Goal: Task Accomplishment & Management: Manage account settings

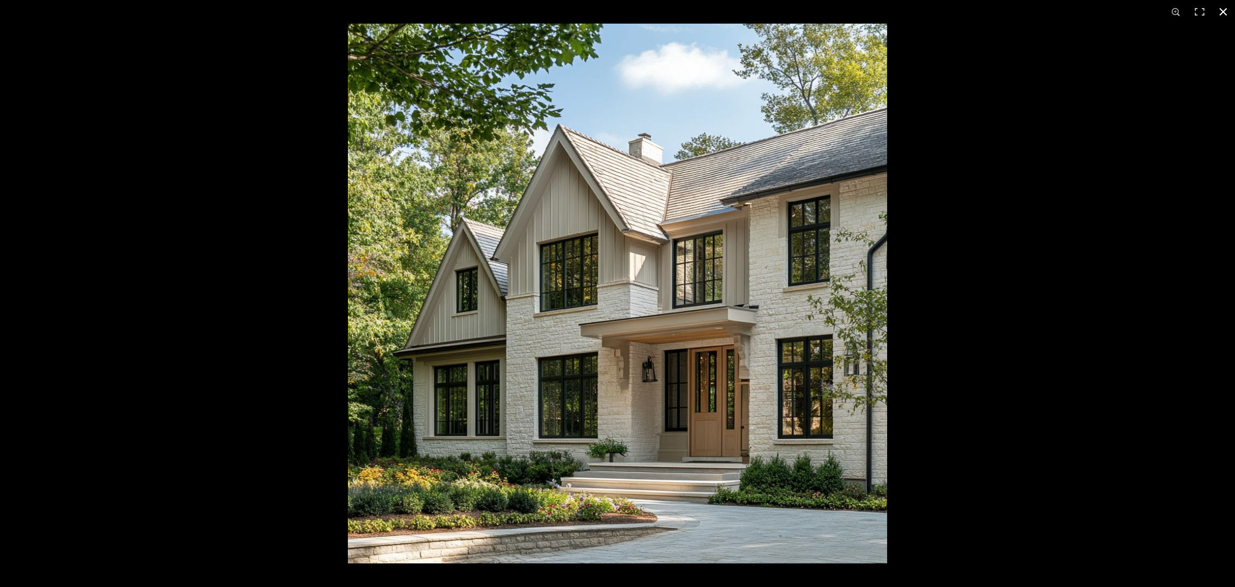
click at [1096, 161] on div at bounding box center [965, 317] width 1235 height 587
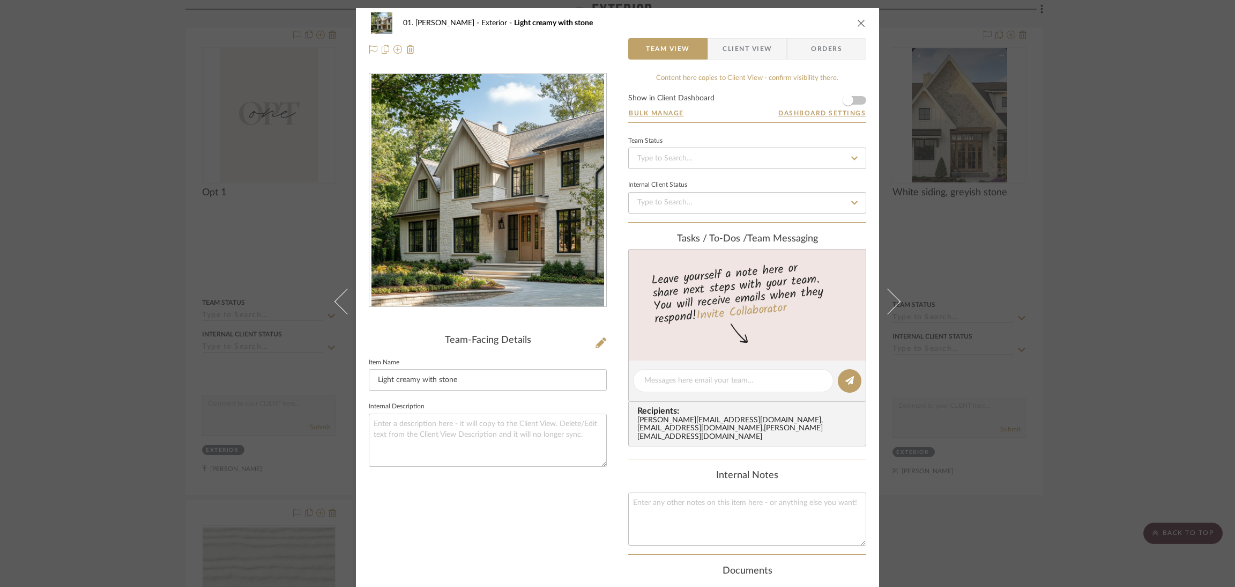
click at [1104, 199] on div "01. [PERSON_NAME] Exterior Light creamy with stone Team View Client View Orders…" at bounding box center [617, 293] width 1235 height 587
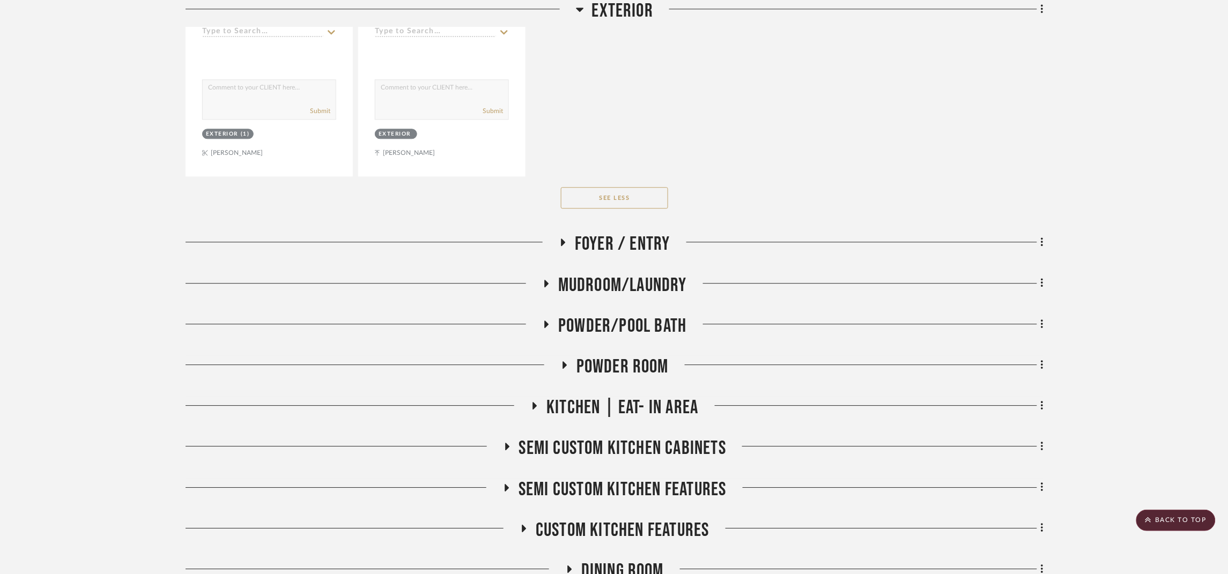
scroll to position [4020, 0]
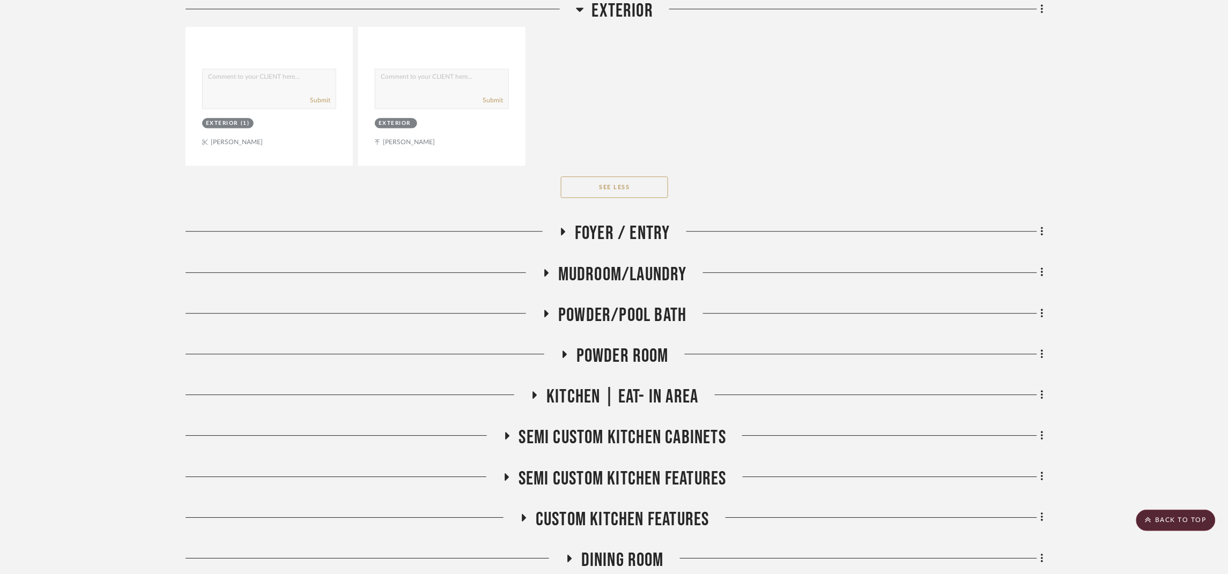
click at [617, 229] on span "Foyer / Entry" at bounding box center [622, 233] width 95 height 23
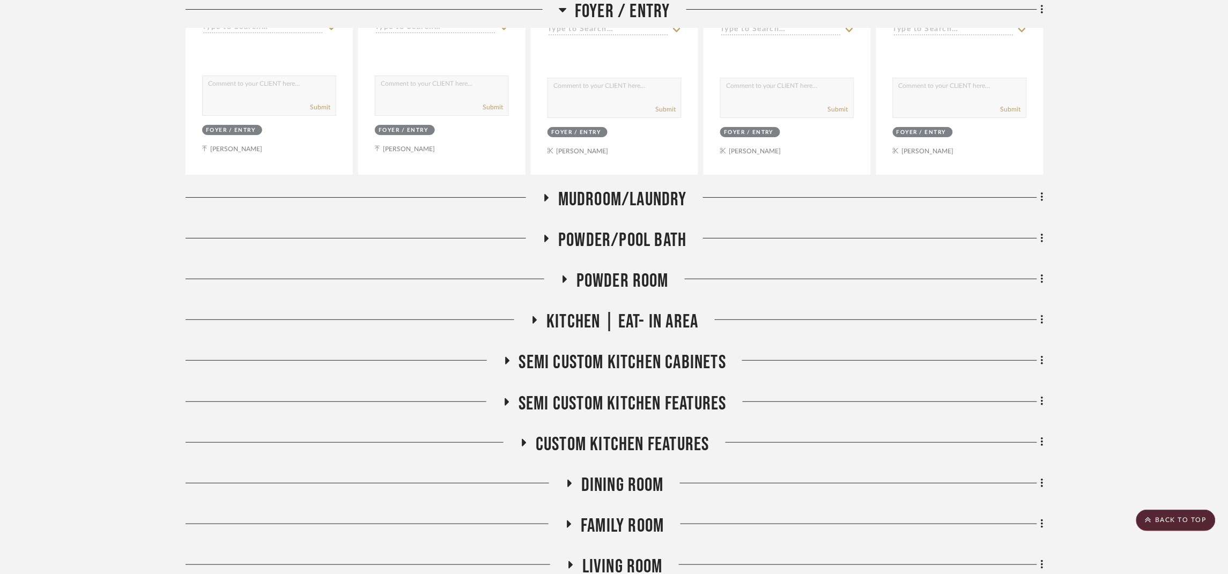
scroll to position [4583, 0]
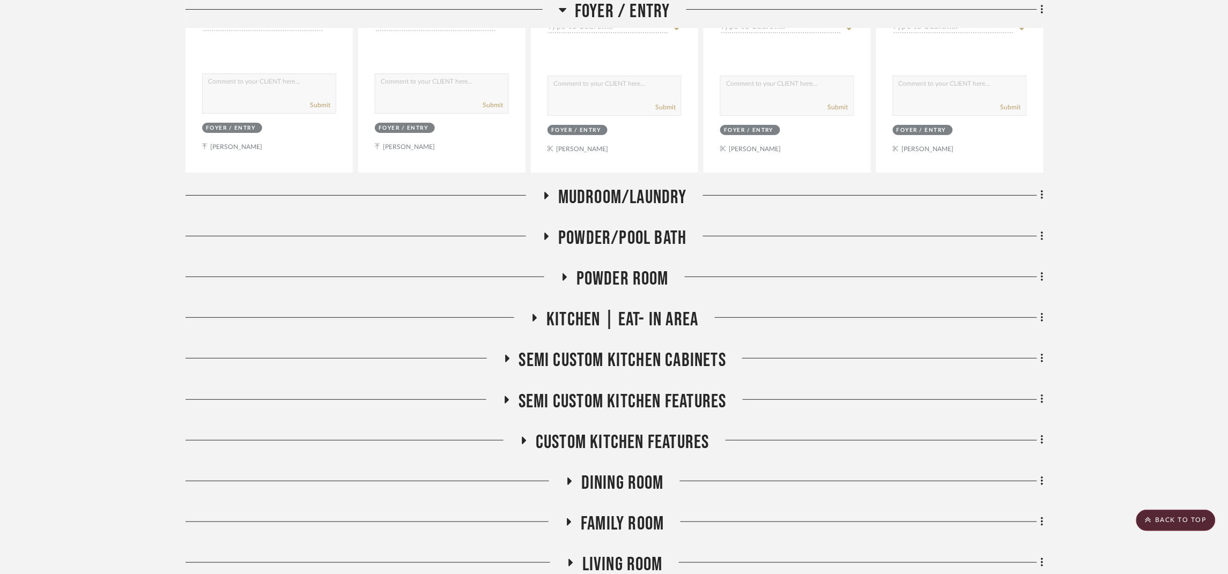
click at [667, 209] on span "Mudroom/Laundry" at bounding box center [622, 197] width 129 height 23
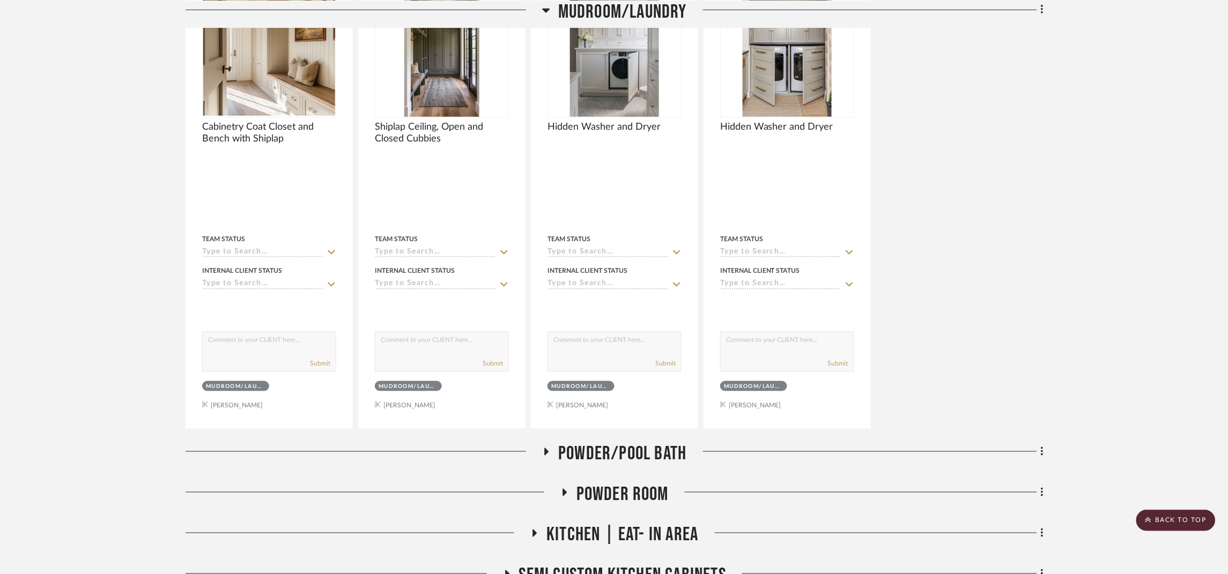
scroll to position [4985, 0]
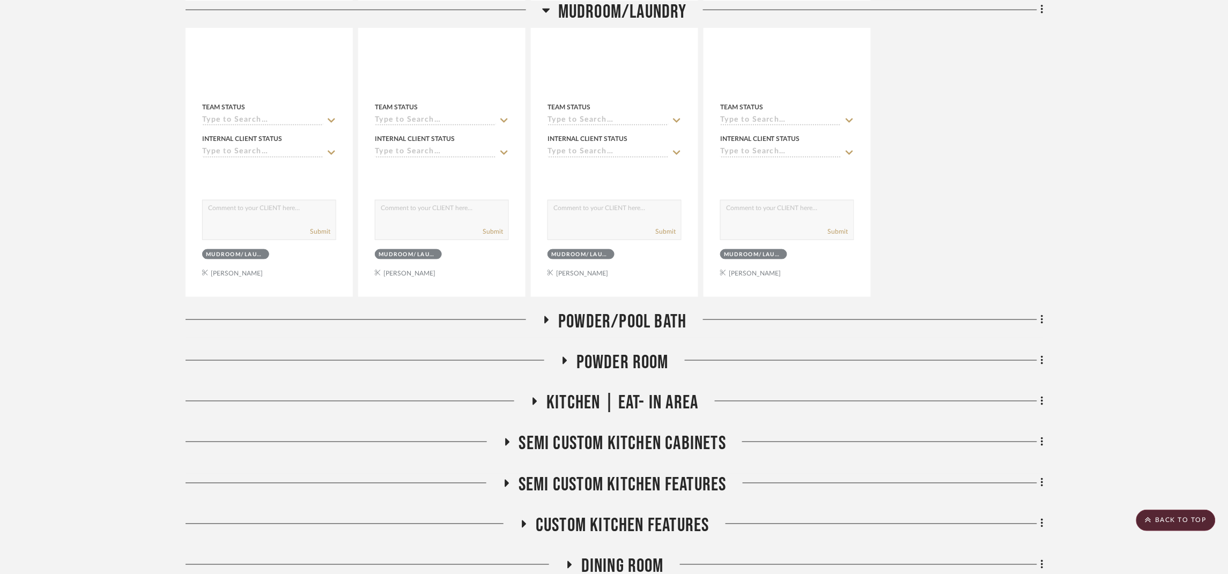
click at [664, 333] on span "Powder/Pool Bath" at bounding box center [622, 321] width 128 height 23
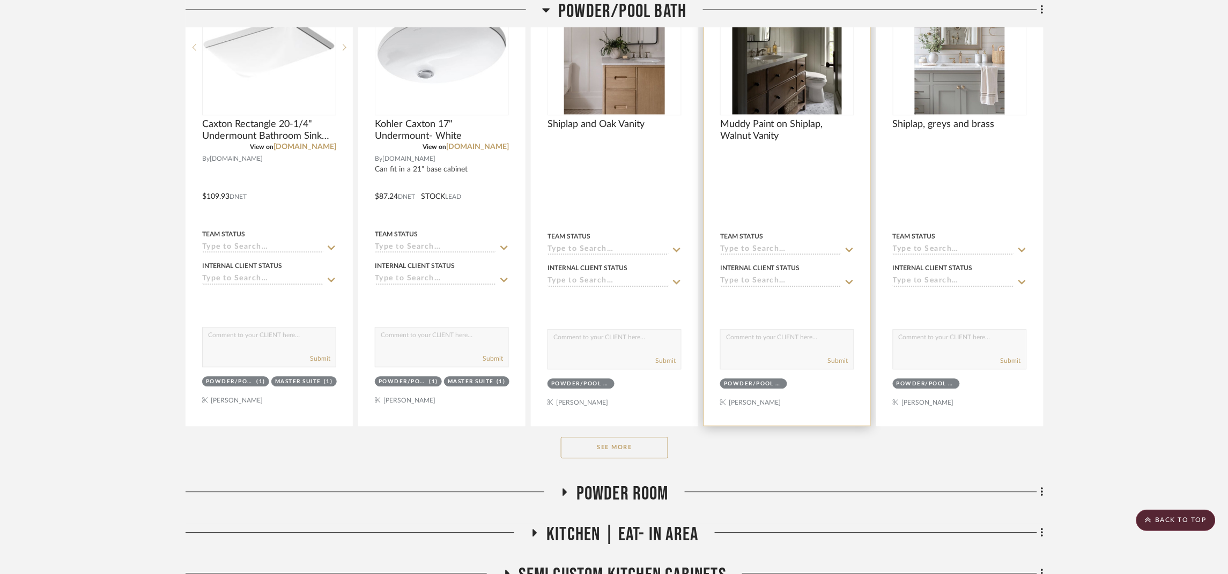
scroll to position [5387, 0]
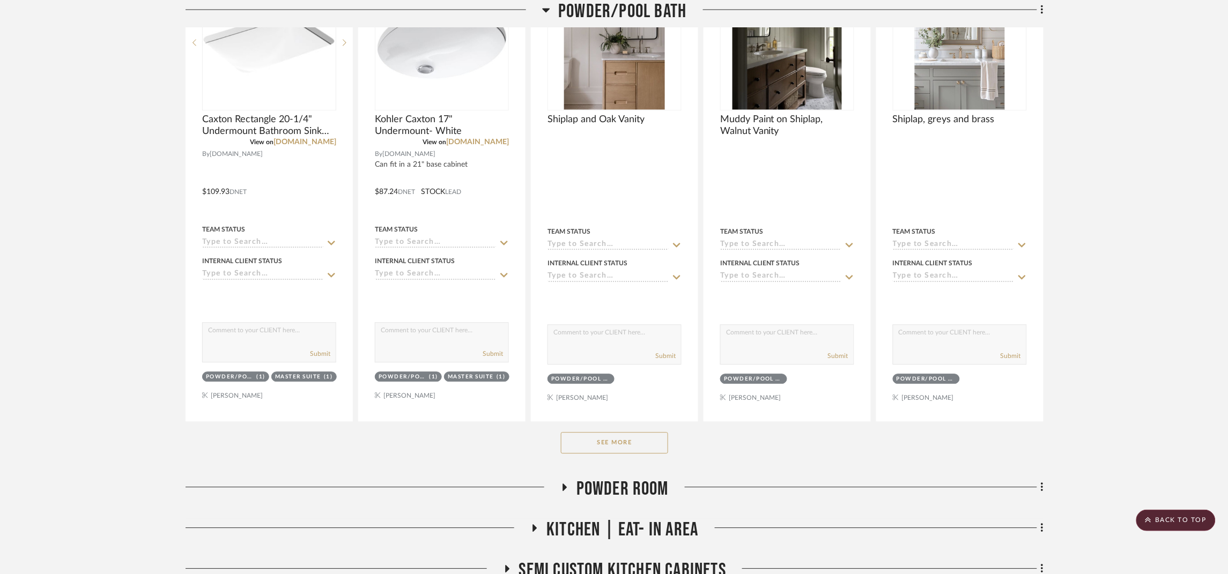
click at [652, 450] on button "See More" at bounding box center [614, 442] width 107 height 21
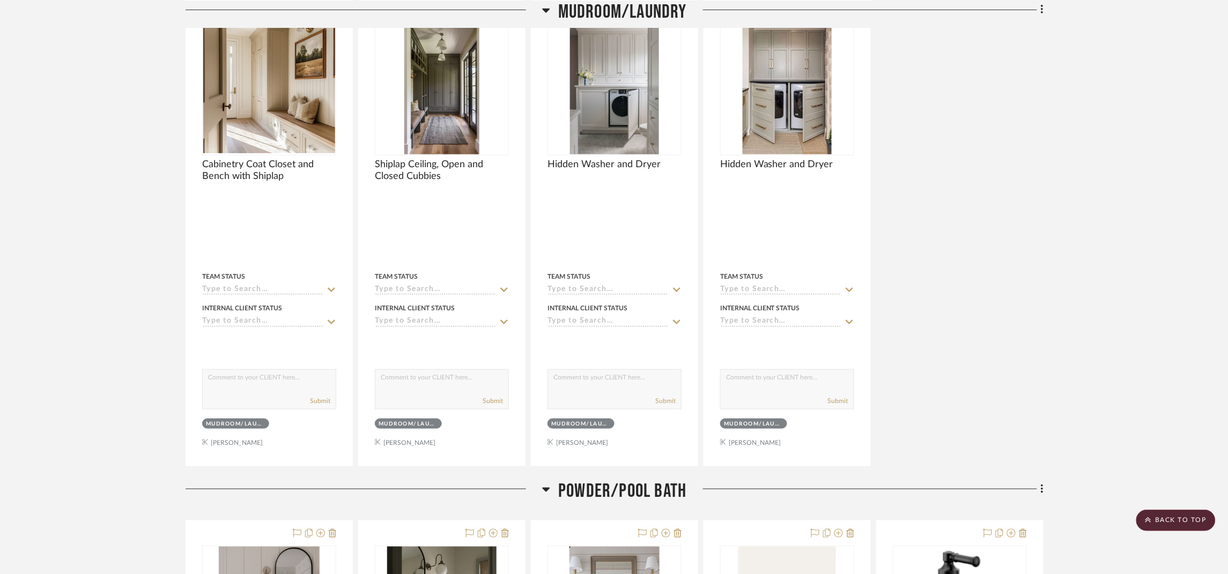
scroll to position [4744, 0]
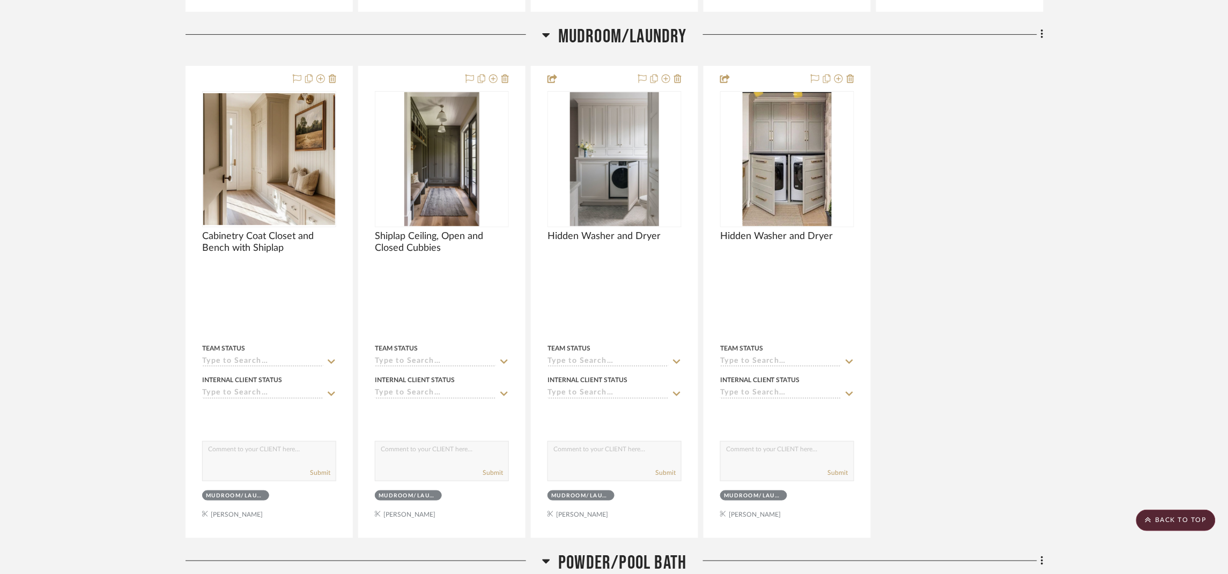
click at [662, 40] on span "Mudroom/Laundry" at bounding box center [622, 36] width 129 height 23
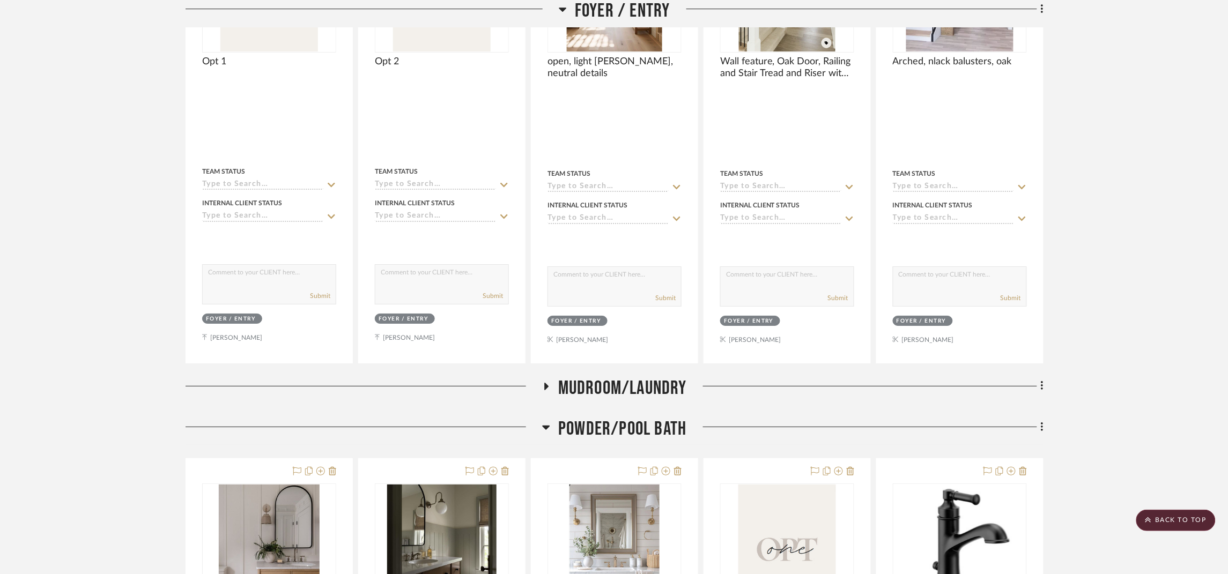
scroll to position [4181, 0]
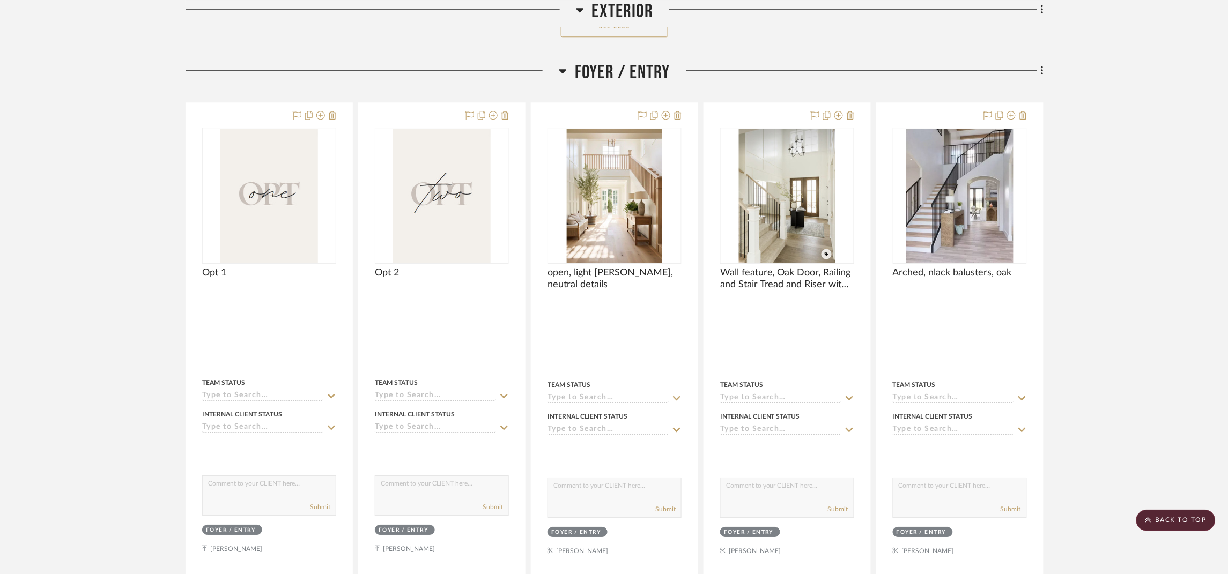
click at [650, 75] on span "Foyer / Entry" at bounding box center [622, 72] width 95 height 23
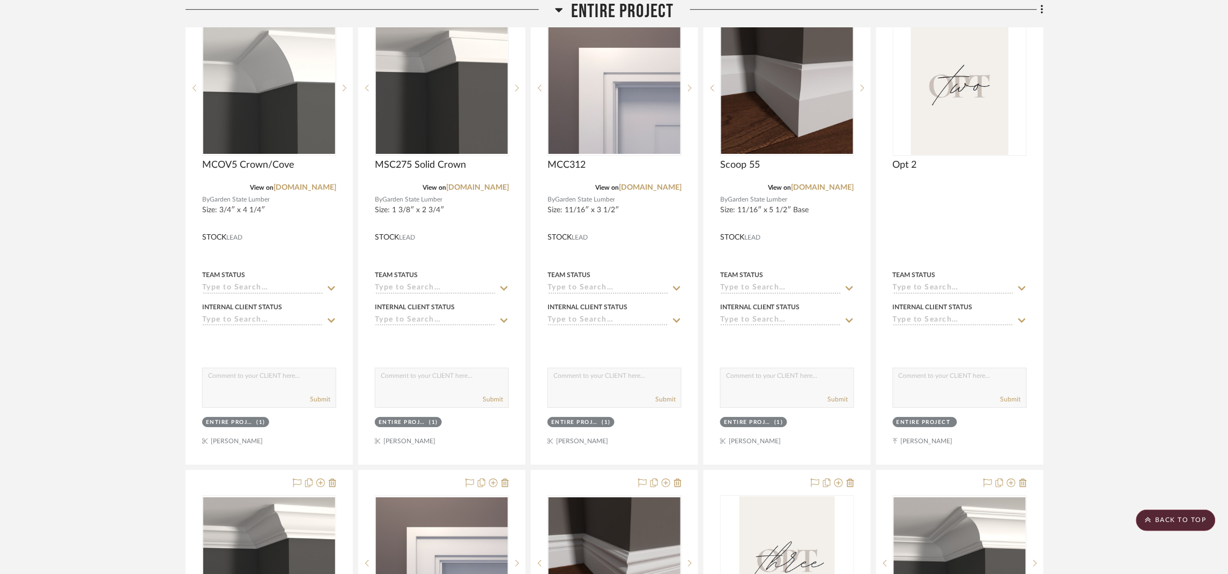
scroll to position [1044, 0]
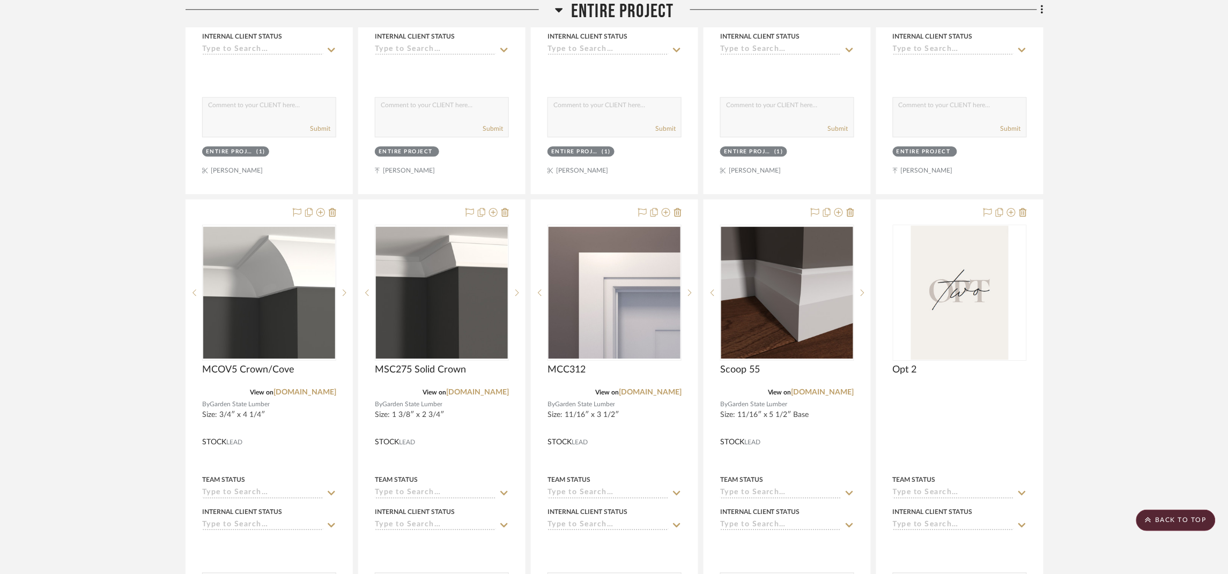
click at [619, 12] on span "Entire Project" at bounding box center [622, 11] width 103 height 23
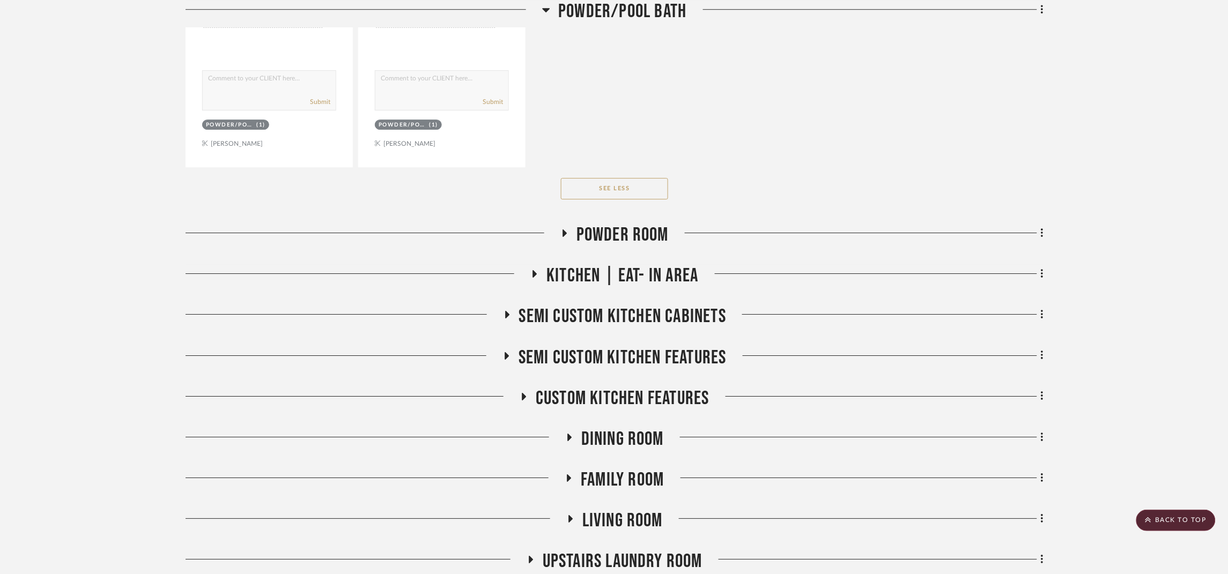
scroll to position [2734, 0]
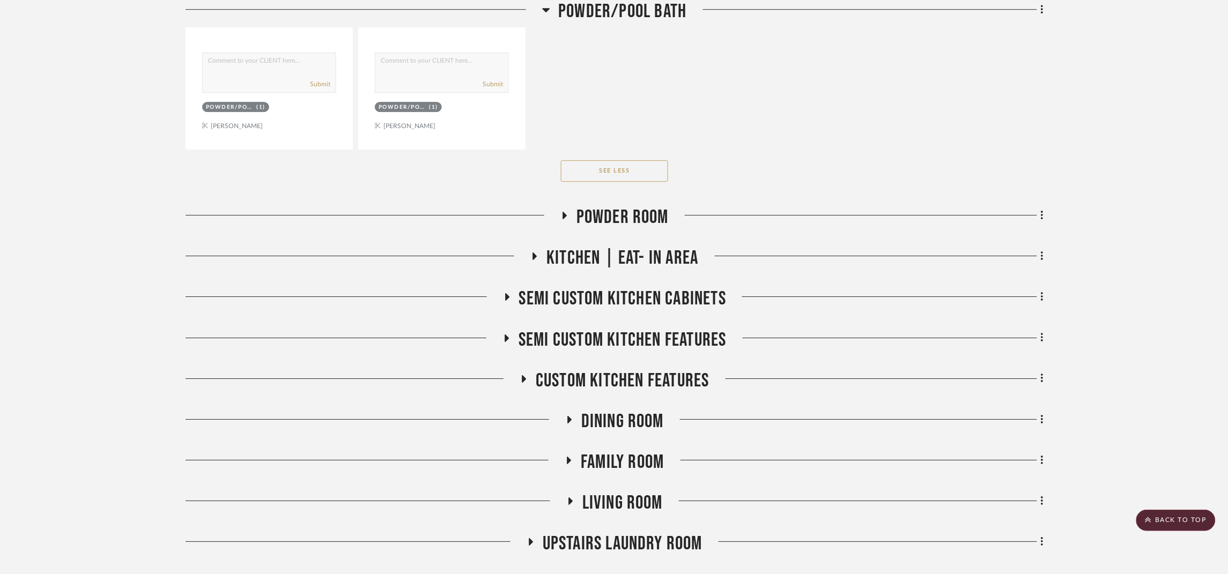
click at [615, 219] on span "Powder Room" at bounding box center [622, 217] width 92 height 23
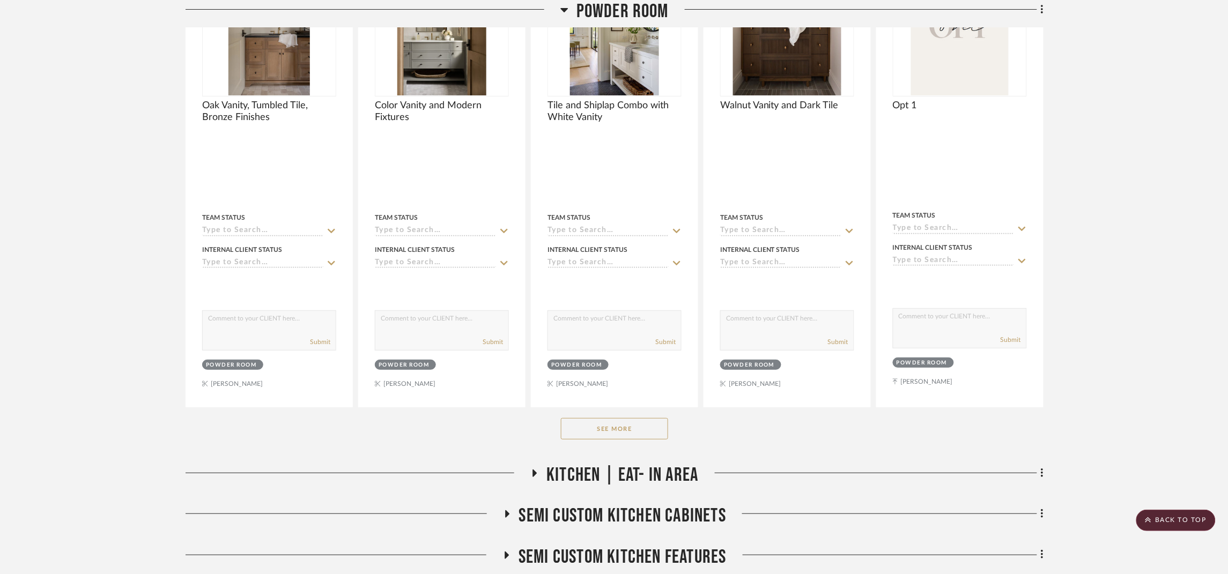
scroll to position [3055, 0]
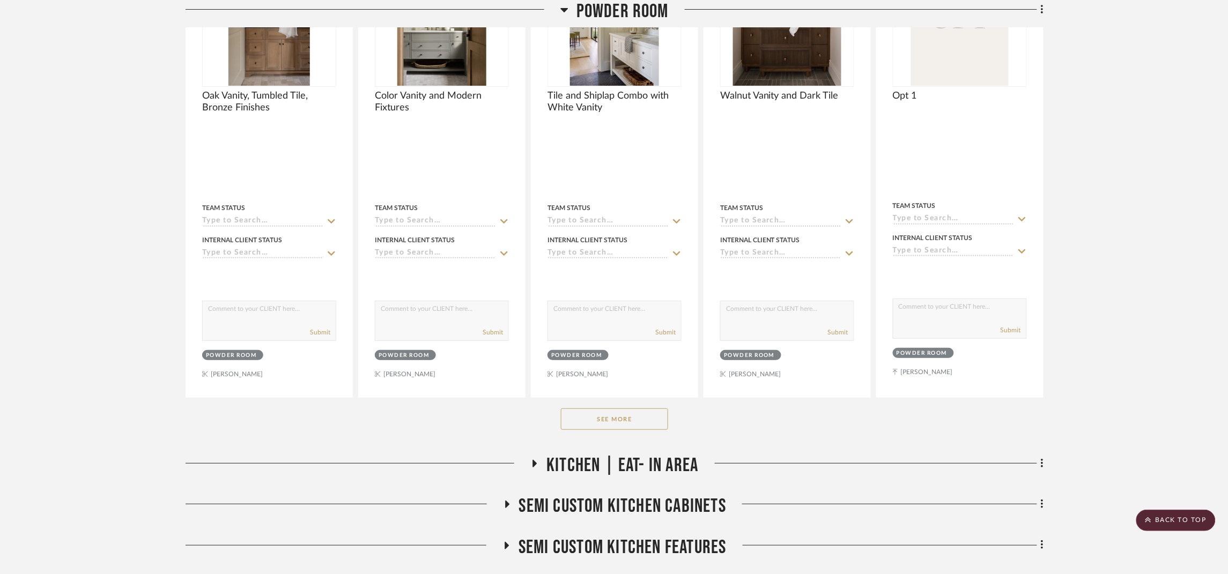
click at [636, 421] on button "See More" at bounding box center [614, 419] width 107 height 21
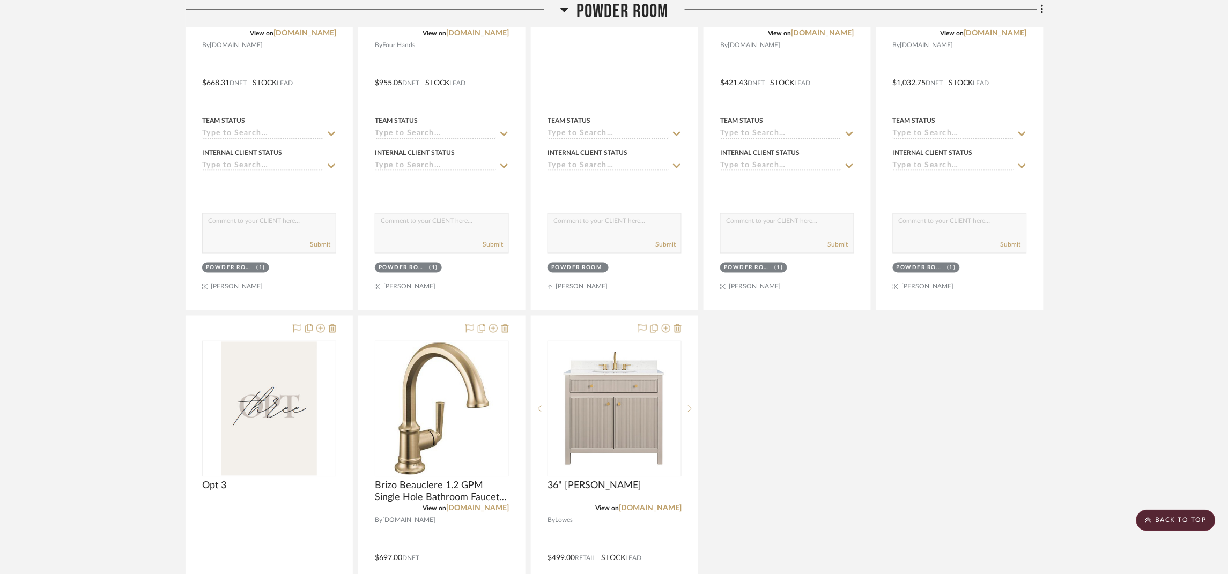
scroll to position [3699, 0]
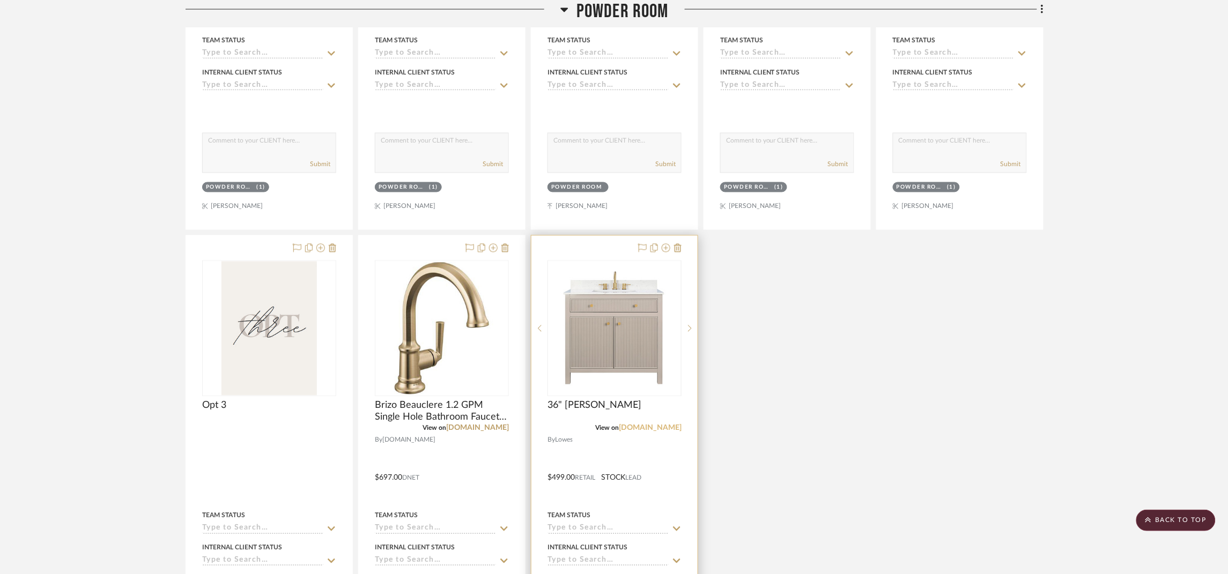
click at [664, 432] on link "[DOMAIN_NAME]" at bounding box center [650, 429] width 63 height 8
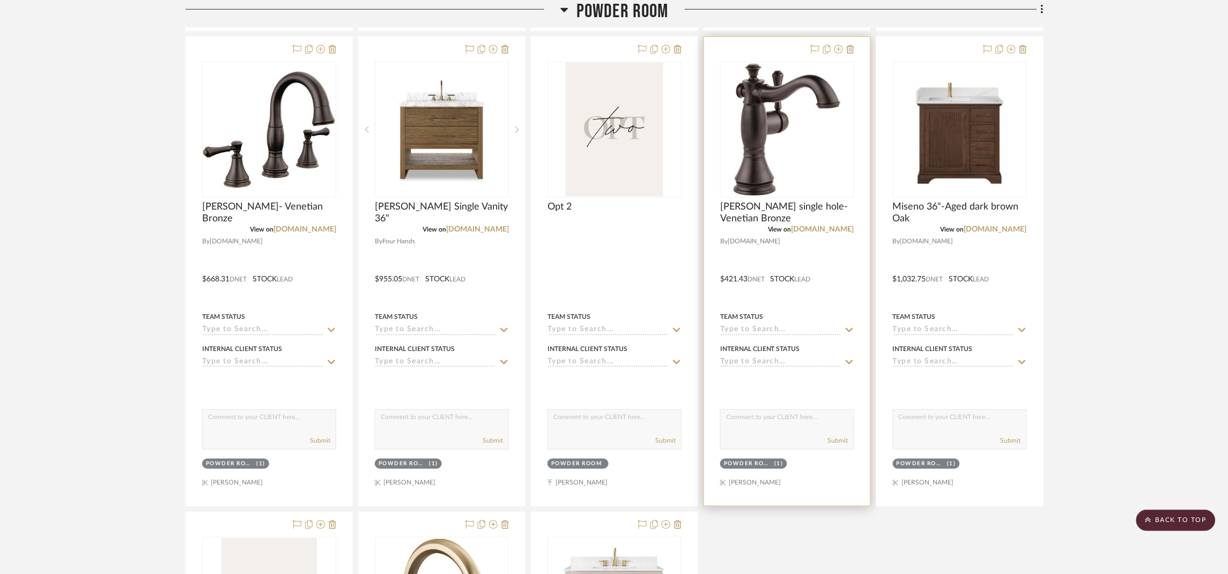
scroll to position [3216, 0]
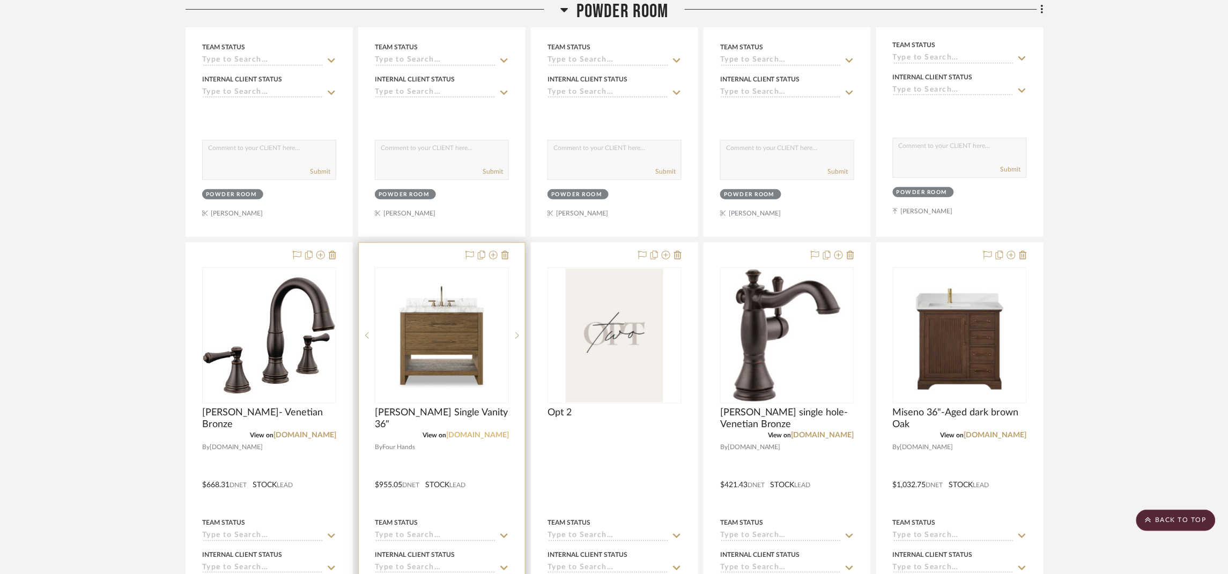
click at [480, 439] on link "[DOMAIN_NAME]" at bounding box center [477, 436] width 63 height 8
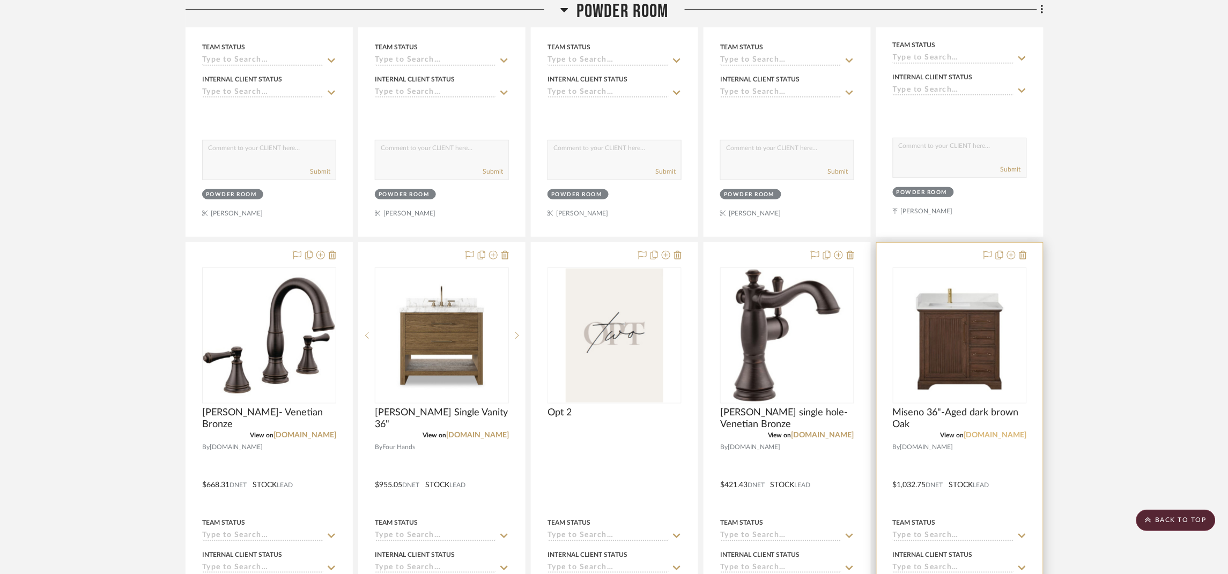
click at [1005, 439] on link "[DOMAIN_NAME]" at bounding box center [995, 436] width 63 height 8
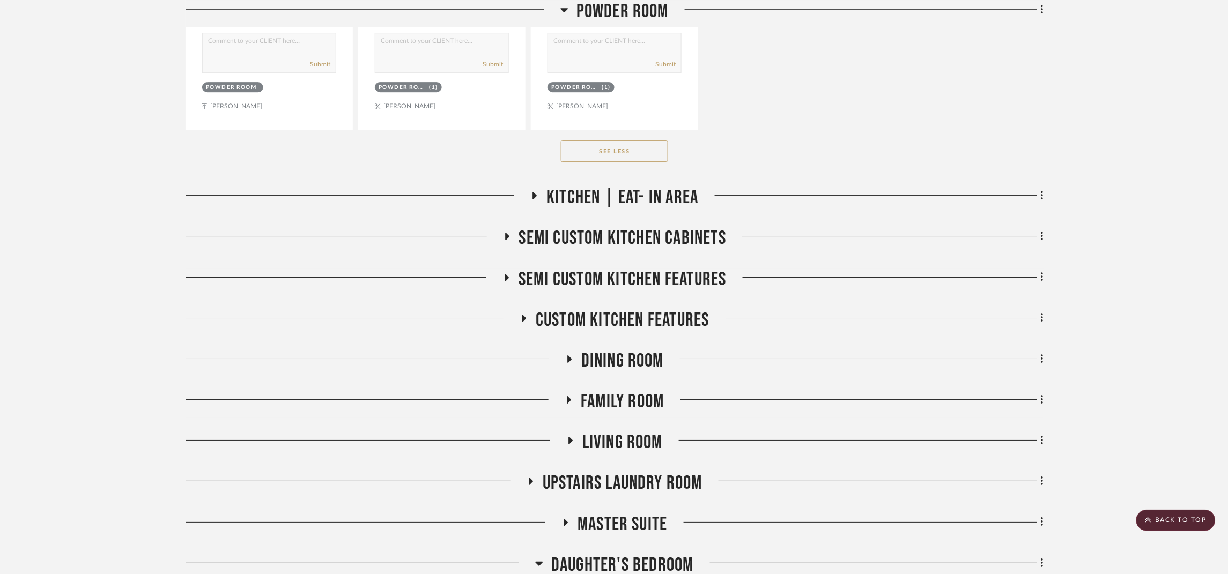
scroll to position [4423, 0]
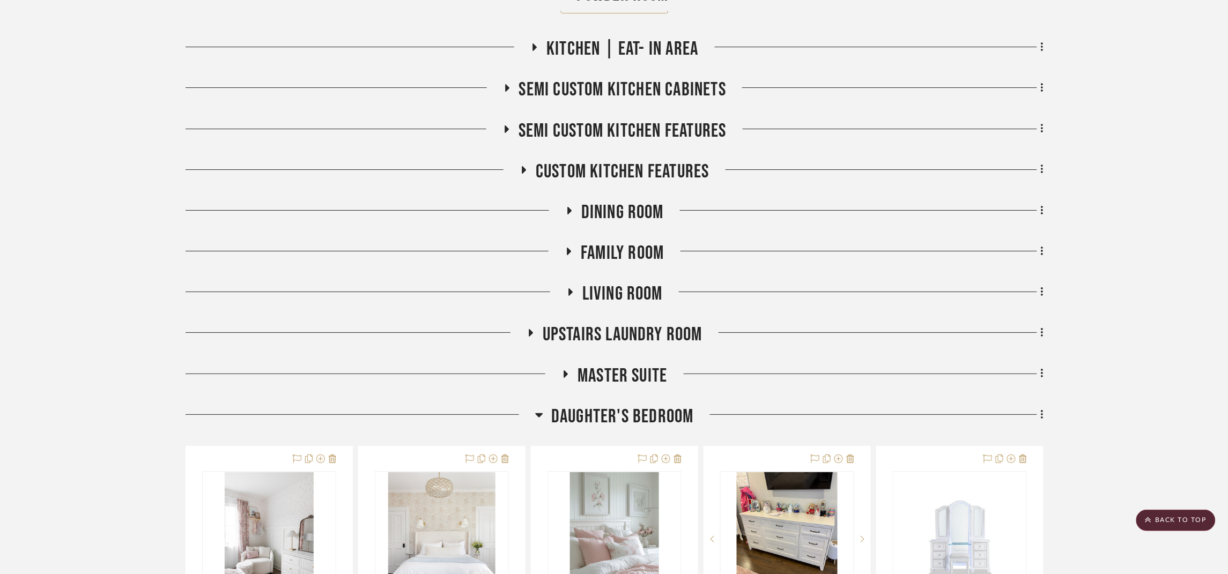
click at [620, 51] on span "Kitchen | Eat- In Area" at bounding box center [622, 49] width 152 height 23
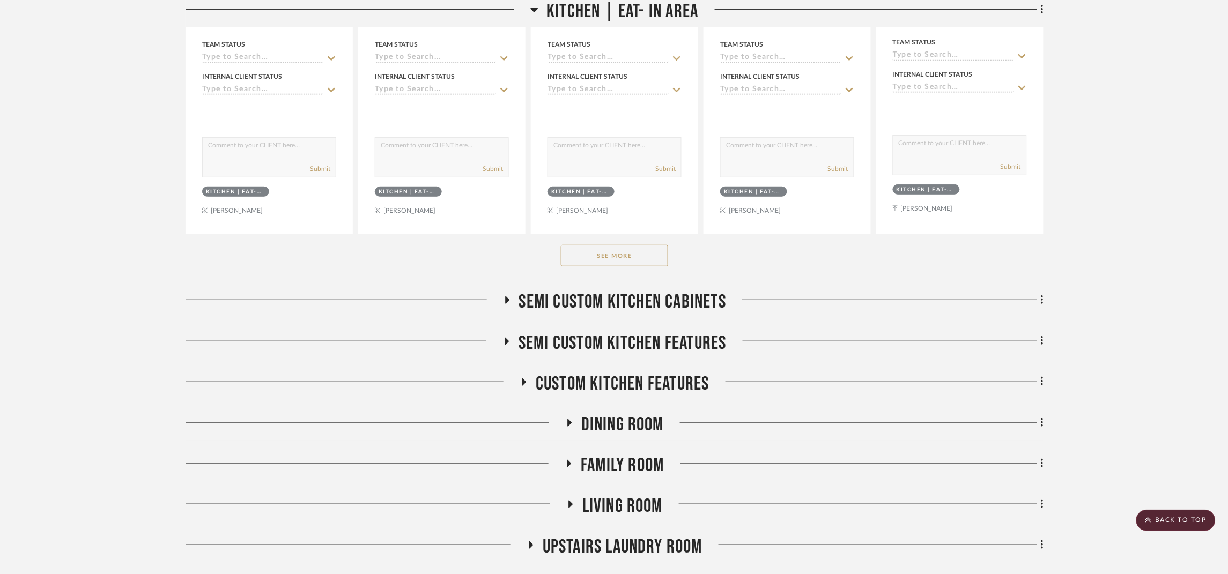
scroll to position [4745, 0]
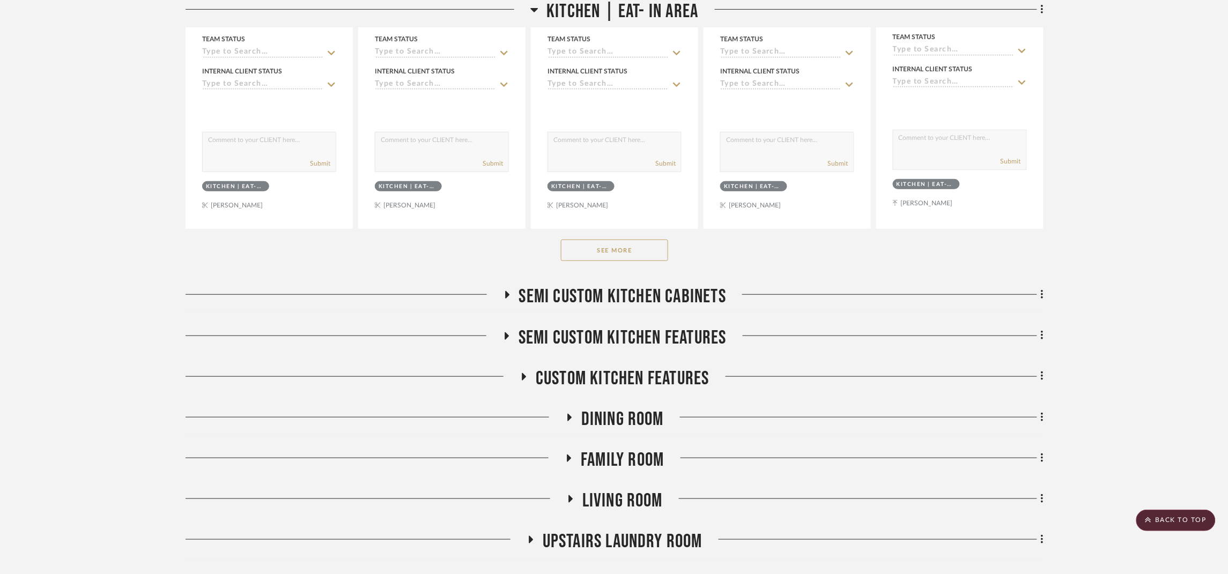
click at [628, 257] on button "See More" at bounding box center [614, 250] width 107 height 21
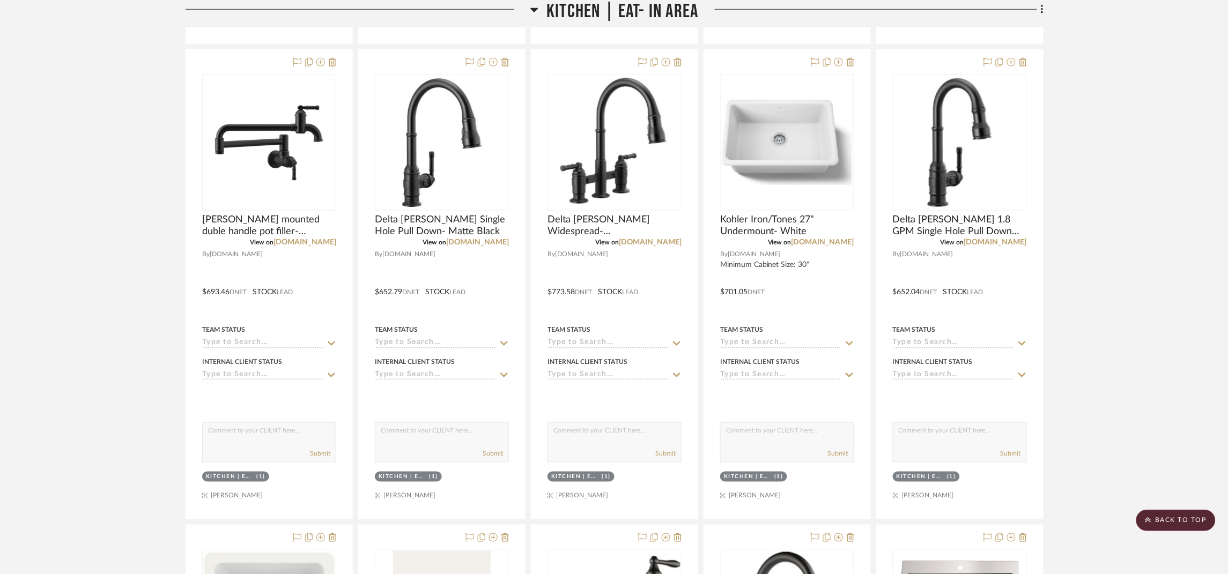
scroll to position [4906, 0]
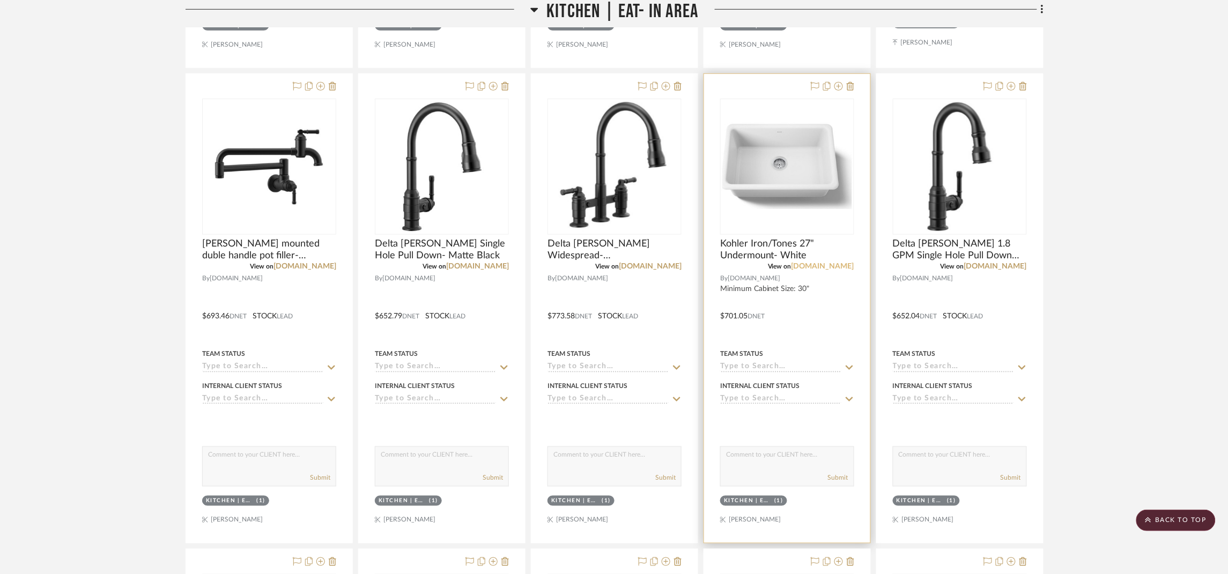
click at [844, 270] on link "[DOMAIN_NAME]" at bounding box center [822, 267] width 63 height 8
click at [0, 0] on img at bounding box center [0, 0] width 0 height 0
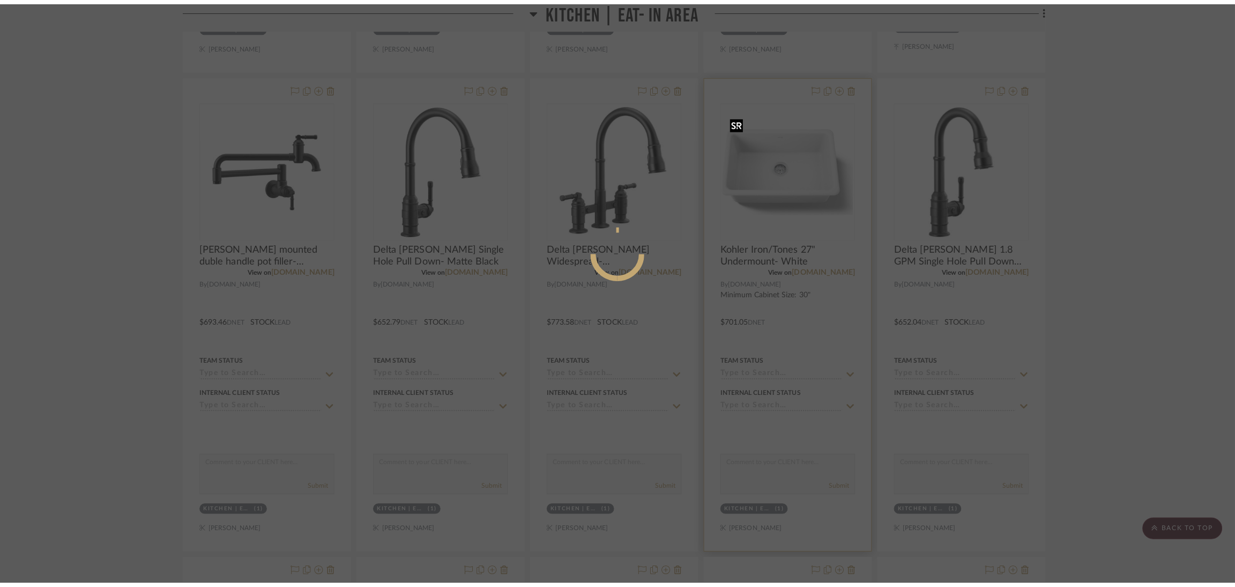
scroll to position [0, 0]
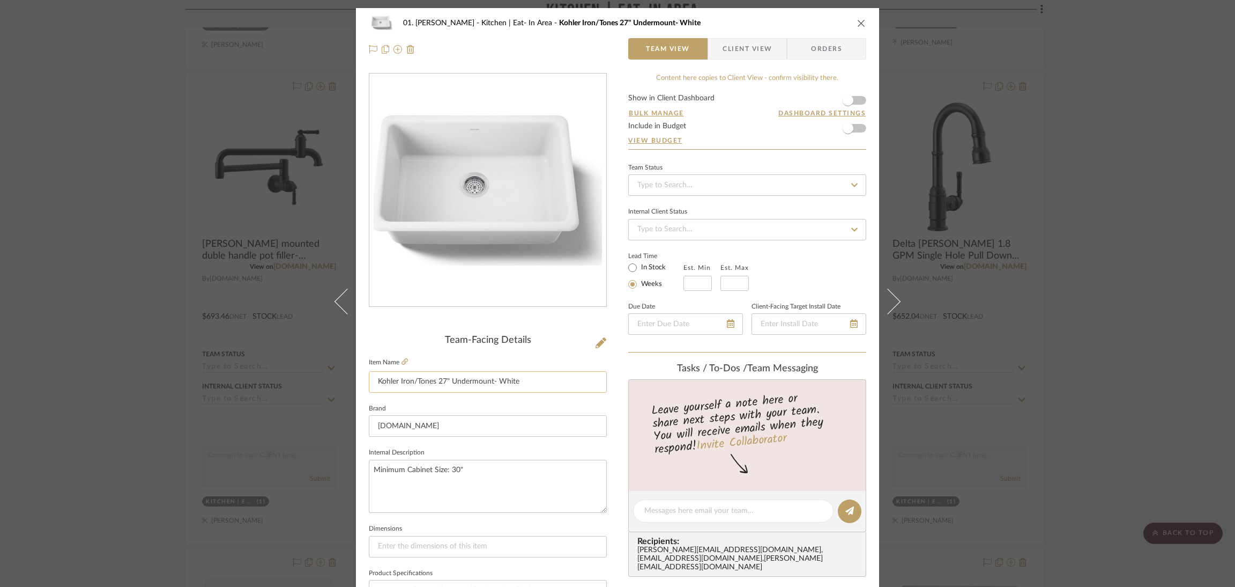
click at [395, 380] on input "Kohler Iron/Tones 27" Undermount- White" at bounding box center [488, 381] width 238 height 21
type input "Kohler Cast Iron/Tones 27" Undermount- White"
click at [603, 409] on div "01. [PERSON_NAME] Kitchen | Eat- In Area Kohler Iron/Tones 27" Undermount- Whit…" at bounding box center [617, 503] width 523 height 990
click at [1094, 344] on div "01. [PERSON_NAME] Kitchen | Eat- In Area Kohler Cast Iron/Tones 27" Undermount-…" at bounding box center [617, 293] width 1235 height 587
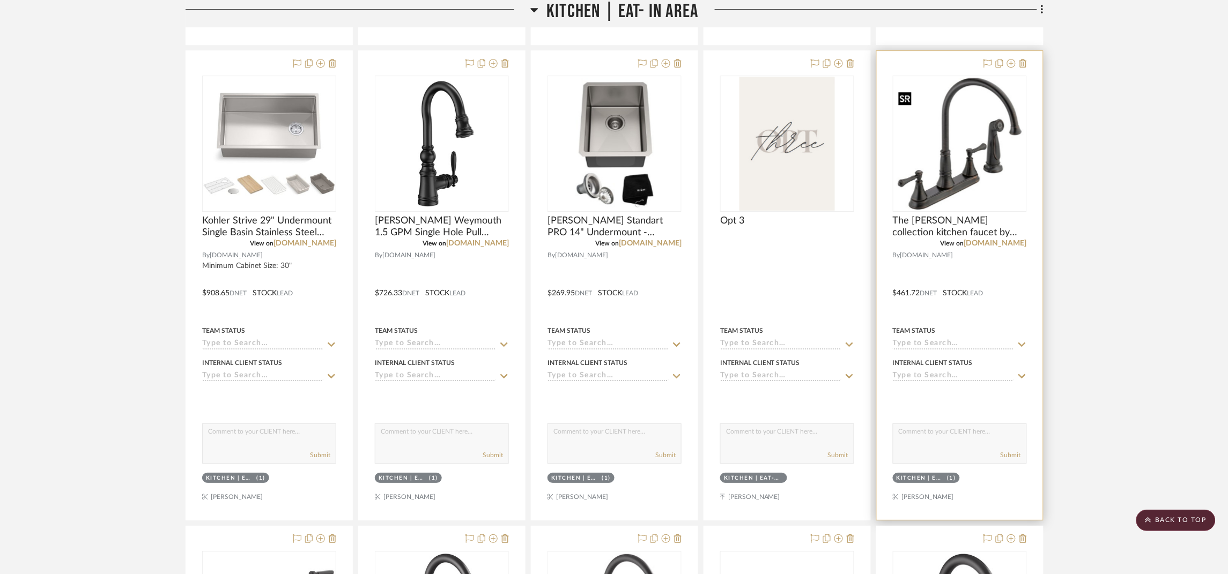
scroll to position [5789, 0]
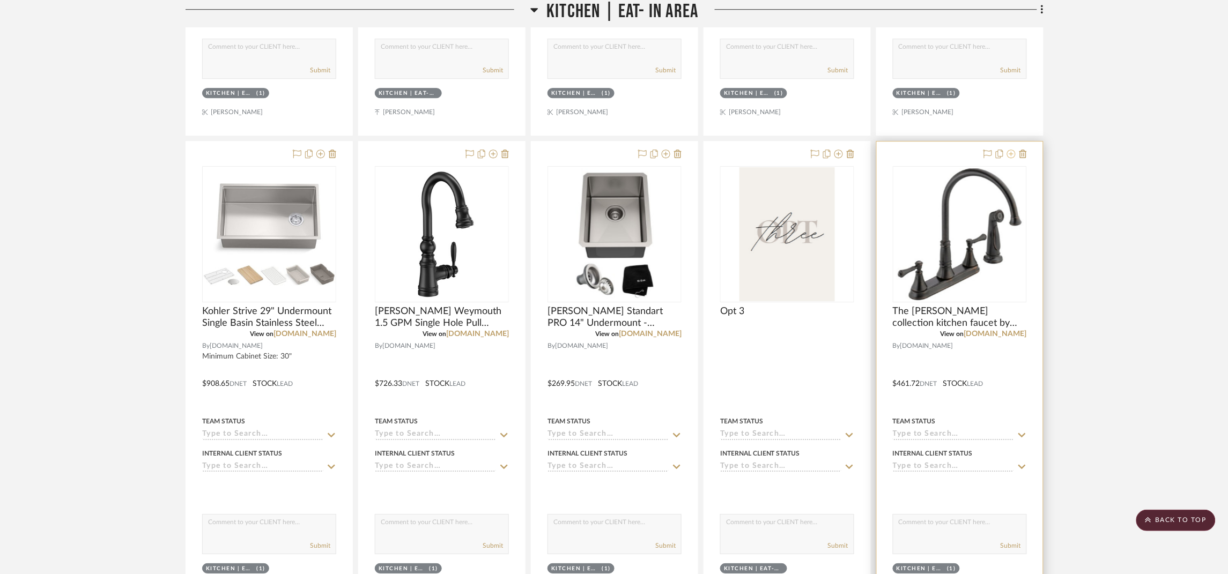
click at [1011, 157] on button at bounding box center [1011, 154] width 9 height 13
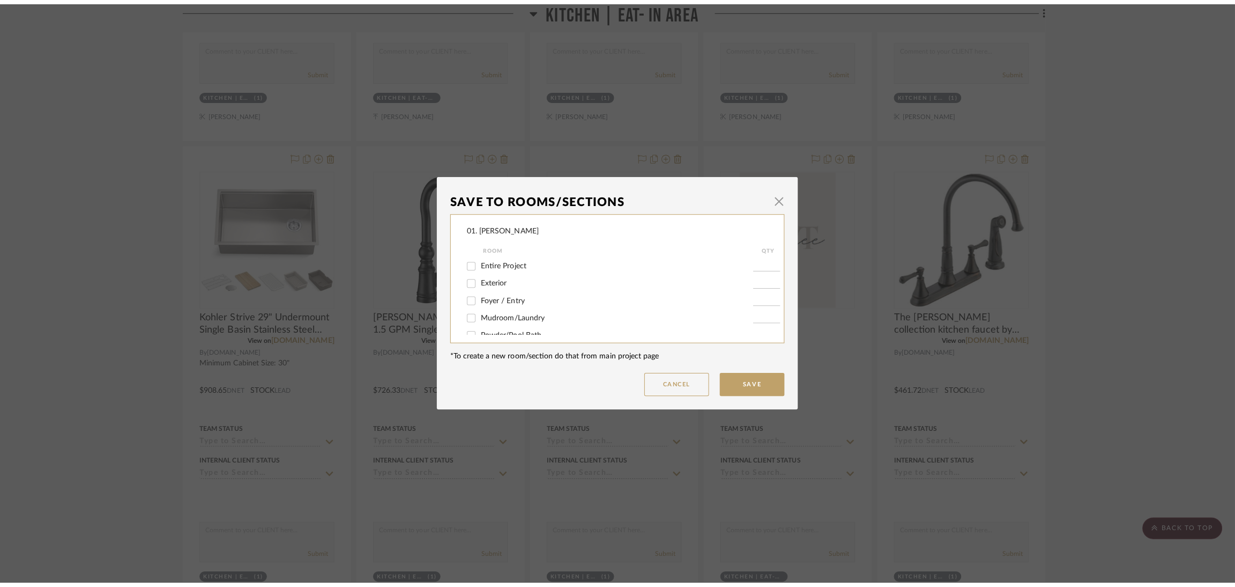
scroll to position [0, 0]
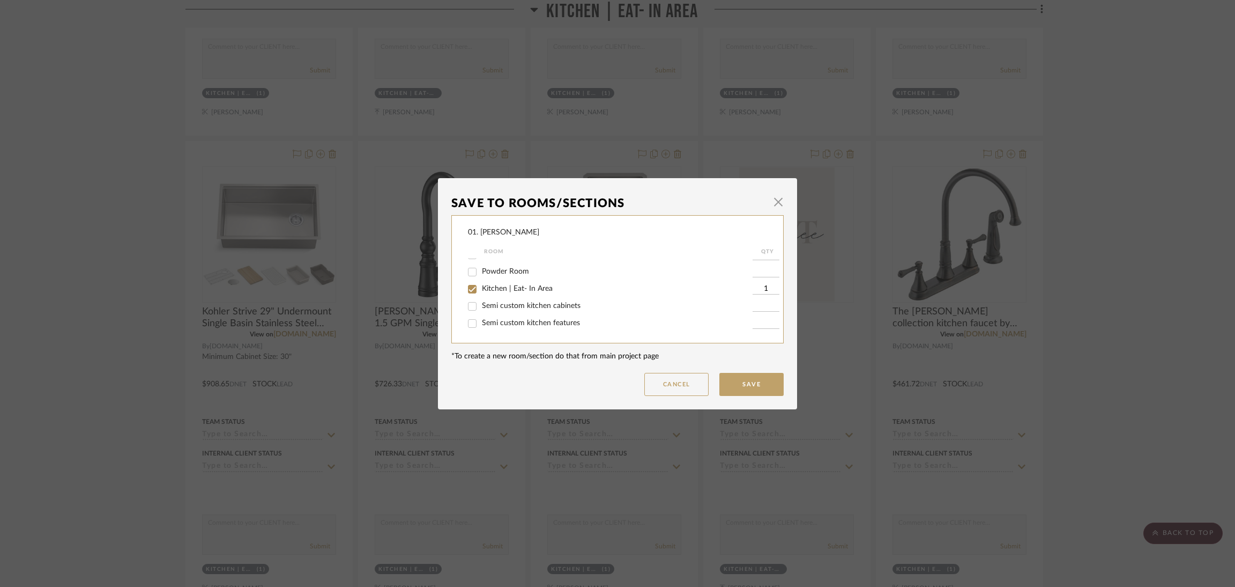
click at [516, 285] on span "Kitchen | Eat- In Area" at bounding box center [517, 289] width 71 height 8
click at [481, 285] on input "Kitchen | Eat- In Area" at bounding box center [472, 288] width 17 height 17
checkbox input "false"
click at [501, 322] on span "Will Not Use" at bounding box center [503, 324] width 42 height 8
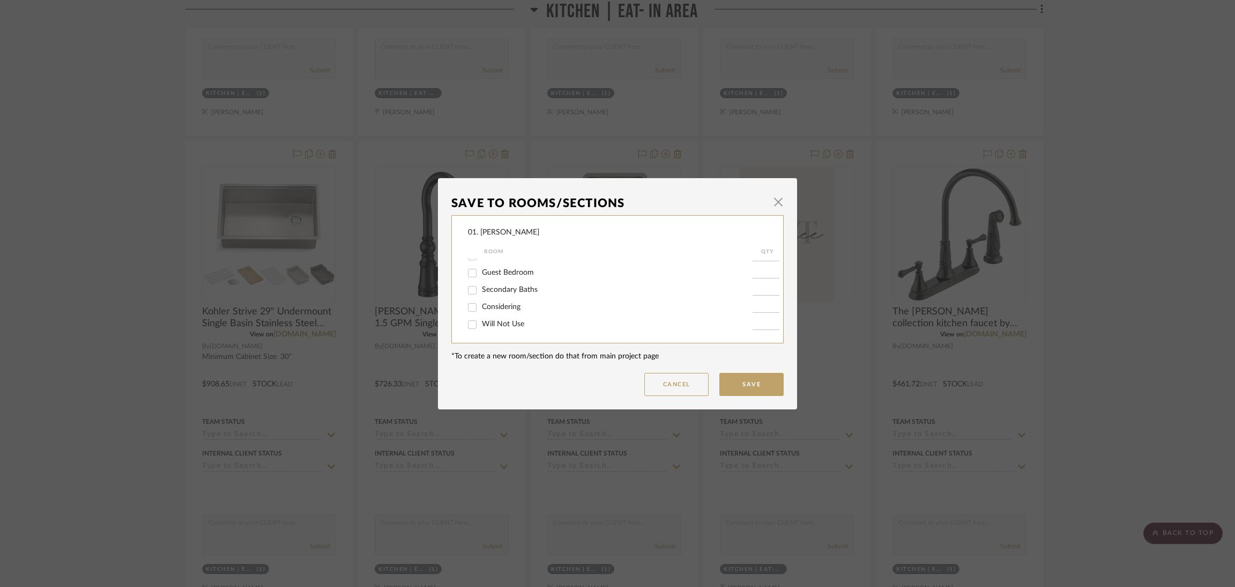
click at [481, 322] on input "Will Not Use" at bounding box center [472, 324] width 17 height 17
checkbox input "true"
type input "1"
click at [725, 377] on button "Save" at bounding box center [751, 384] width 64 height 23
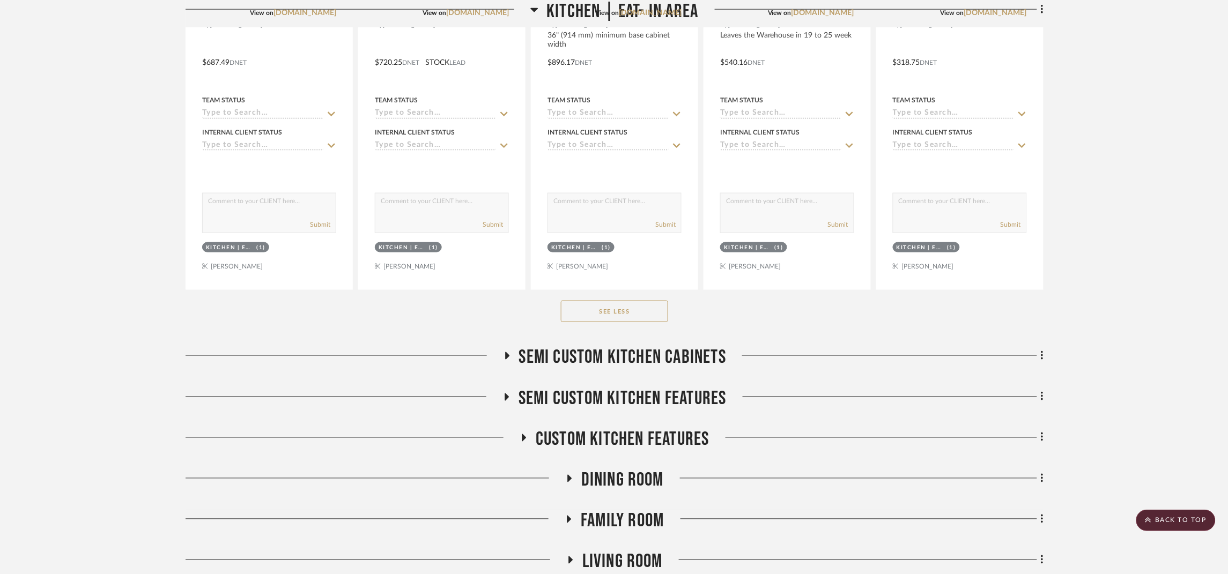
scroll to position [6593, 0]
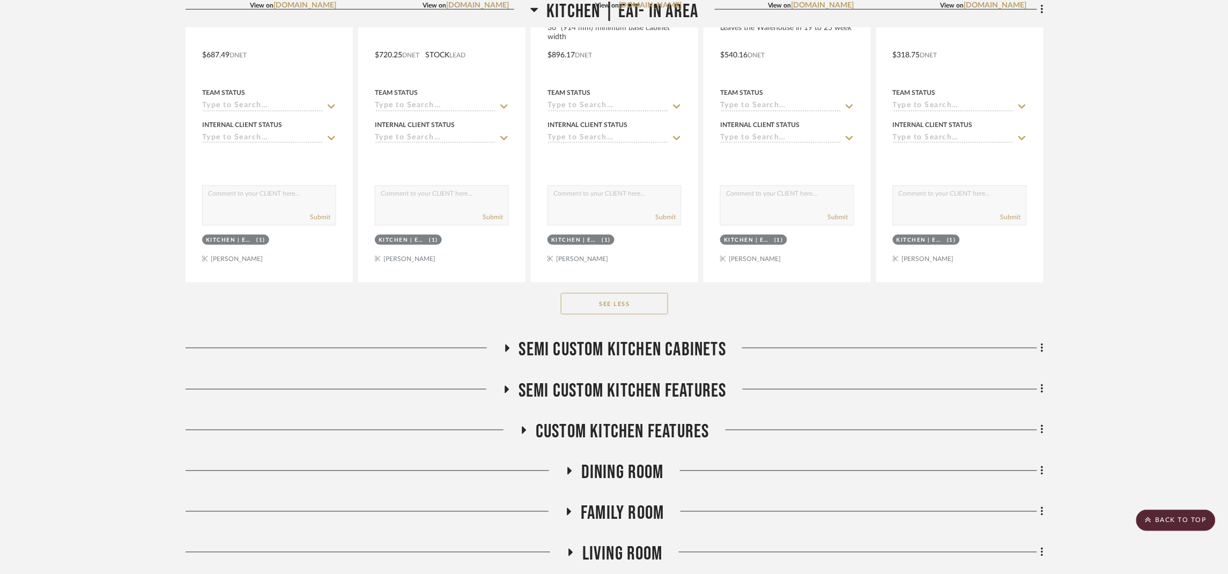
click at [670, 359] on span "Semi custom kitchen cabinets" at bounding box center [622, 350] width 207 height 23
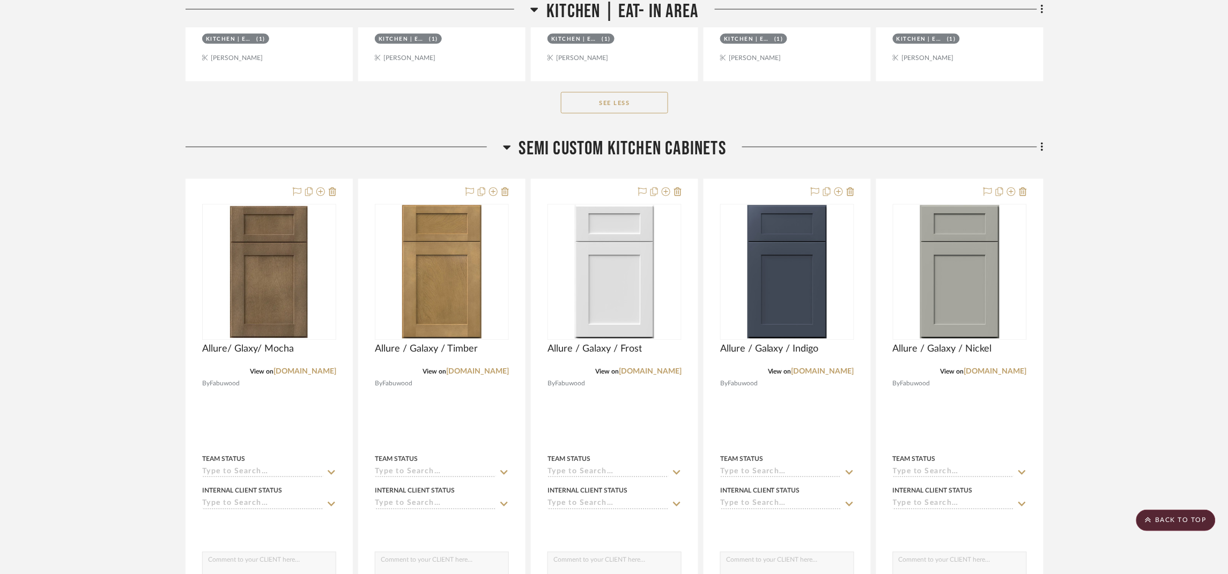
scroll to position [6835, 0]
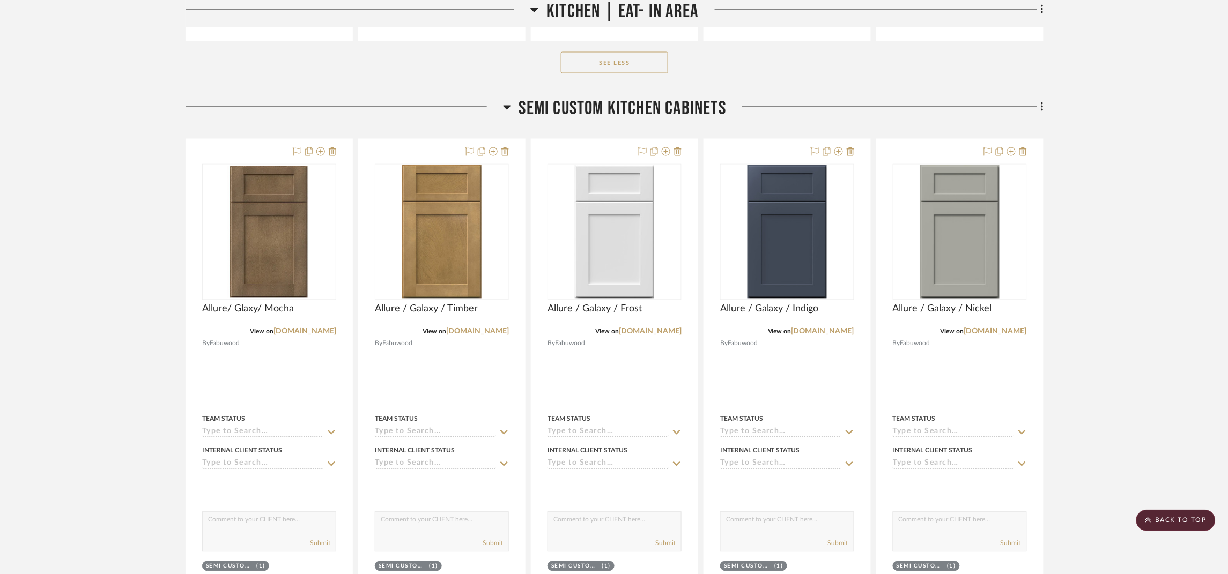
click at [1041, 112] on icon at bounding box center [1042, 106] width 2 height 9
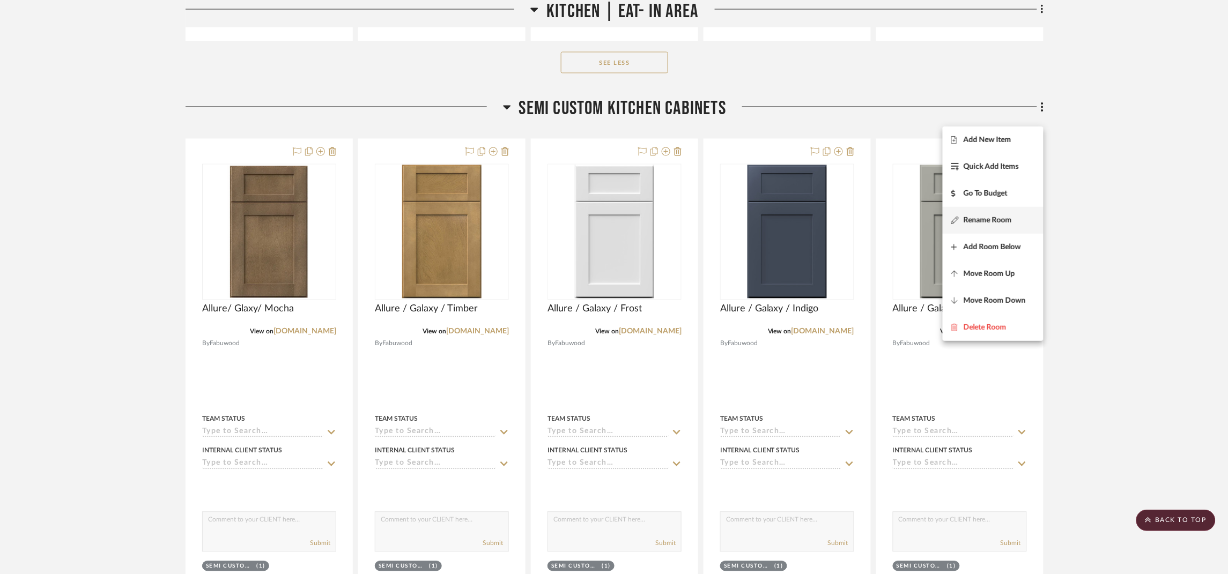
click at [997, 224] on span "Rename Room" at bounding box center [987, 220] width 48 height 9
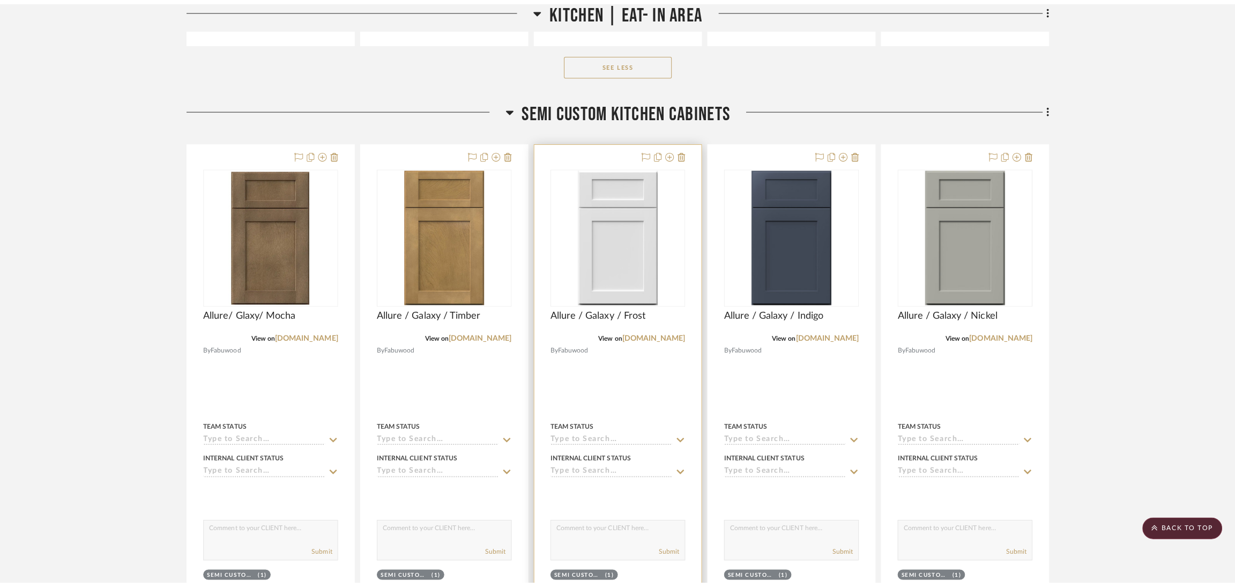
scroll to position [0, 0]
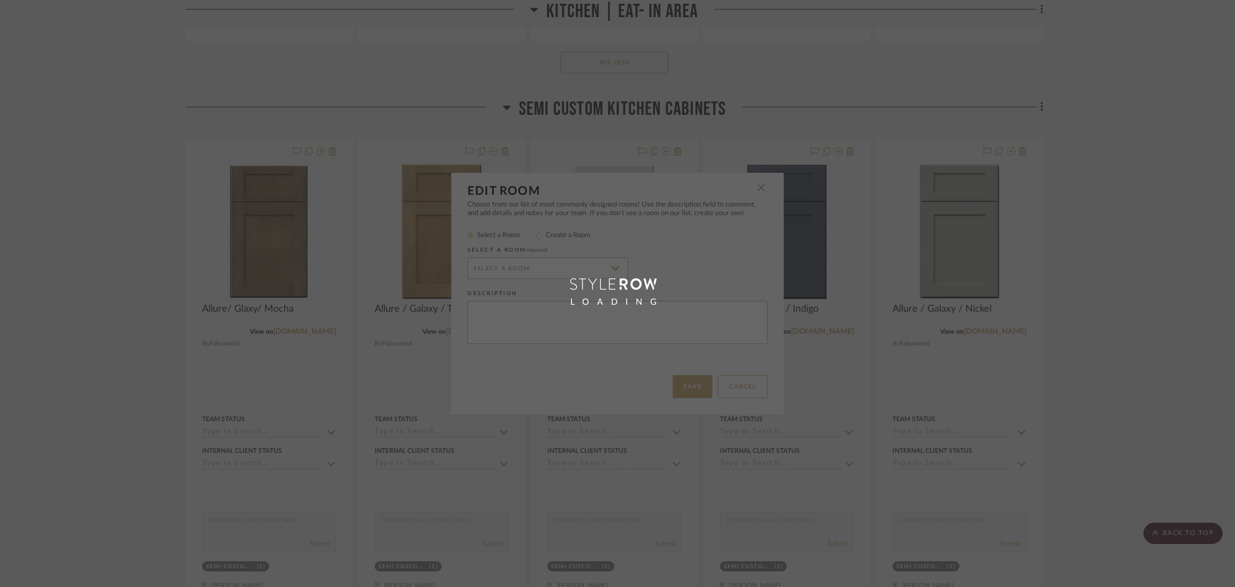
radio input "false"
radio input "true"
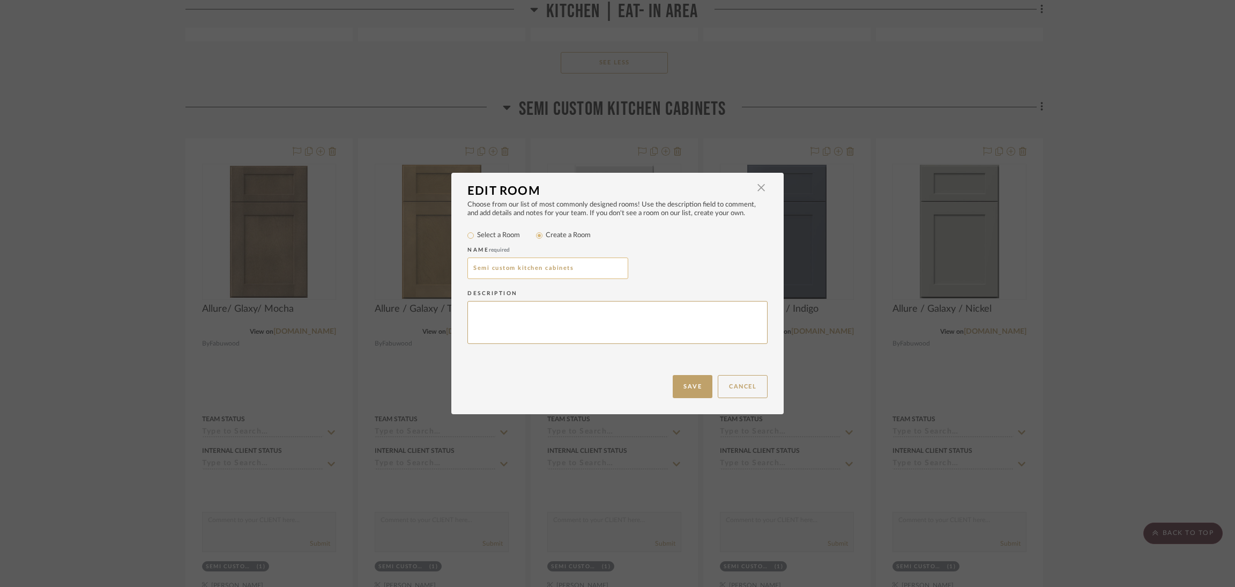
click at [583, 269] on input "Semi custom kitchen cabinets" at bounding box center [548, 267] width 161 height 21
type input "Semi custom kitchen cabinets Finishes"
click at [681, 381] on button "Save" at bounding box center [693, 386] width 40 height 23
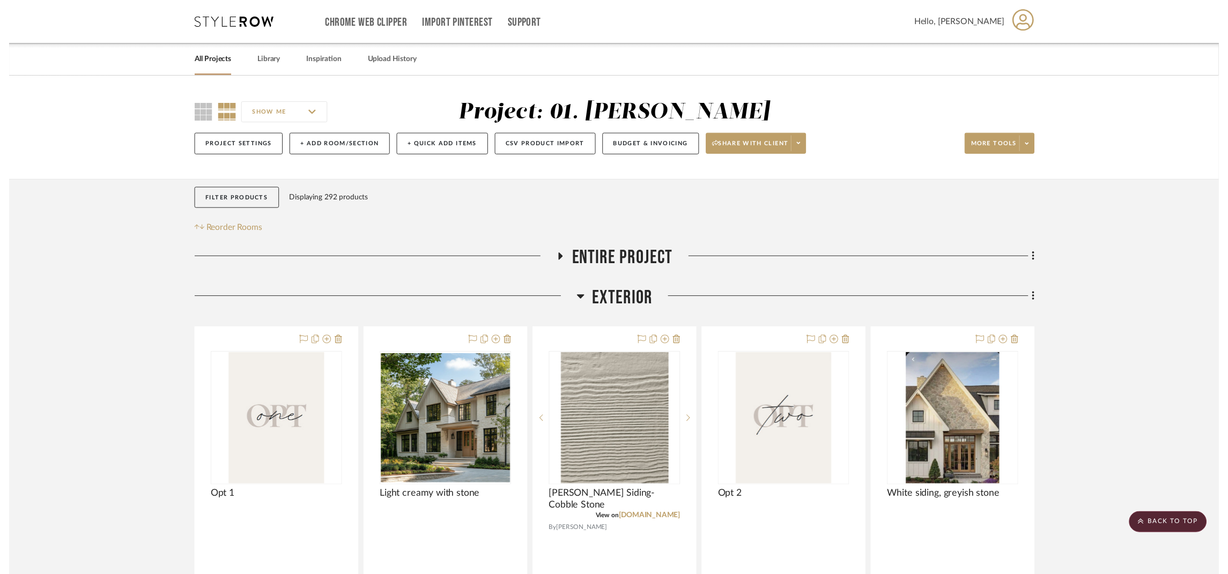
scroll to position [6835, 0]
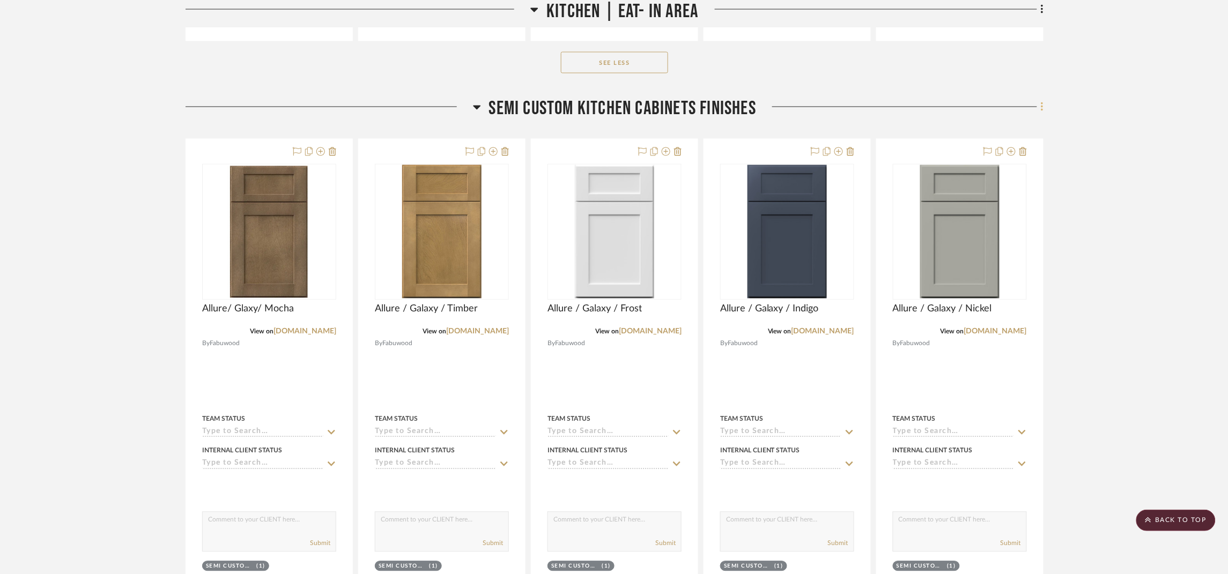
click at [1040, 114] on fa-icon at bounding box center [1040, 108] width 7 height 18
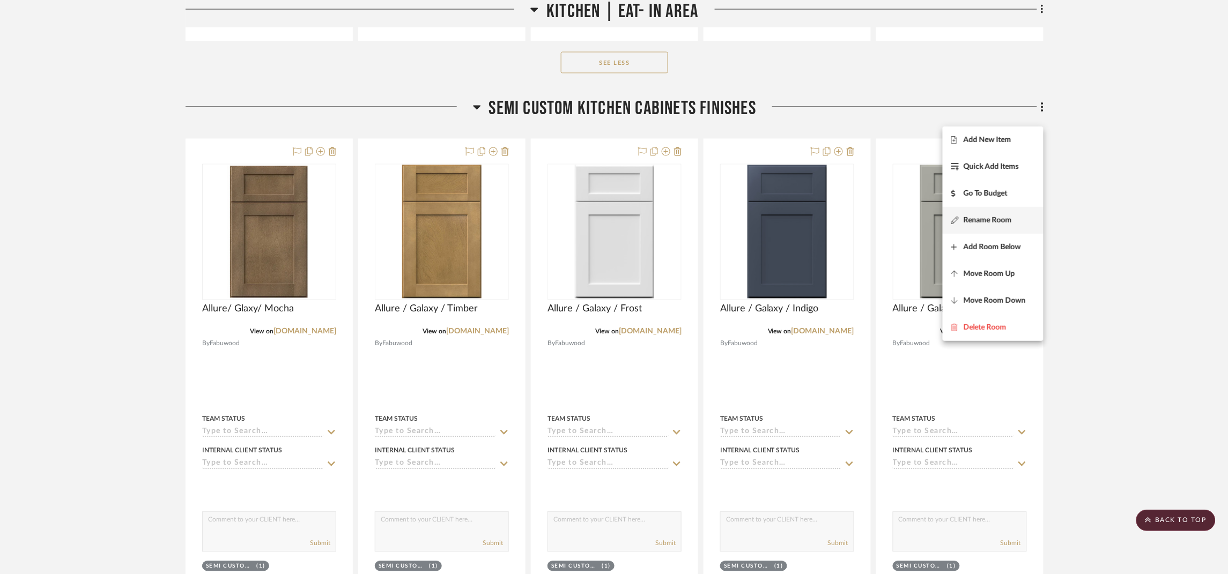
click at [1006, 222] on span "Rename Room" at bounding box center [987, 220] width 48 height 9
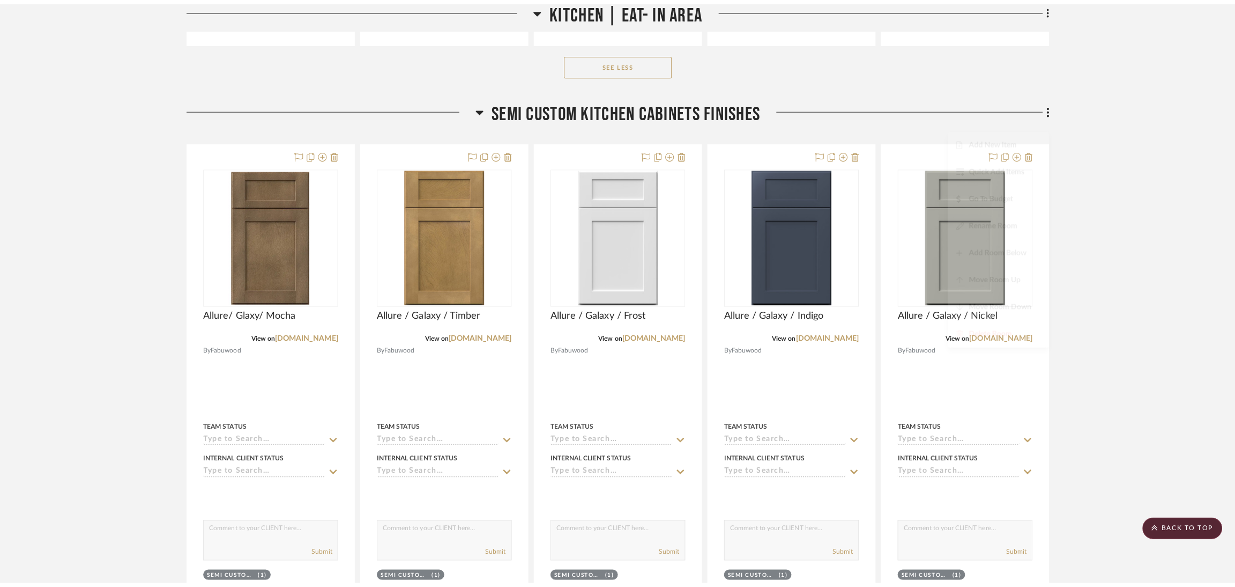
scroll to position [0, 0]
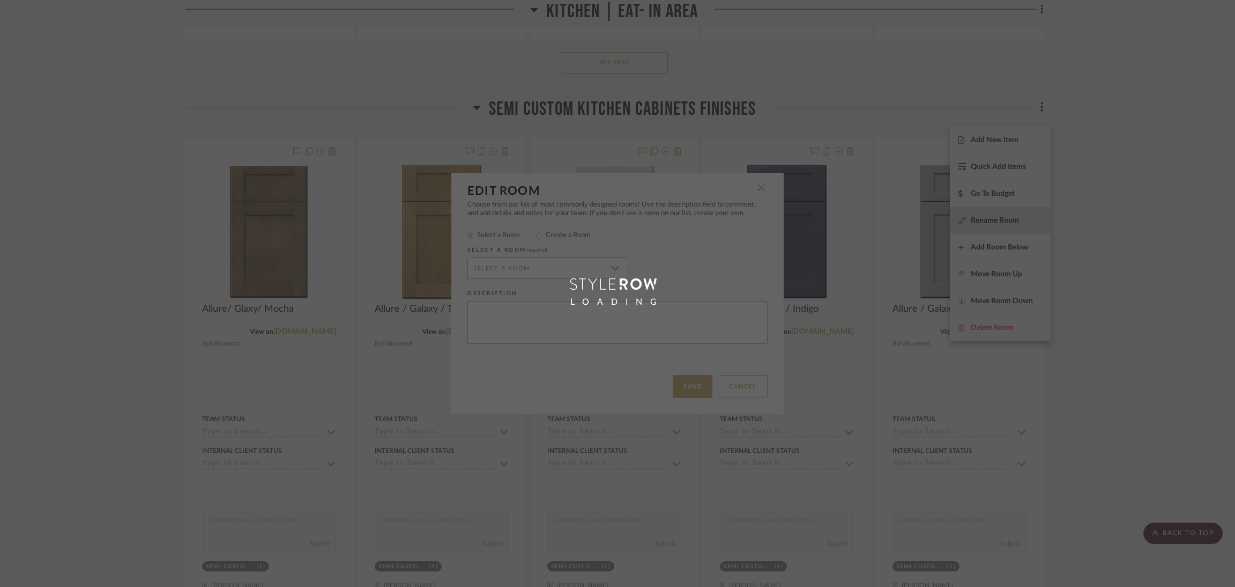
radio input "false"
radio input "true"
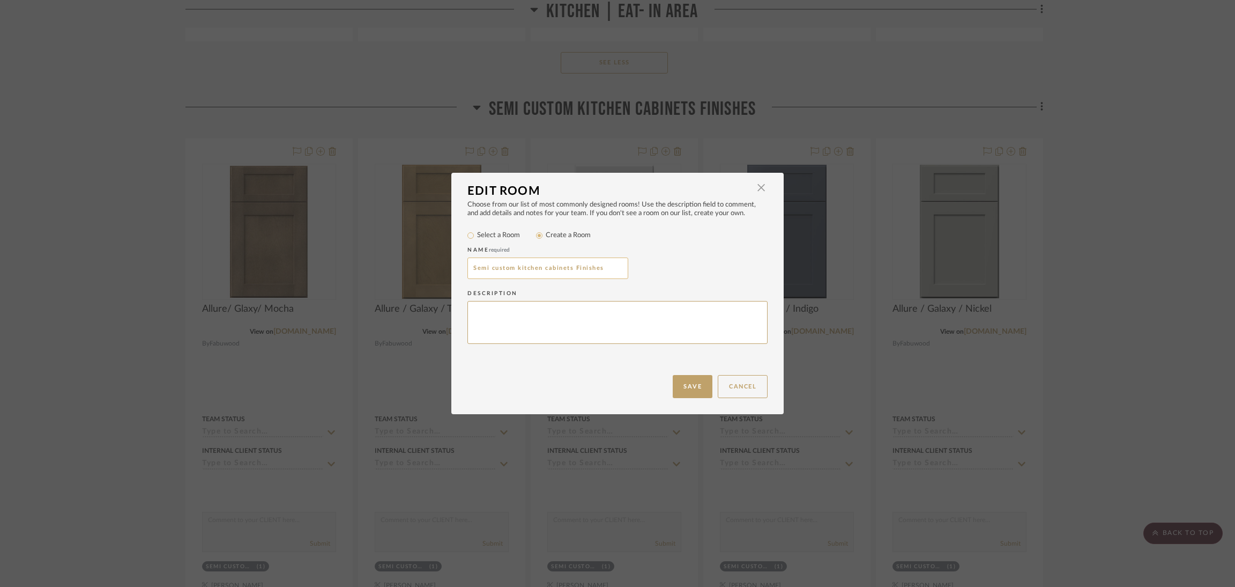
drag, startPoint x: 545, startPoint y: 269, endPoint x: 514, endPoint y: 266, distance: 31.2
click at [514, 266] on input "Semi custom kitchen cabinets Finishes" at bounding box center [548, 267] width 161 height 21
click at [490, 265] on input "Semi custom Cabinets Finishes" at bounding box center [548, 267] width 161 height 21
click at [588, 270] on input "Semi Custom Cabinets Finishes" at bounding box center [548, 267] width 161 height 21
type input "Semi Custom Cabinets Finishes/Styles"
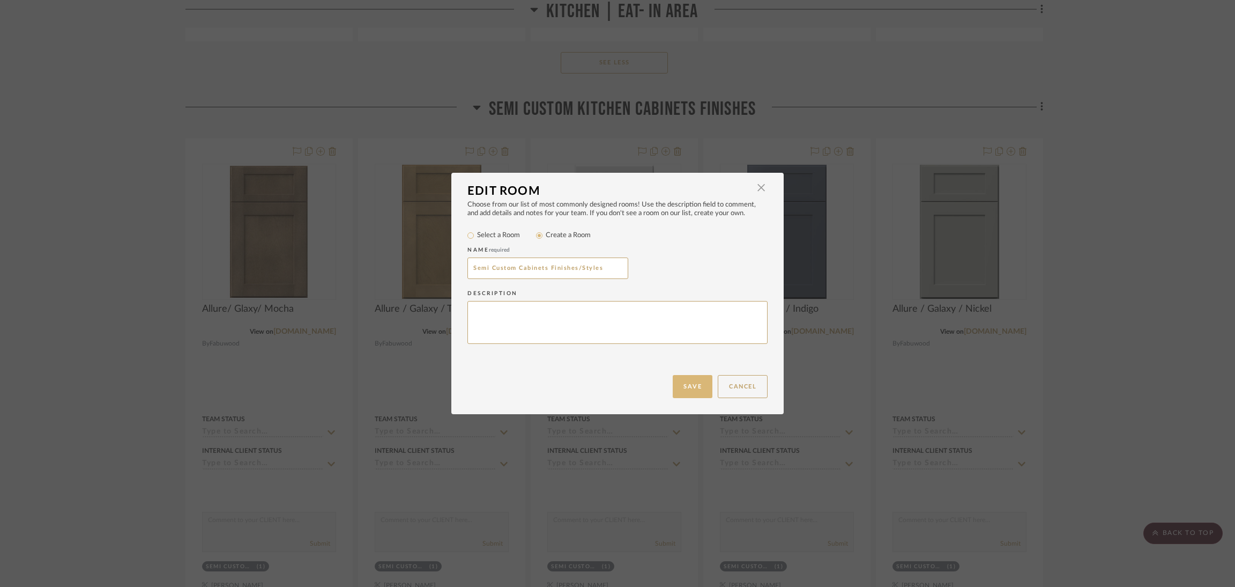
click at [694, 379] on button "Save" at bounding box center [693, 386] width 40 height 23
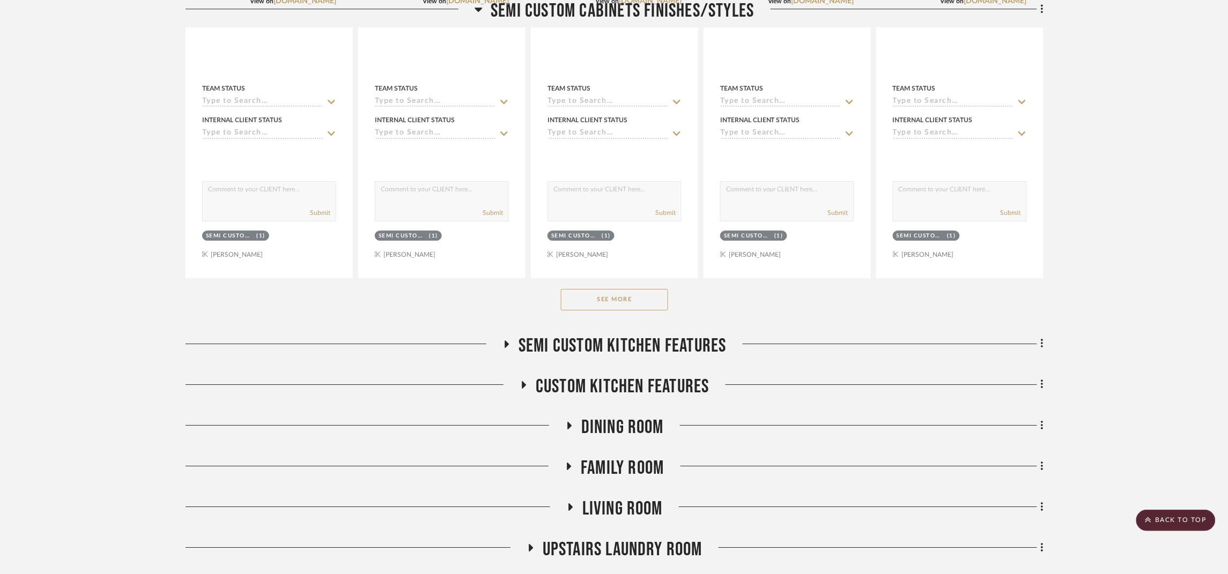
scroll to position [7237, 0]
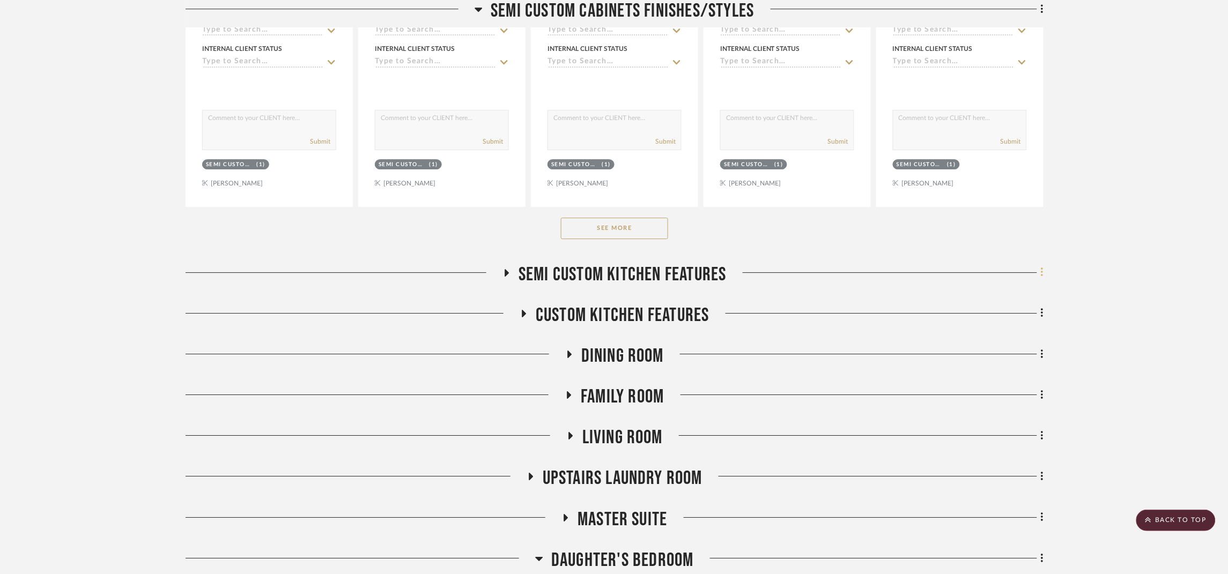
click at [1043, 278] on icon at bounding box center [1042, 272] width 3 height 12
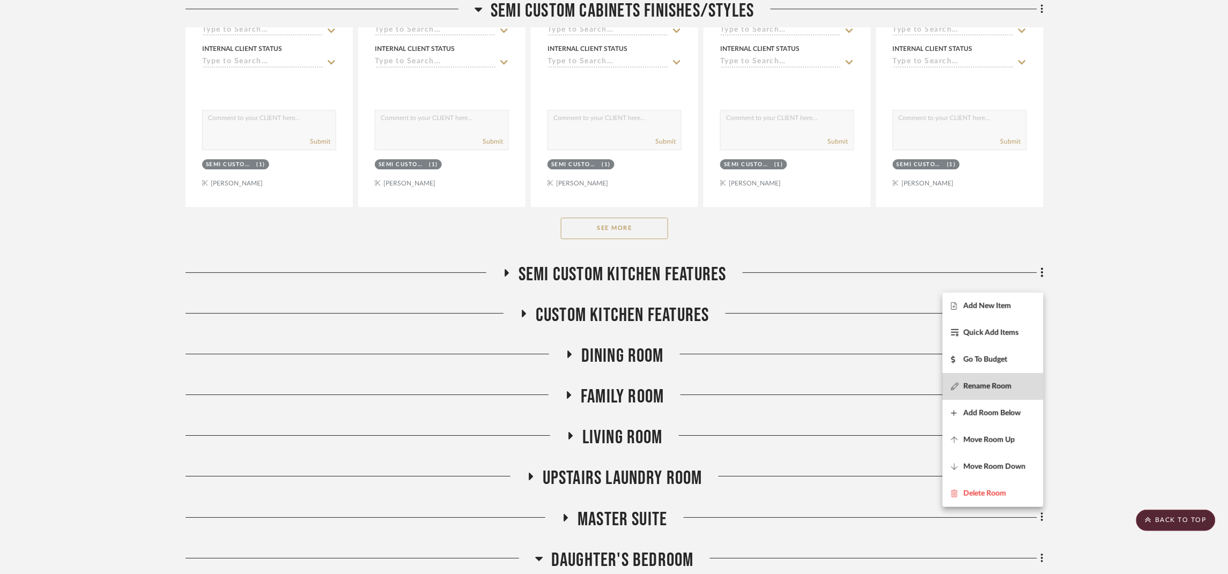
click at [1012, 389] on span "Rename Room" at bounding box center [987, 386] width 48 height 9
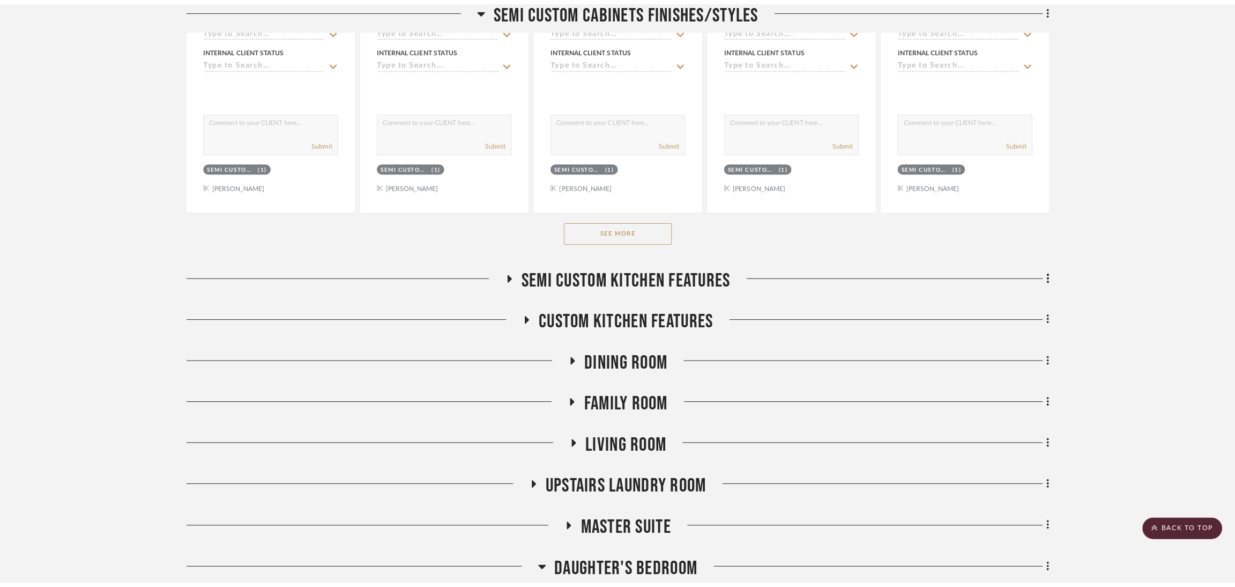
scroll to position [0, 0]
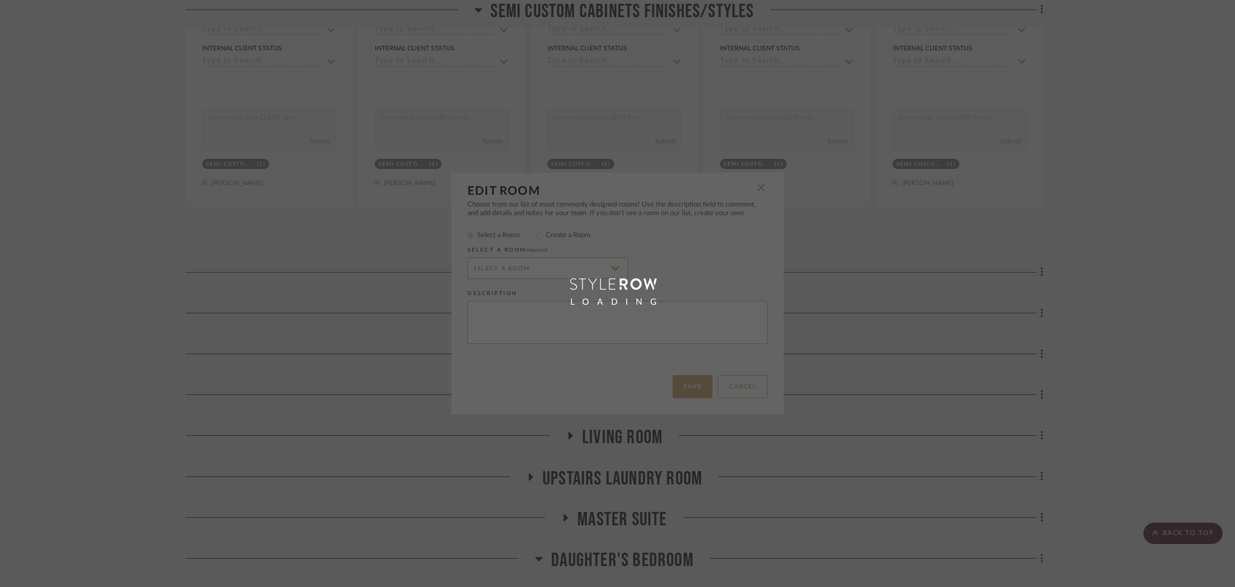
radio input "false"
radio input "true"
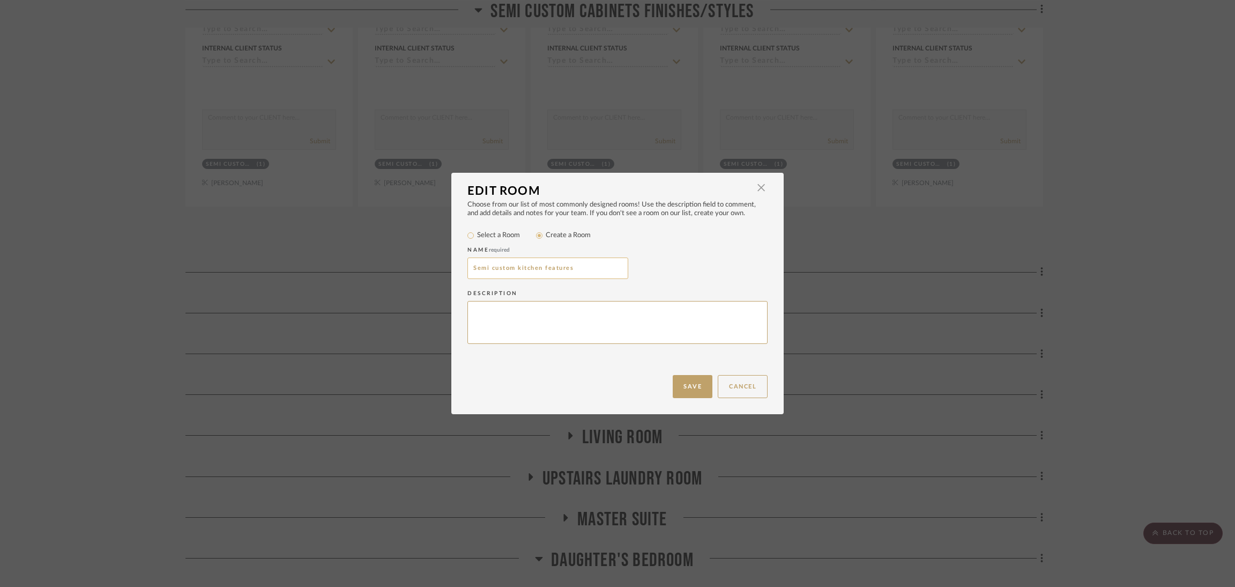
click at [489, 267] on input "Semi custom kitchen features" at bounding box center [548, 267] width 161 height 21
drag, startPoint x: 541, startPoint y: 268, endPoint x: 515, endPoint y: 265, distance: 25.9
click at [515, 265] on input "Semi Custom kitchen features" at bounding box center [548, 267] width 161 height 21
type input "Semi Custom Cabinet Features"
click at [694, 385] on button "Save" at bounding box center [693, 386] width 40 height 23
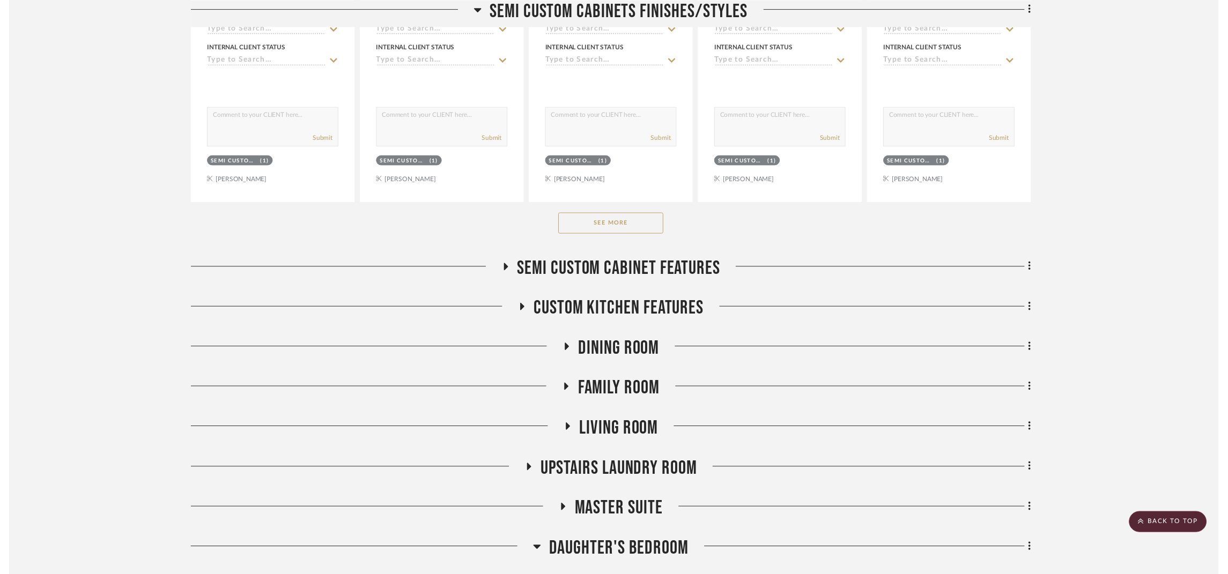
scroll to position [7237, 0]
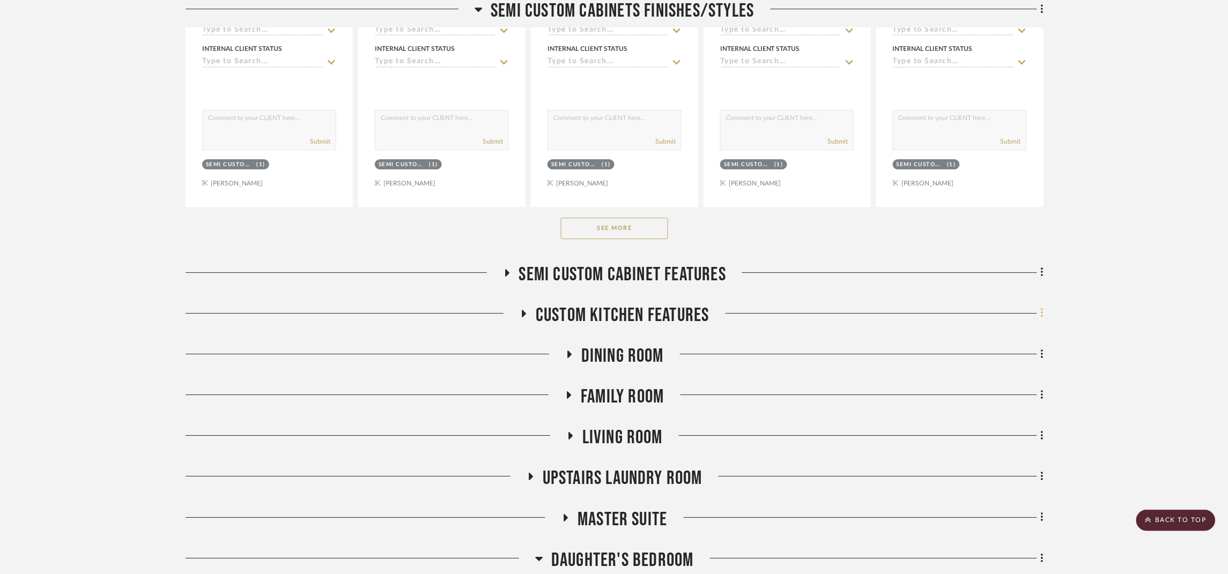
click at [1038, 323] on fa-icon at bounding box center [1040, 315] width 7 height 18
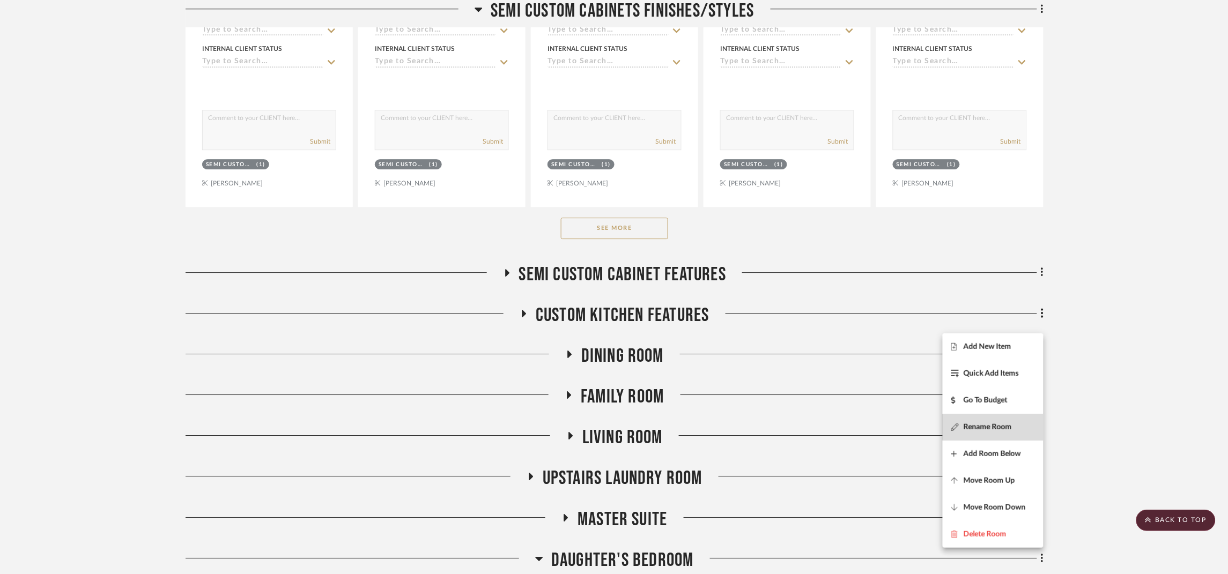
click at [1012, 425] on span "Rename Room" at bounding box center [993, 426] width 84 height 9
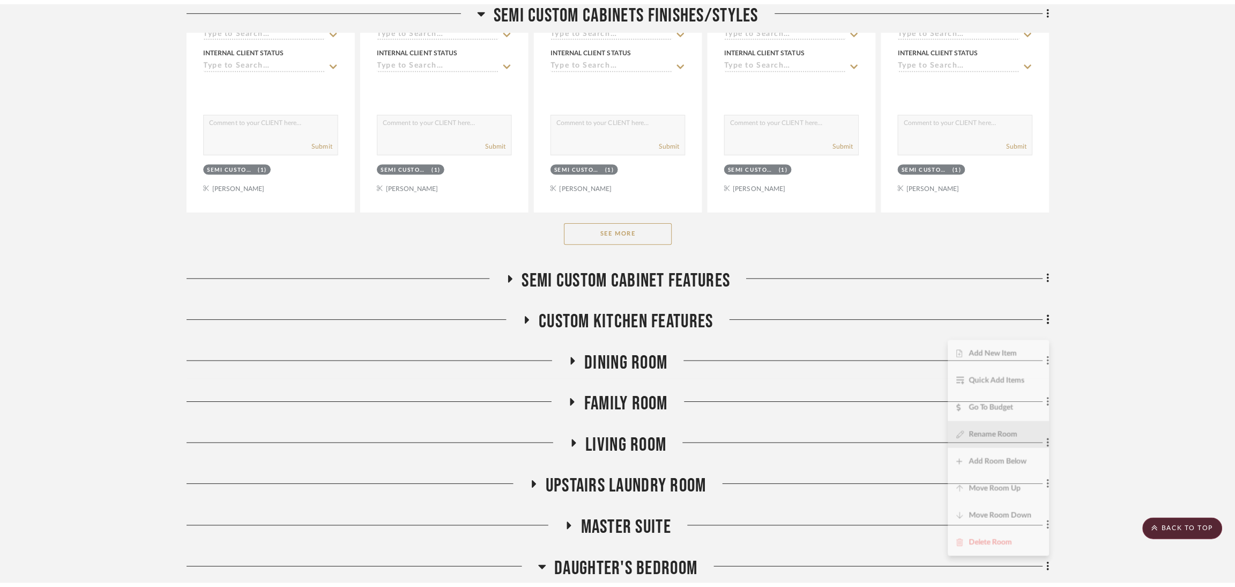
scroll to position [0, 0]
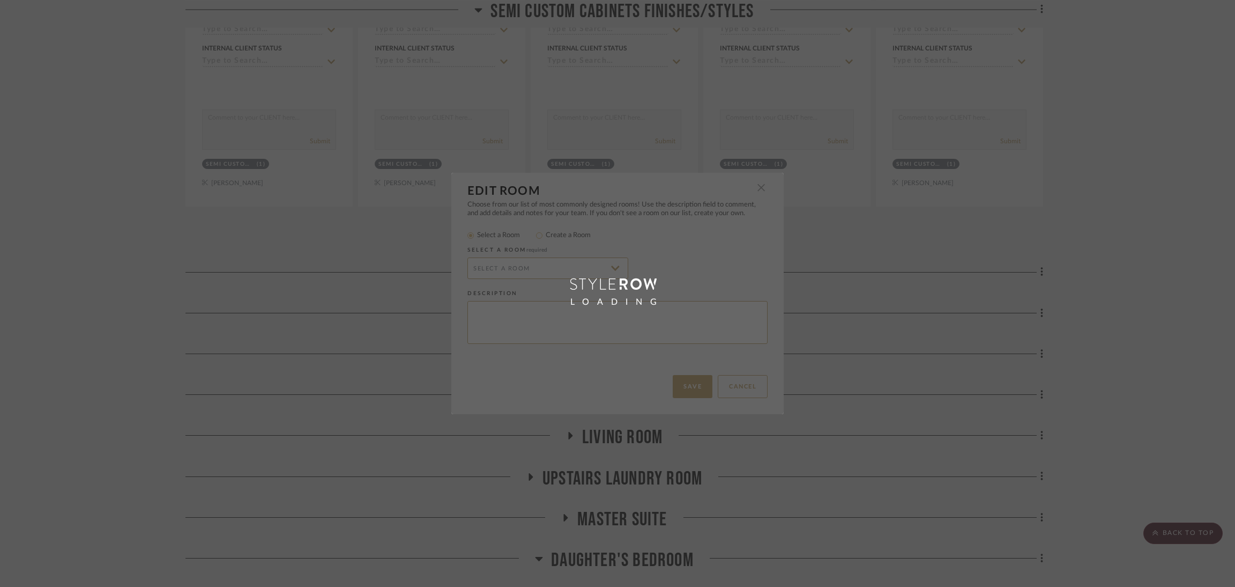
radio input "false"
radio input "true"
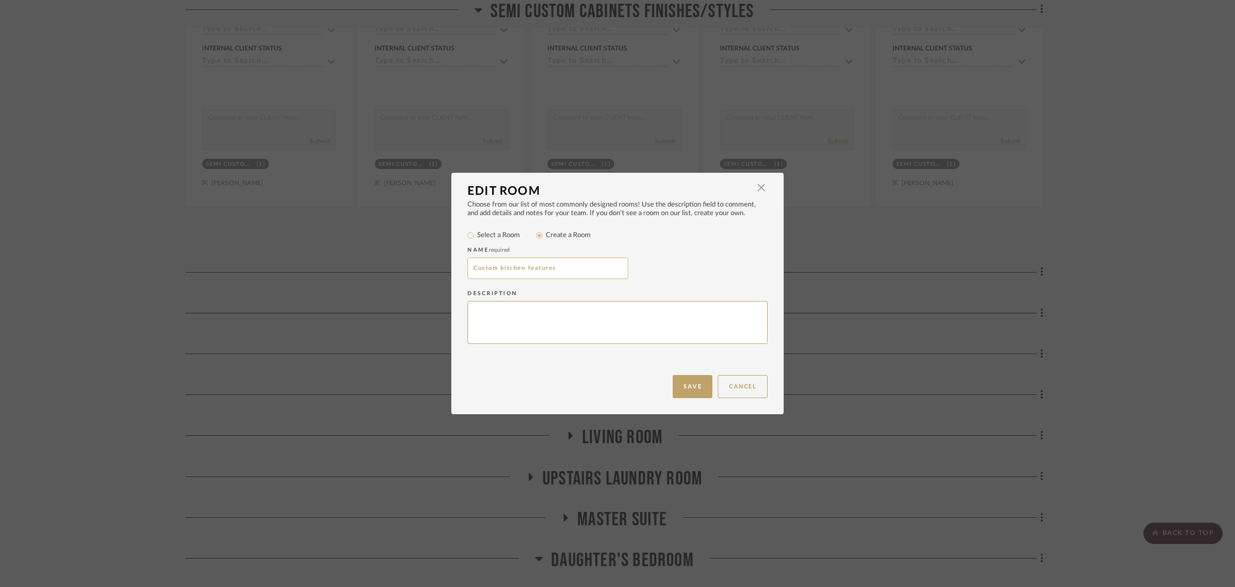
drag, startPoint x: 523, startPoint y: 266, endPoint x: 498, endPoint y: 266, distance: 25.2
click at [498, 266] on input "Custom kitchen features" at bounding box center [548, 267] width 161 height 21
type input "Custom Cabinet Features"
click at [689, 390] on button "Save" at bounding box center [693, 386] width 40 height 23
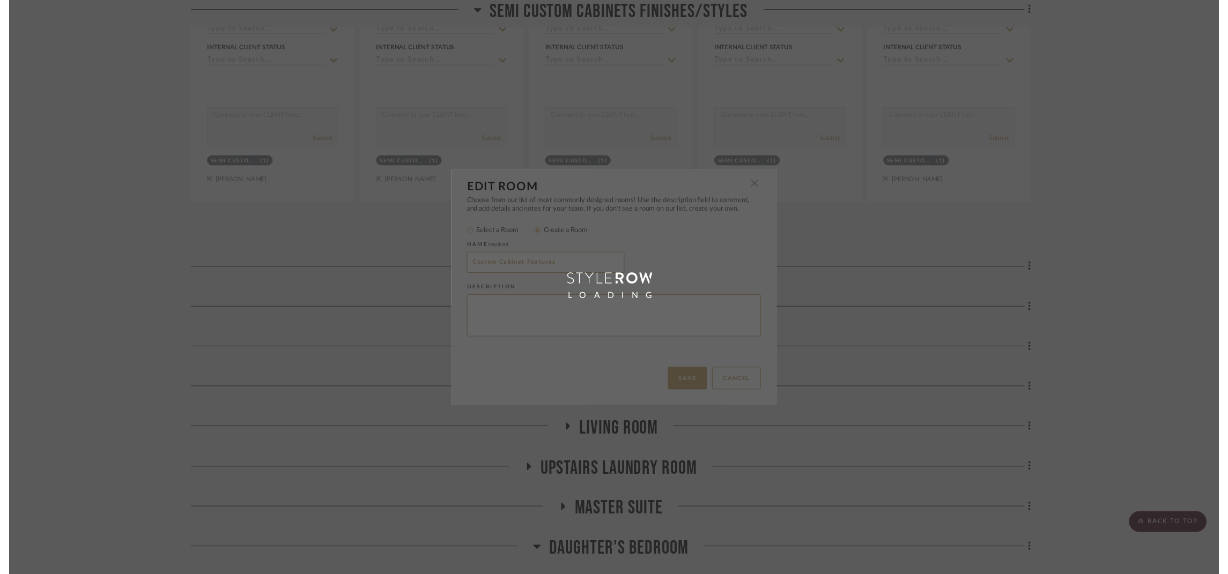
scroll to position [7237, 0]
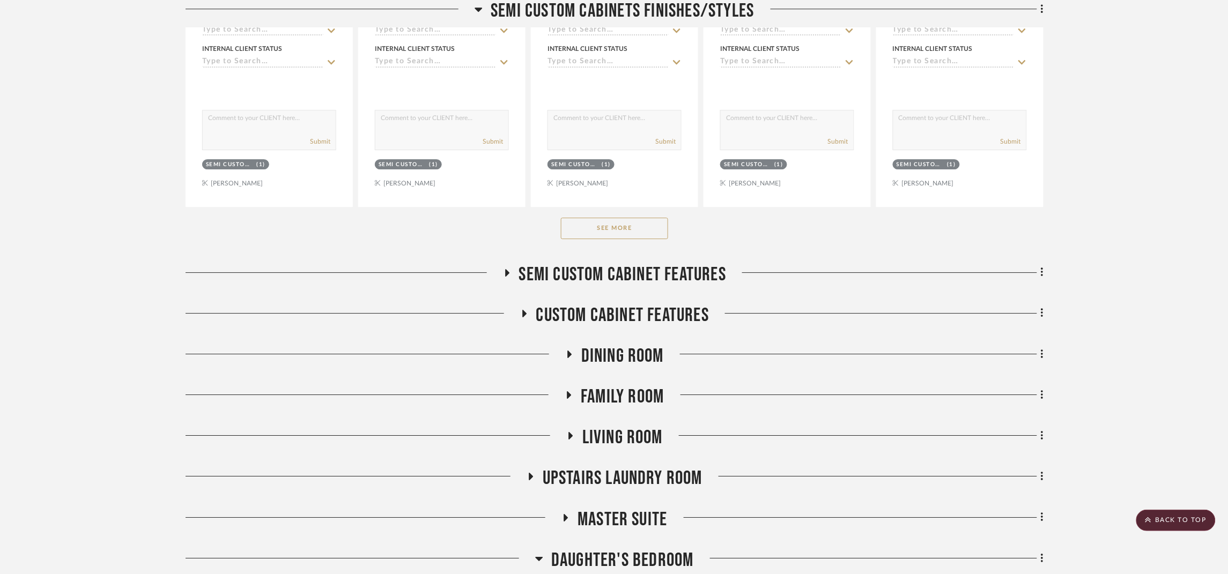
click at [642, 363] on span "Dining Room" at bounding box center [622, 356] width 83 height 23
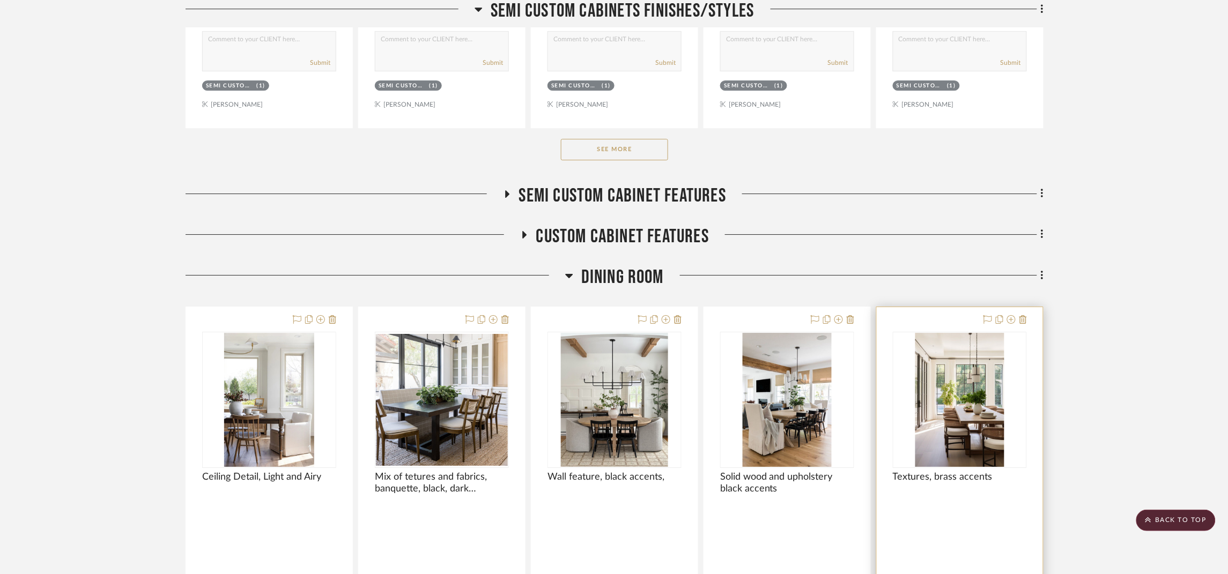
scroll to position [7317, 0]
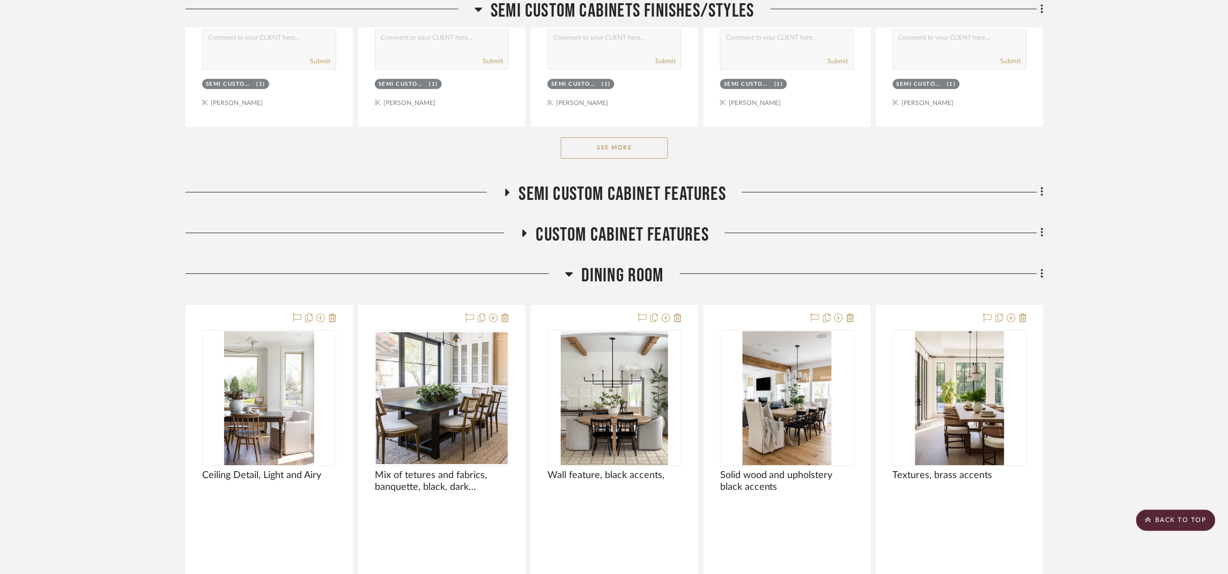
click at [628, 247] on span "Custom Cabinet Features" at bounding box center [622, 235] width 173 height 23
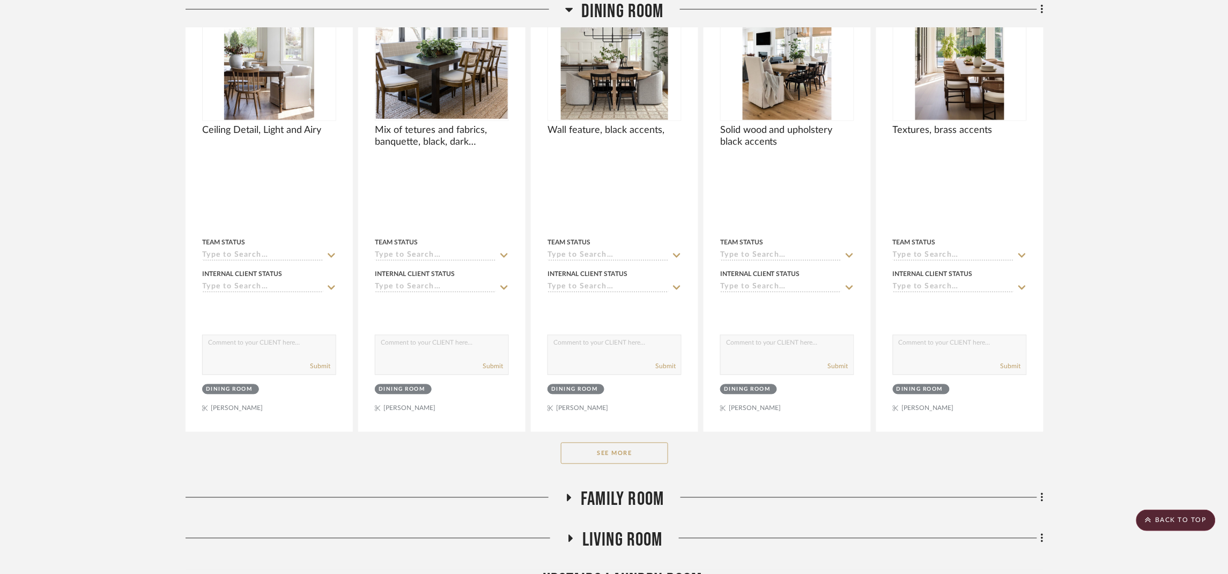
scroll to position [8202, 0]
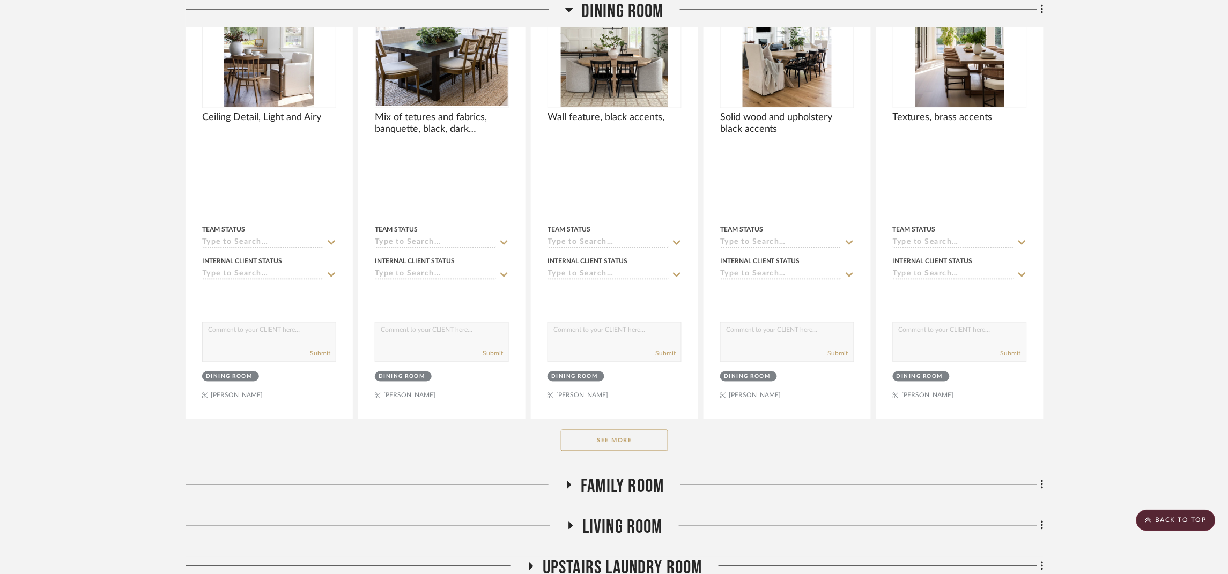
click at [639, 451] on button "See More" at bounding box center [614, 440] width 107 height 21
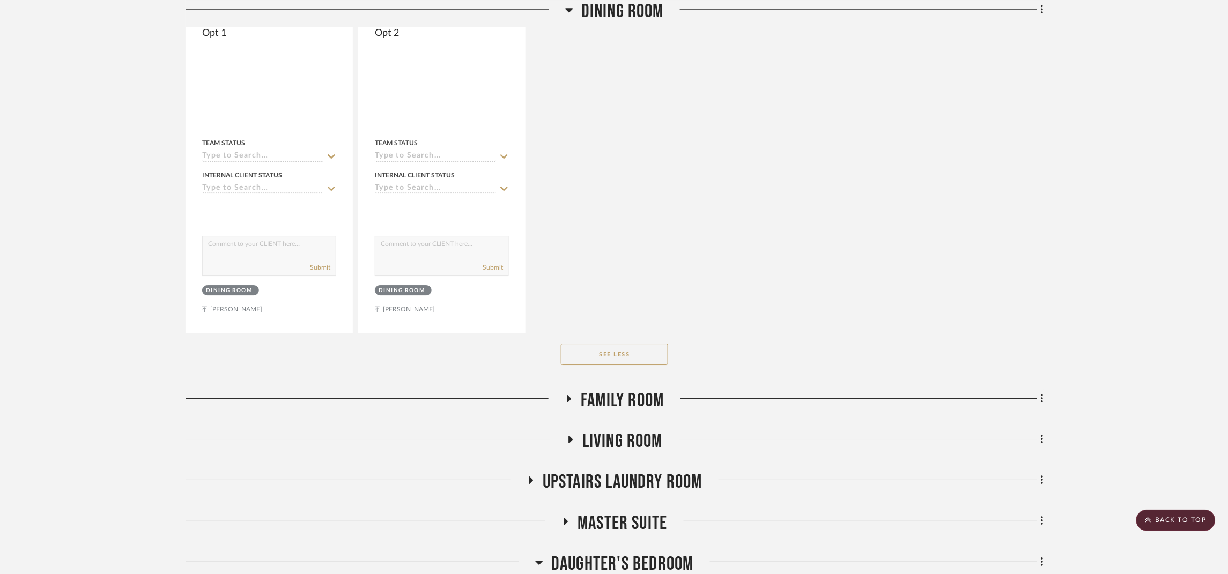
scroll to position [8765, 0]
click at [631, 411] on span "Family room" at bounding box center [622, 399] width 83 height 23
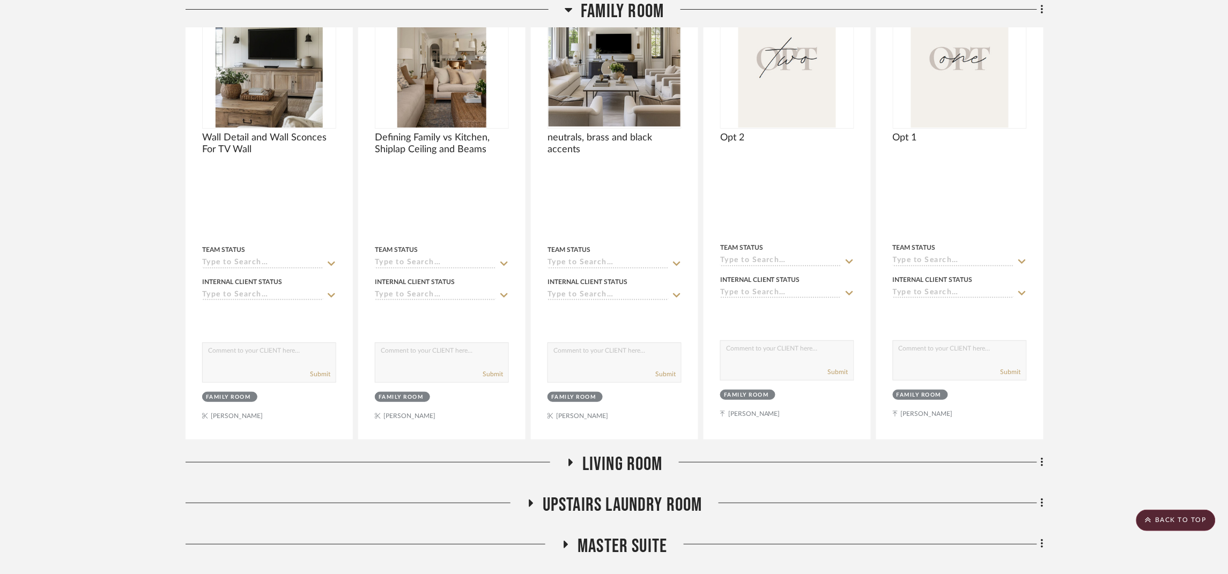
scroll to position [9408, 0]
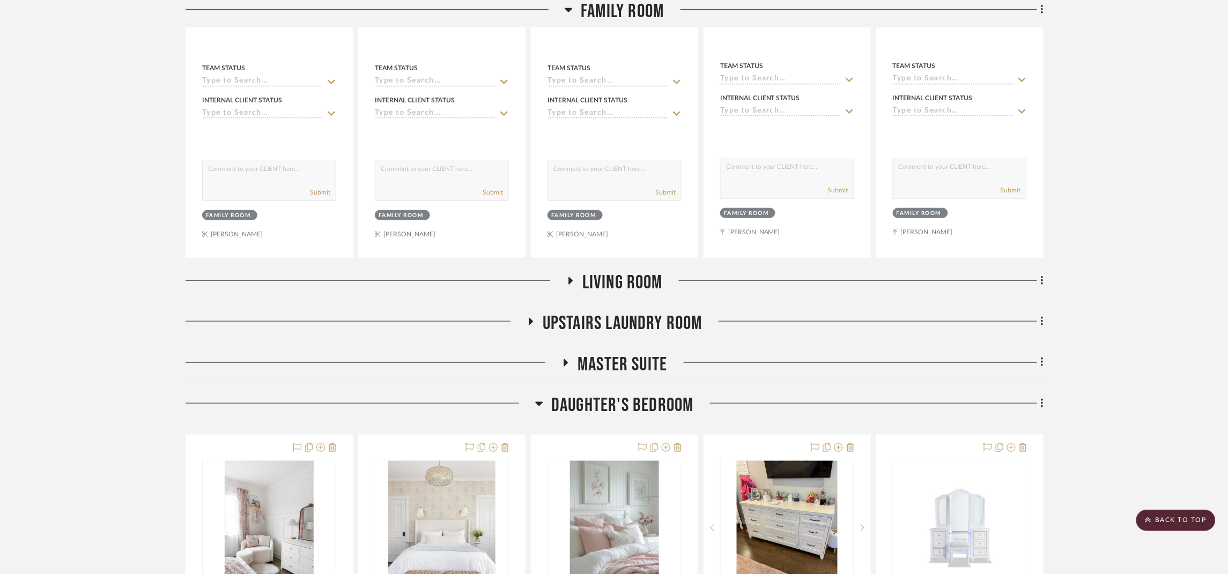
click at [644, 294] on span "Living Room" at bounding box center [622, 282] width 80 height 23
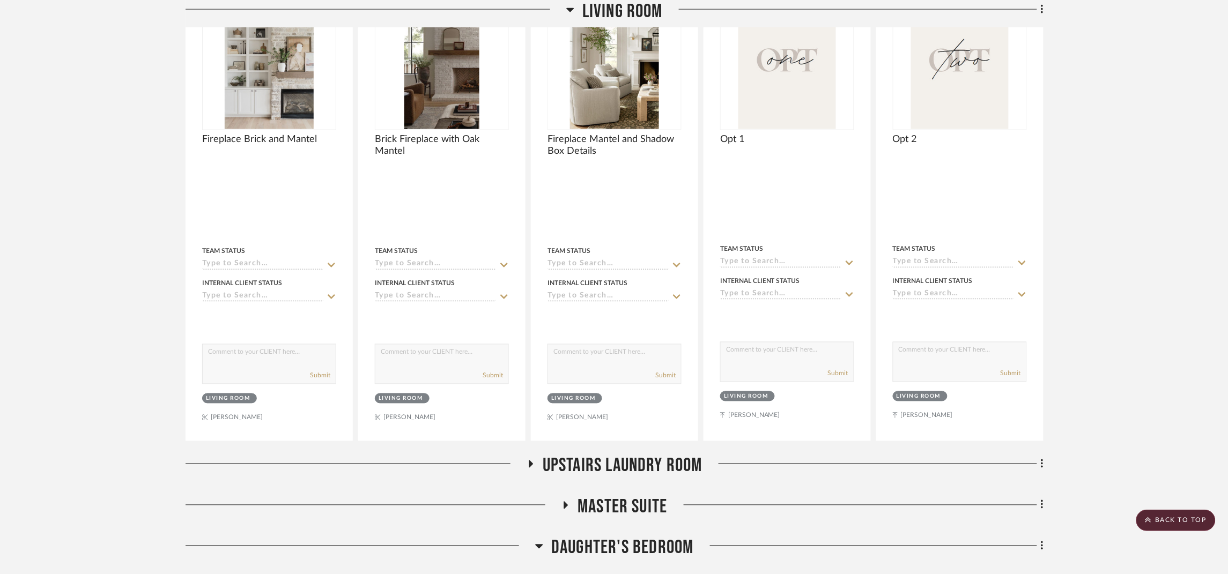
scroll to position [9890, 0]
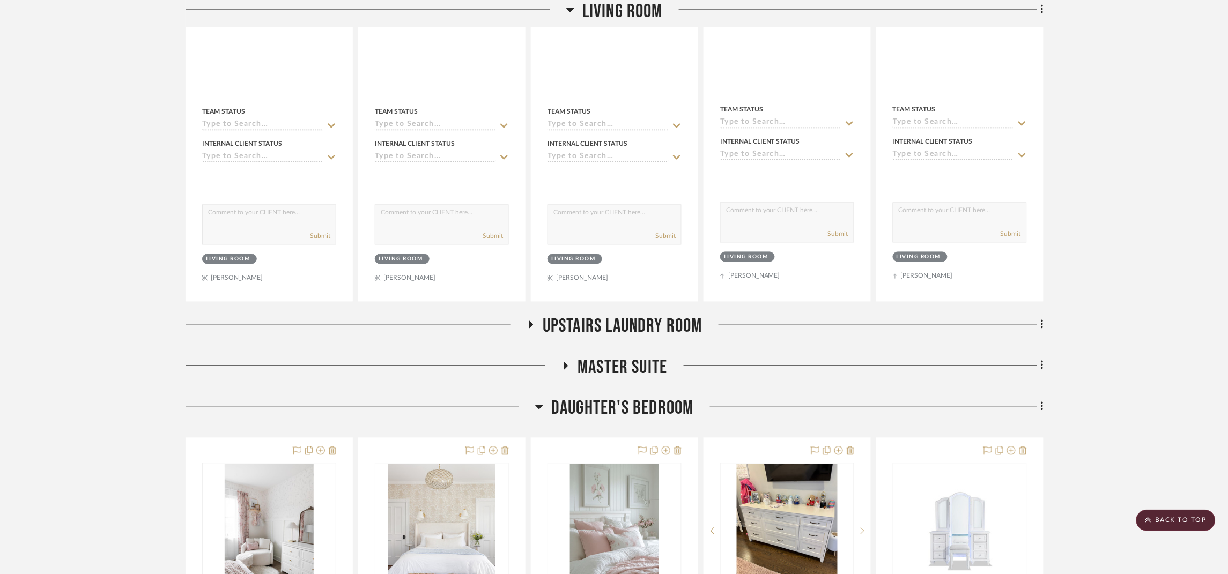
click at [598, 332] on span "Upstairs Laundry Room" at bounding box center [623, 326] width 160 height 23
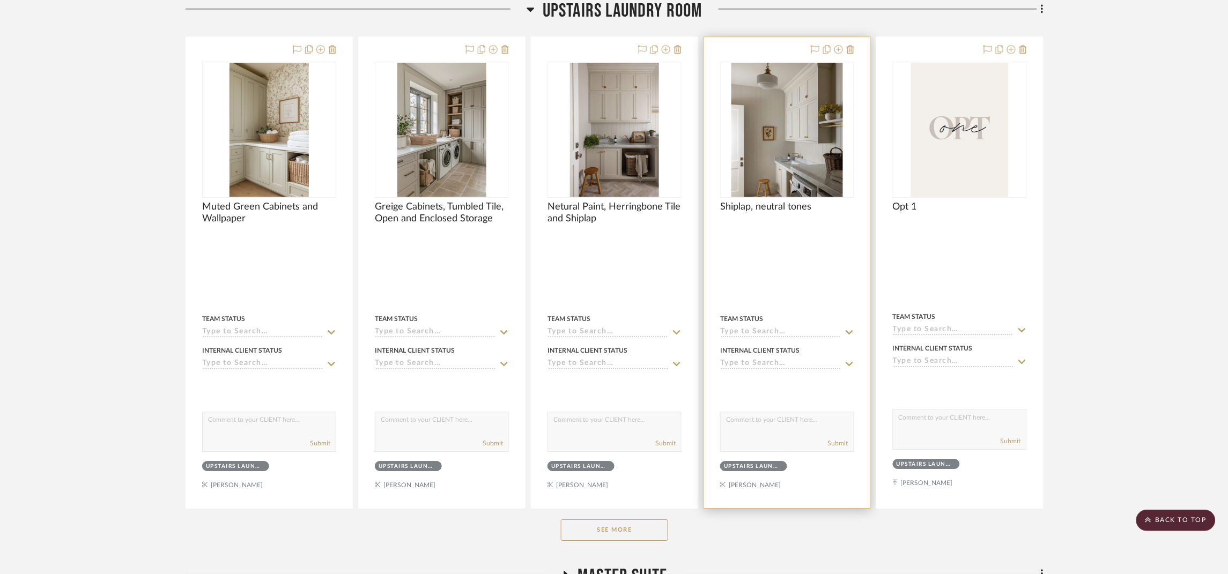
scroll to position [10212, 0]
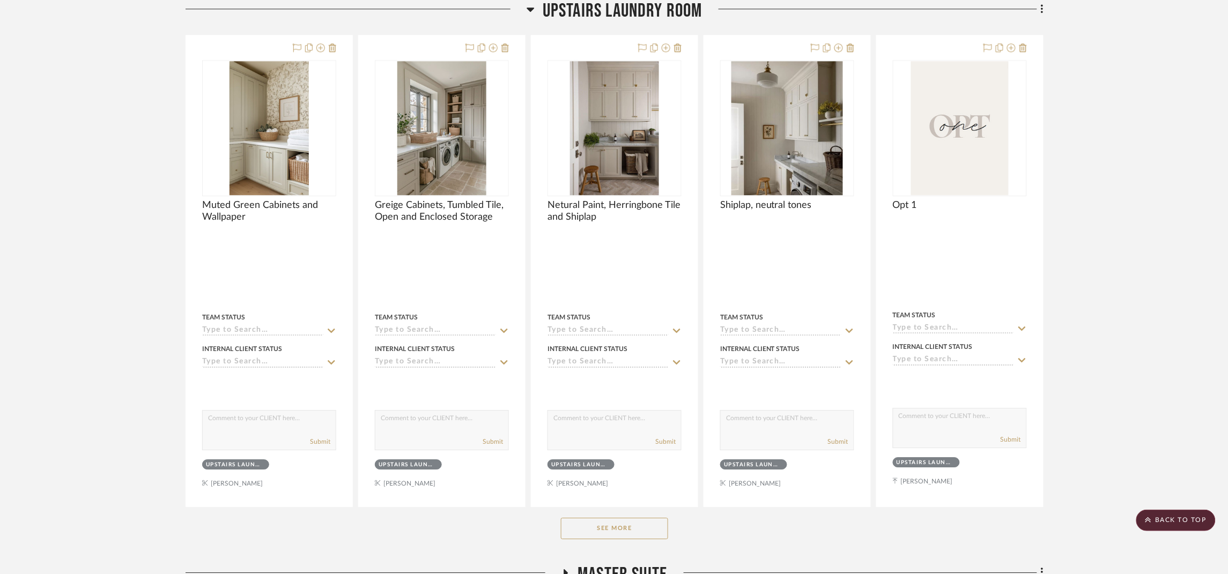
click at [637, 539] on button "See More" at bounding box center [614, 528] width 107 height 21
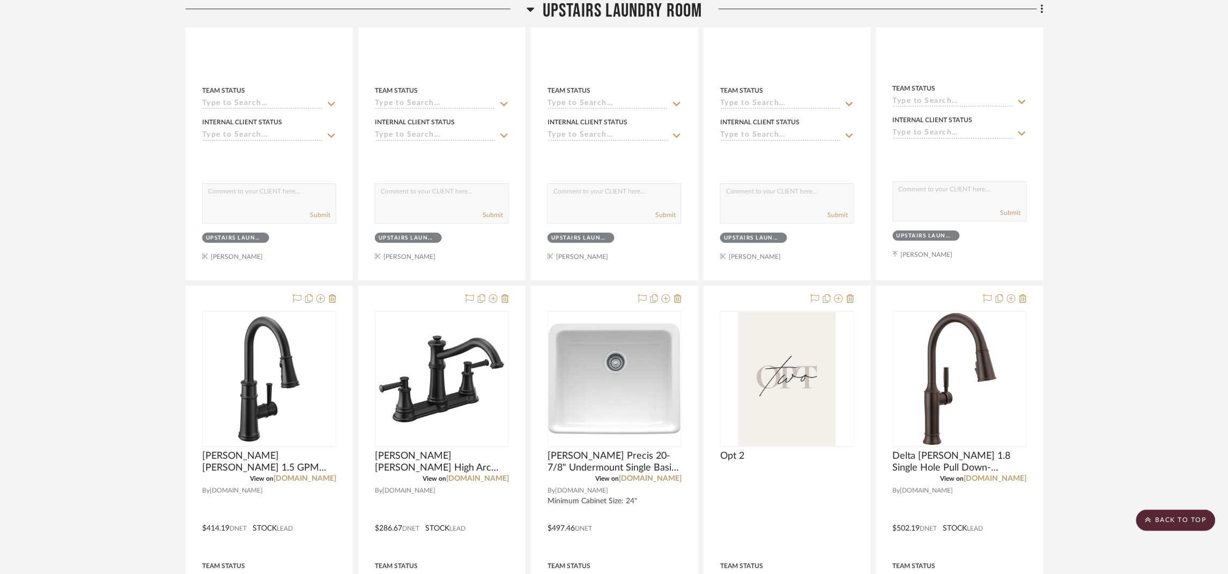
scroll to position [10453, 0]
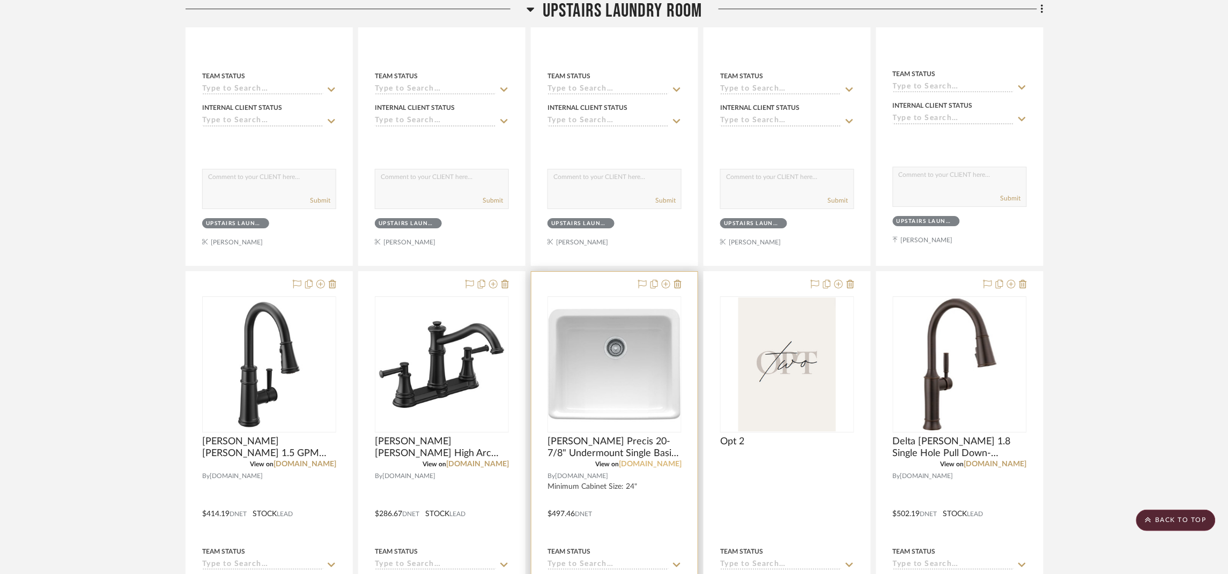
click at [672, 468] on link "[DOMAIN_NAME]" at bounding box center [650, 465] width 63 height 8
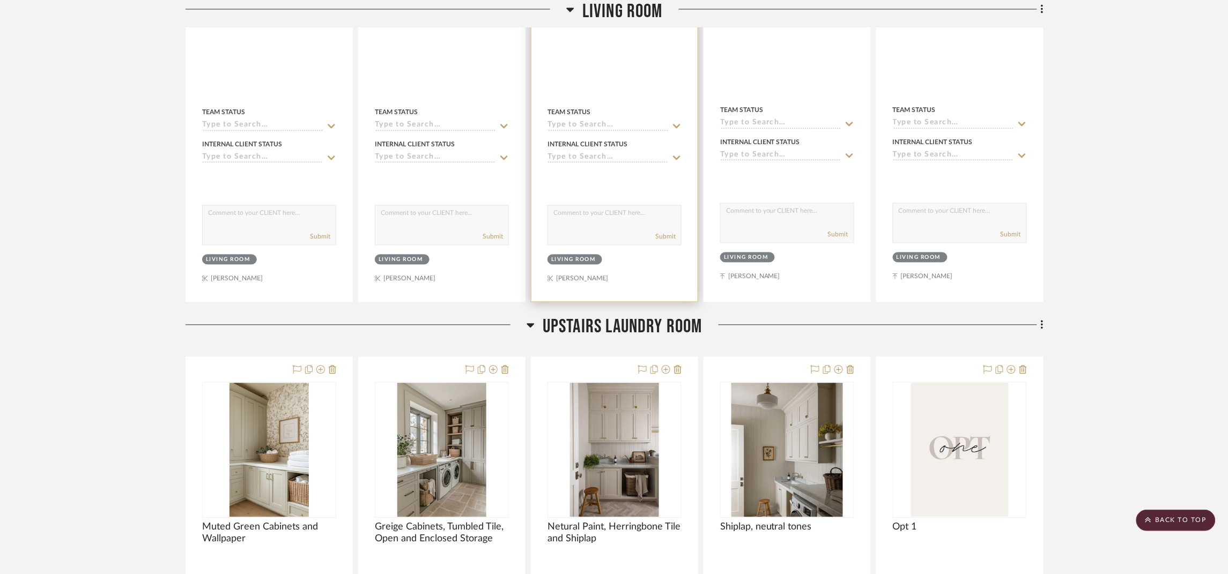
scroll to position [9649, 0]
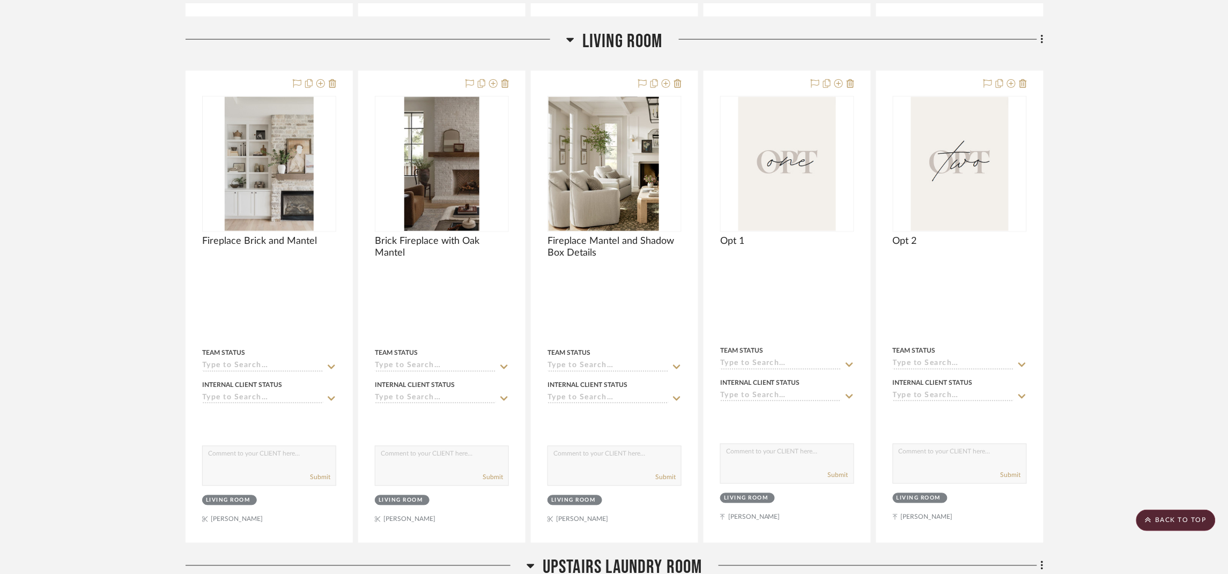
click at [644, 53] on span "Living Room" at bounding box center [622, 41] width 80 height 23
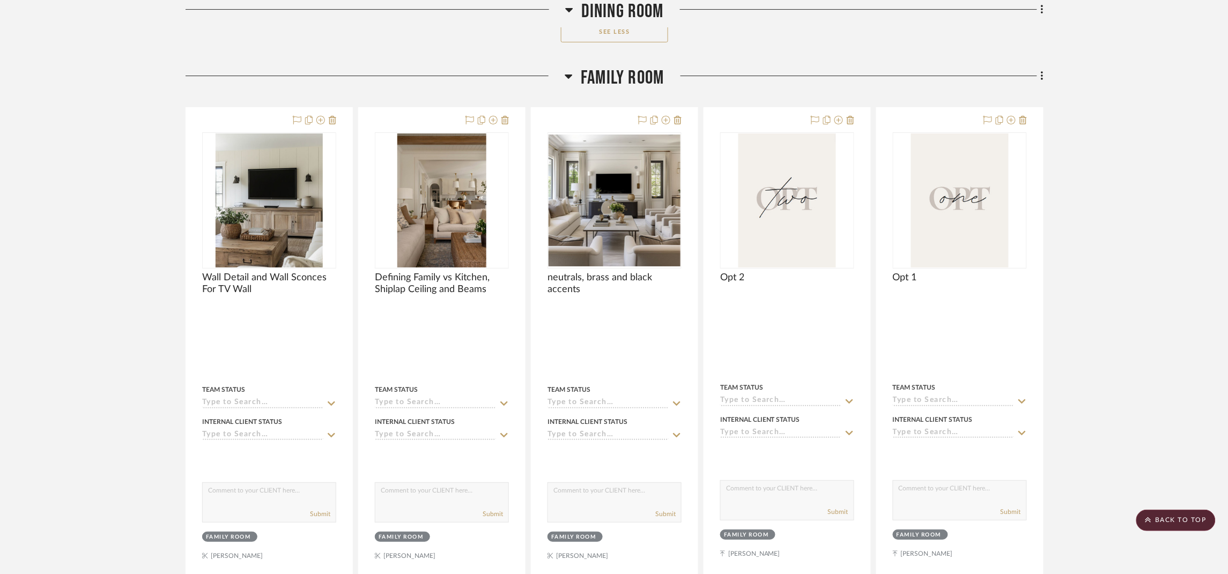
click at [636, 90] on span "Family room" at bounding box center [622, 77] width 83 height 23
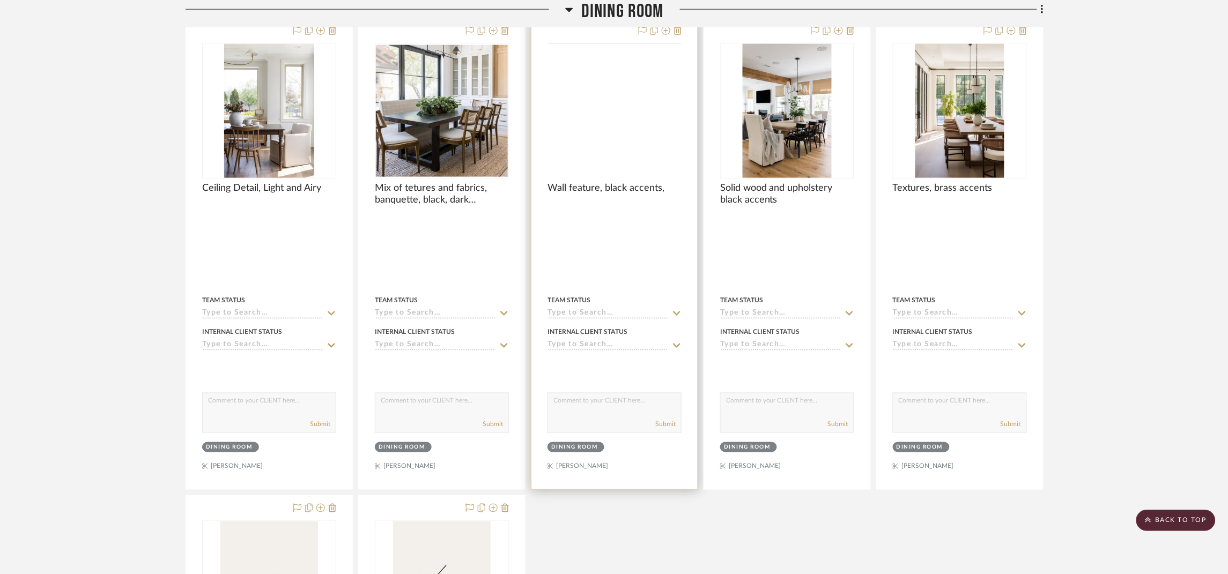
scroll to position [7880, 0]
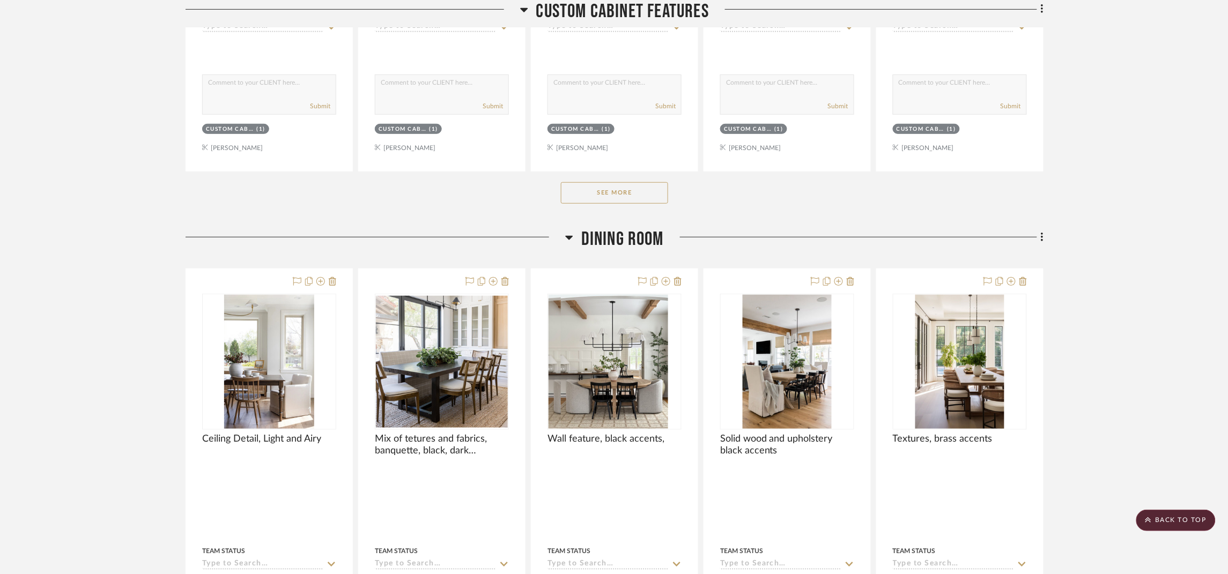
click at [652, 245] on span "Dining Room" at bounding box center [622, 239] width 83 height 23
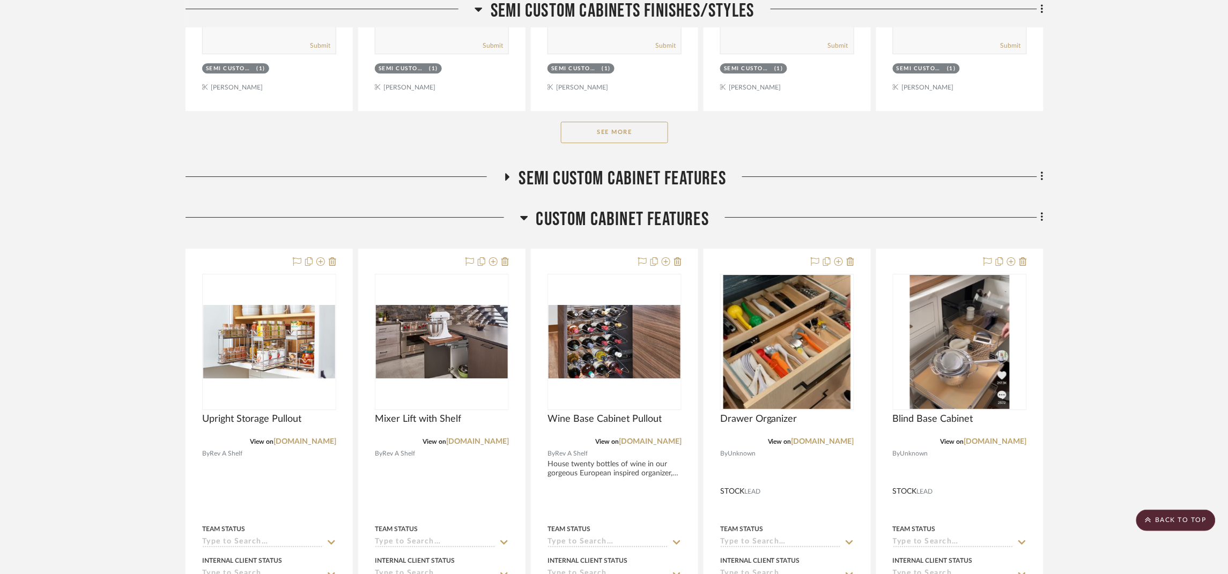
scroll to position [7317, 0]
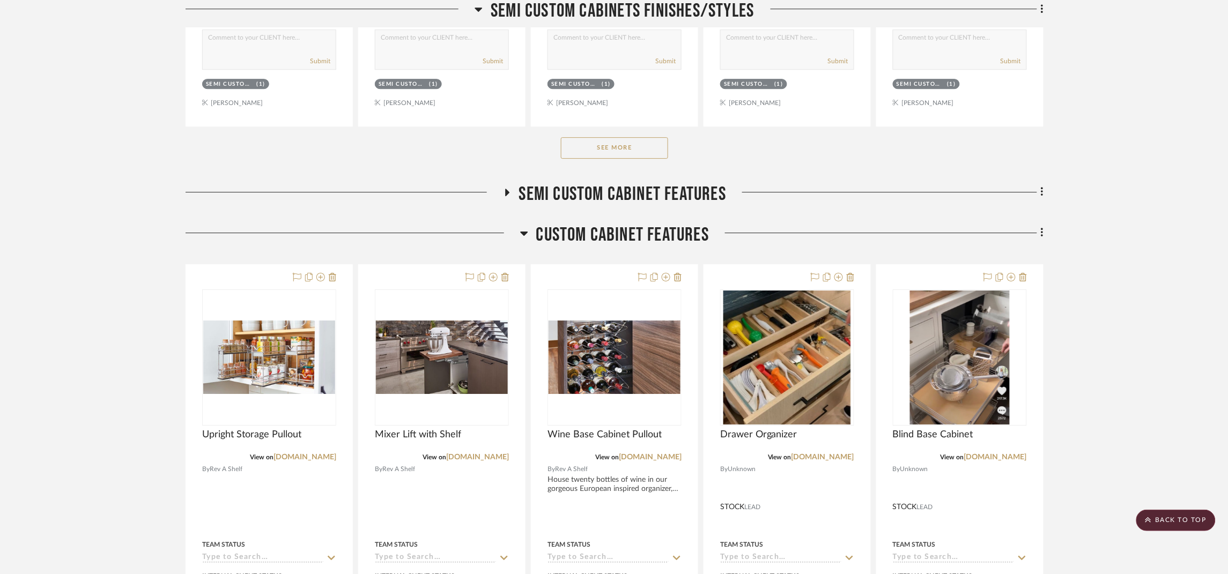
click at [700, 233] on span "Custom Cabinet Features" at bounding box center [622, 235] width 173 height 23
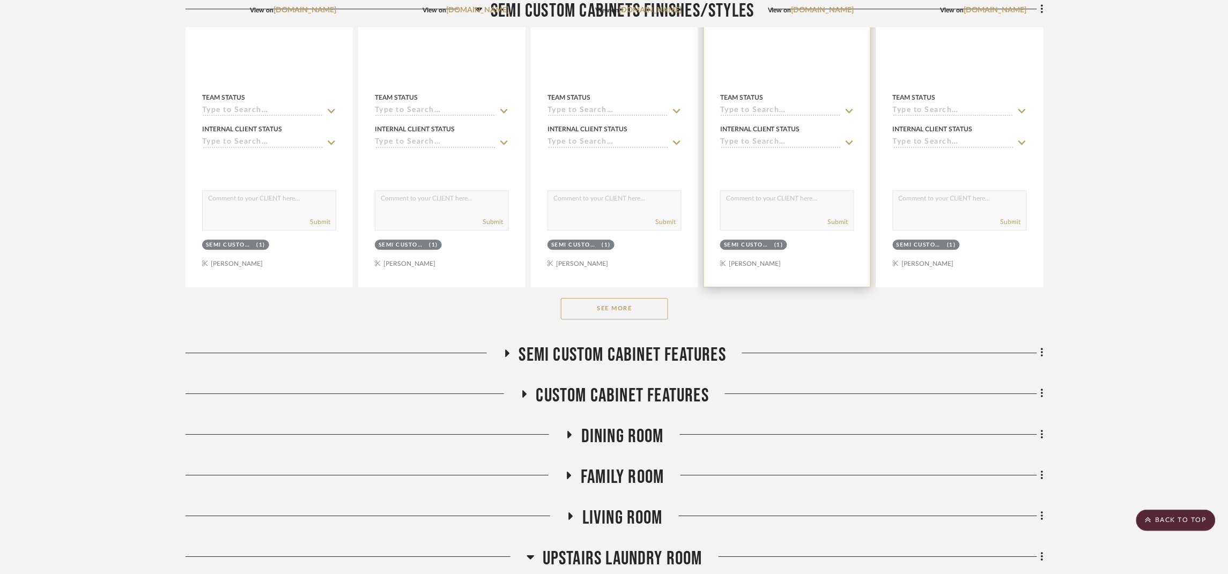
scroll to position [6754, 0]
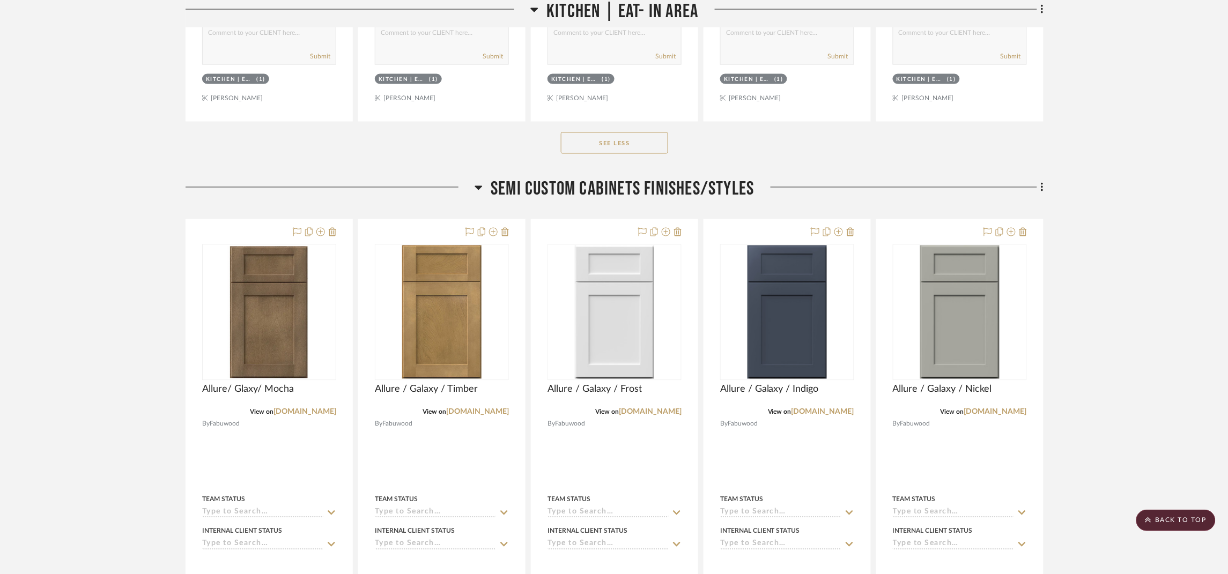
click at [684, 198] on span "Semi Custom Cabinets Finishes/Styles" at bounding box center [622, 189] width 263 height 23
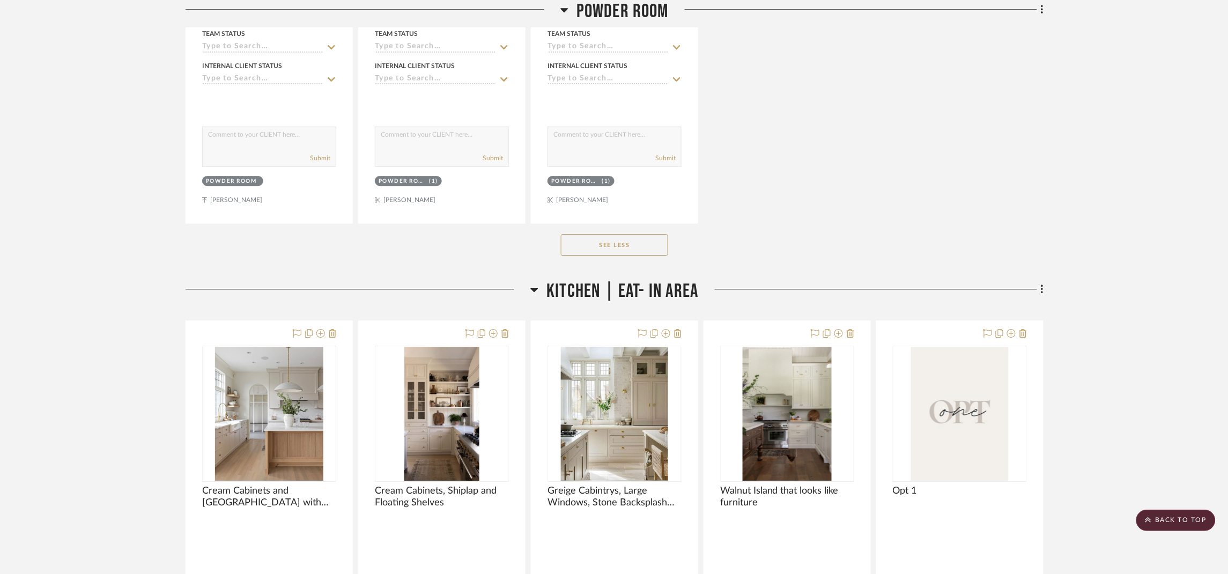
click at [683, 298] on span "Kitchen | Eat- In Area" at bounding box center [622, 291] width 152 height 23
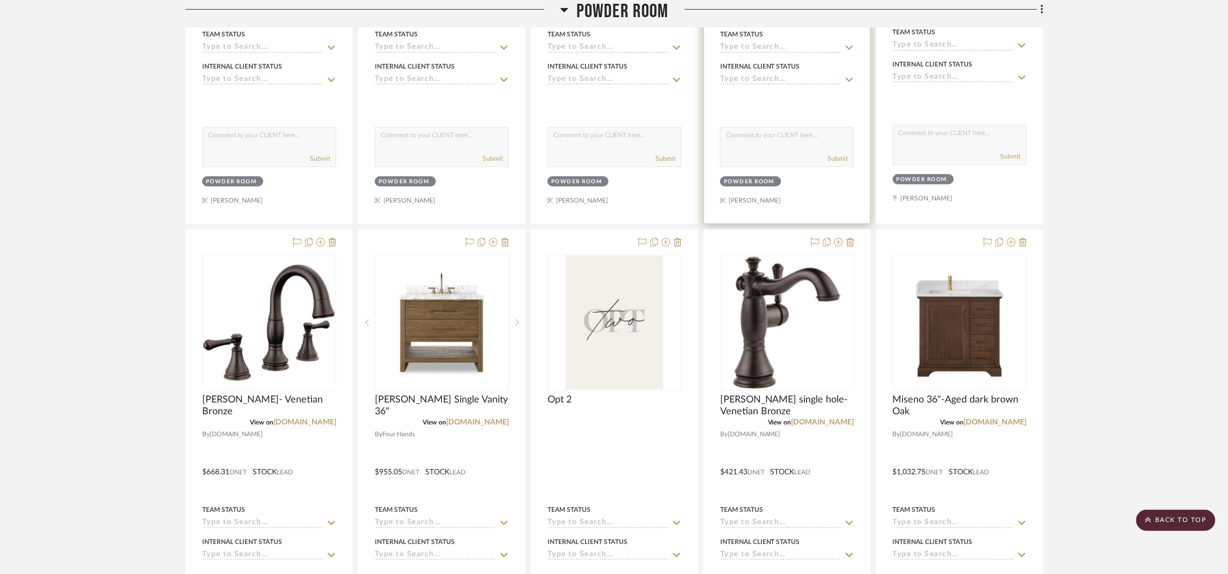
scroll to position [3216, 0]
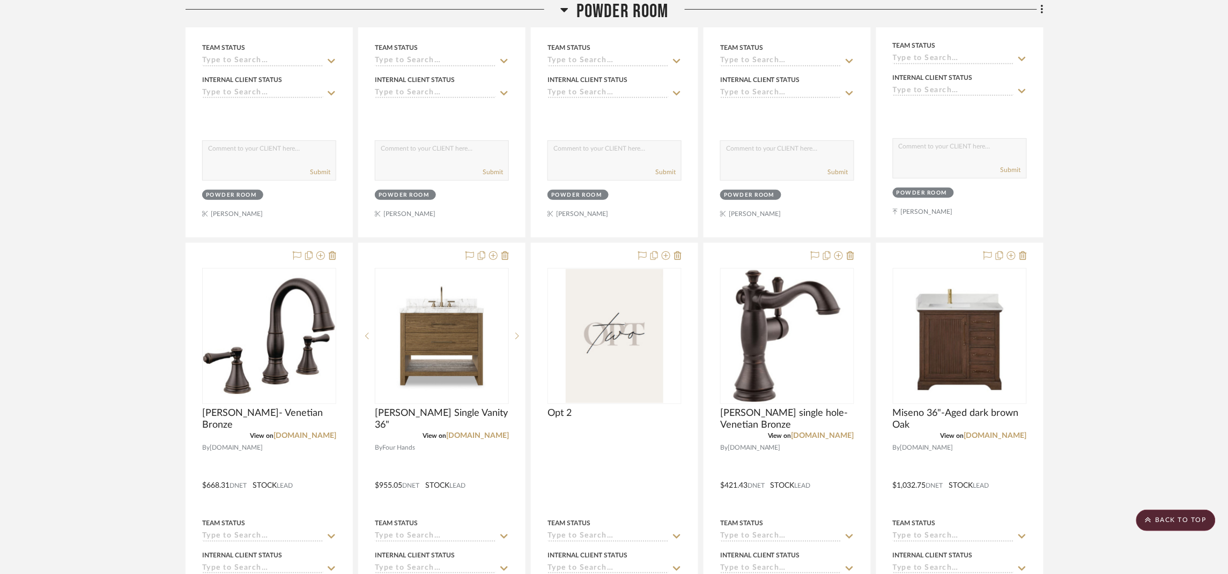
click at [641, 13] on span "Powder Room" at bounding box center [622, 11] width 92 height 23
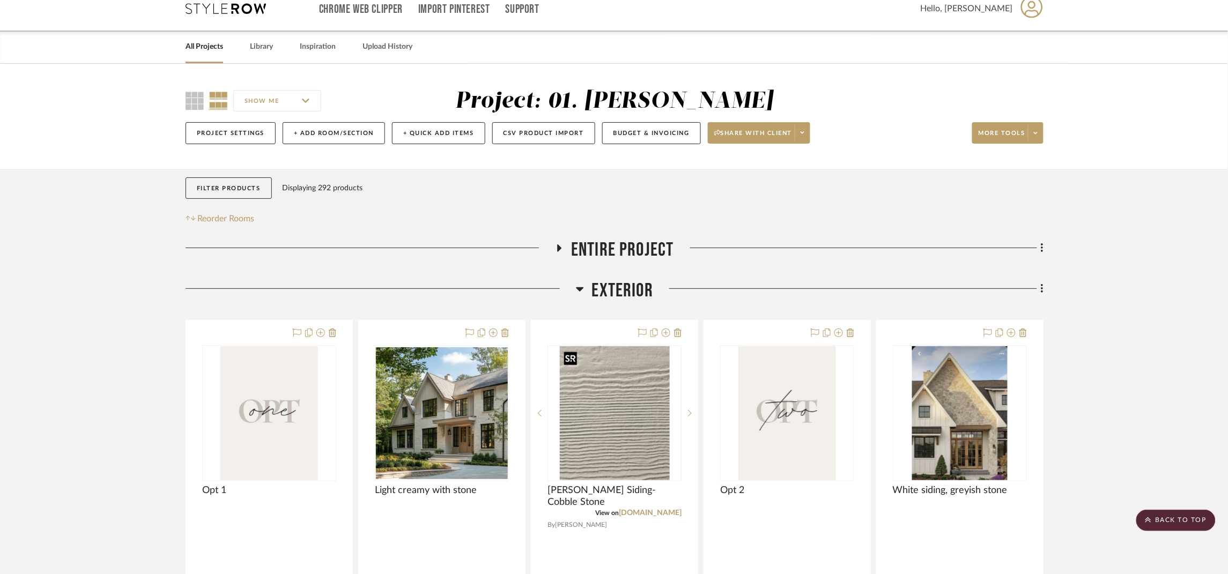
scroll to position [0, 0]
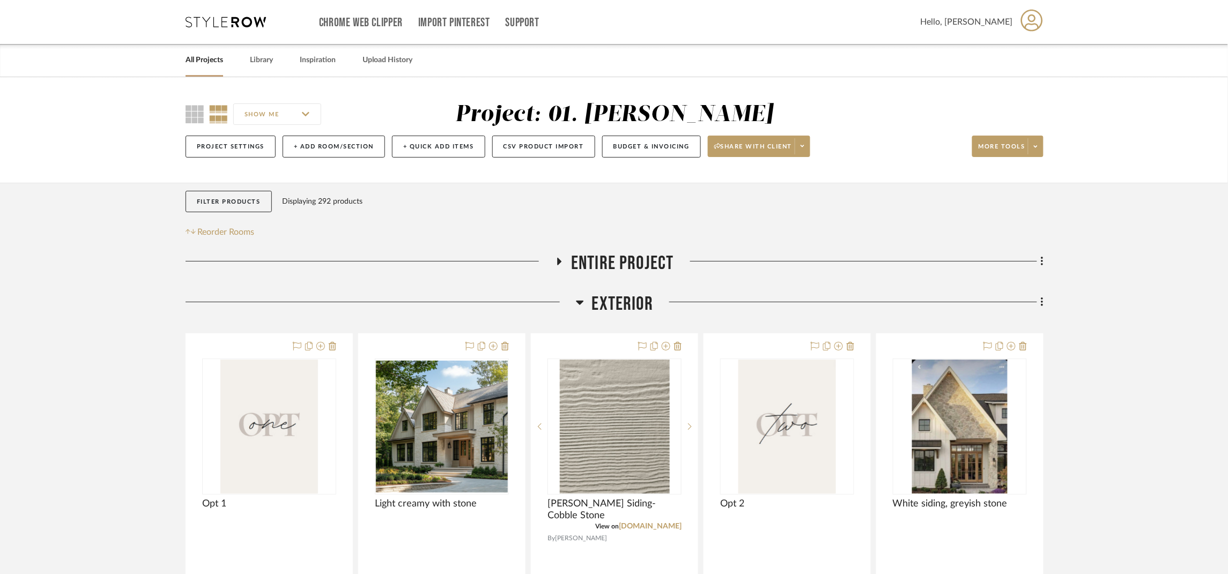
click at [644, 294] on span "Exterior" at bounding box center [623, 304] width 62 height 23
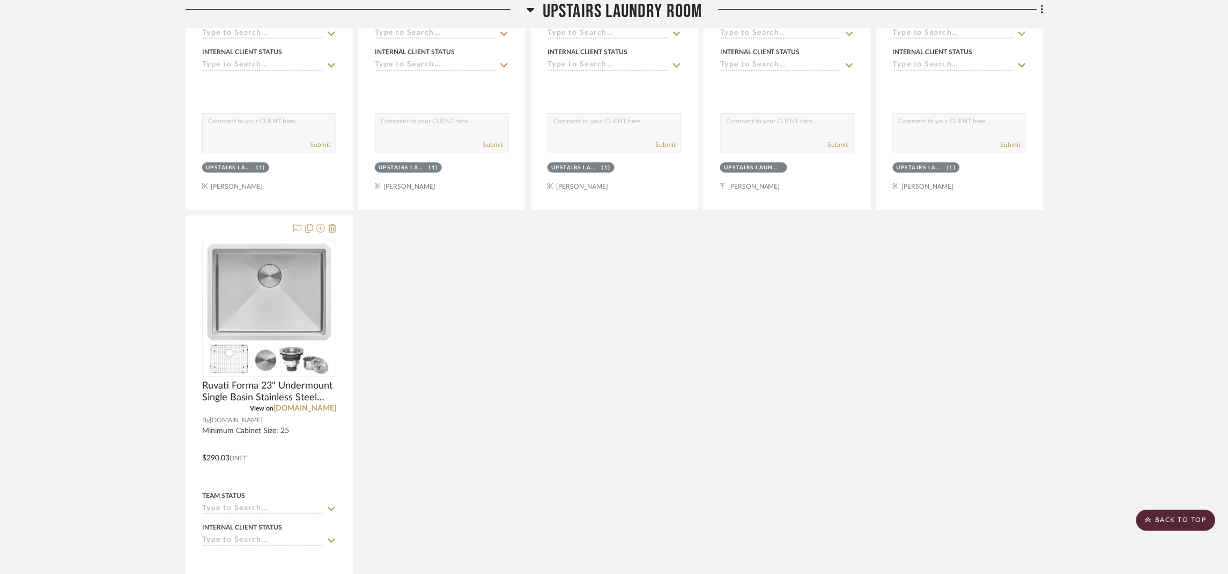
scroll to position [3055, 0]
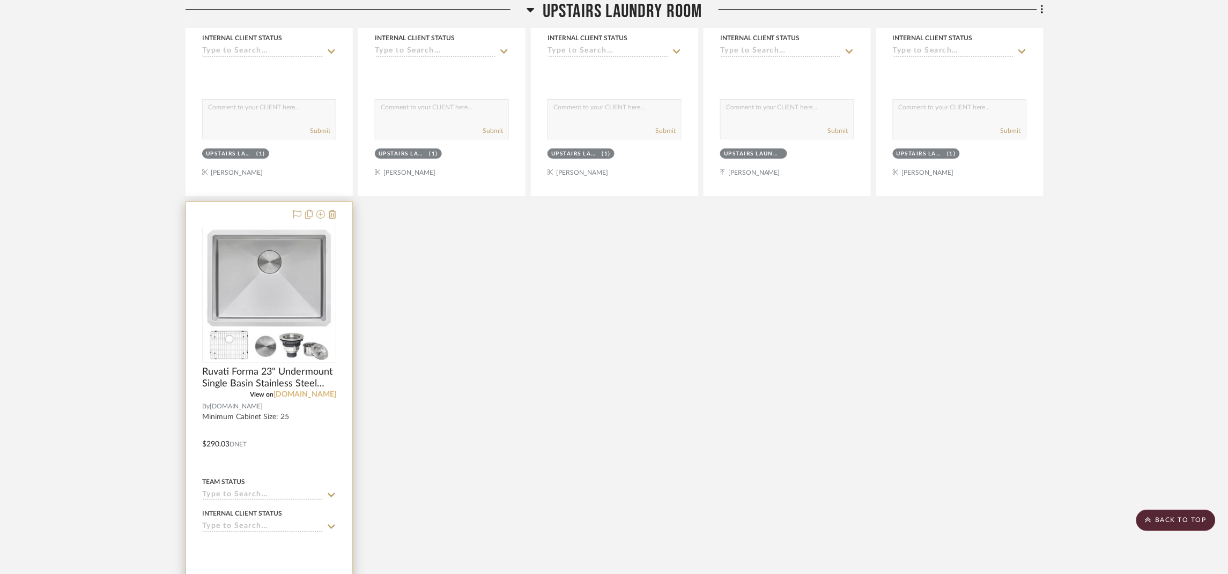
click at [317, 398] on link "[DOMAIN_NAME]" at bounding box center [304, 395] width 63 height 8
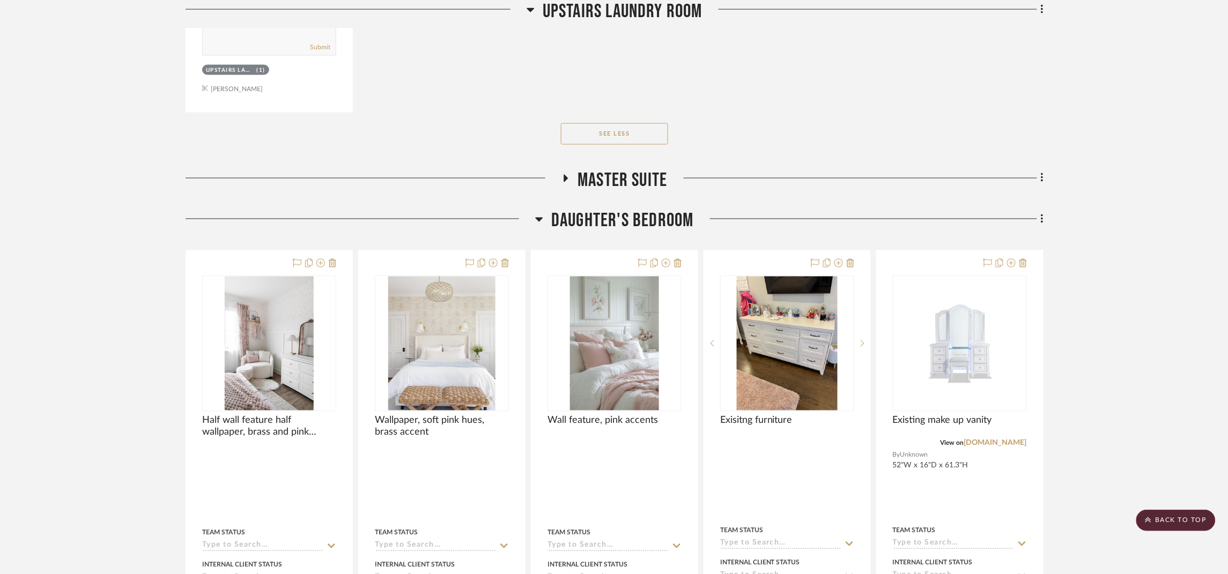
scroll to position [3618, 0]
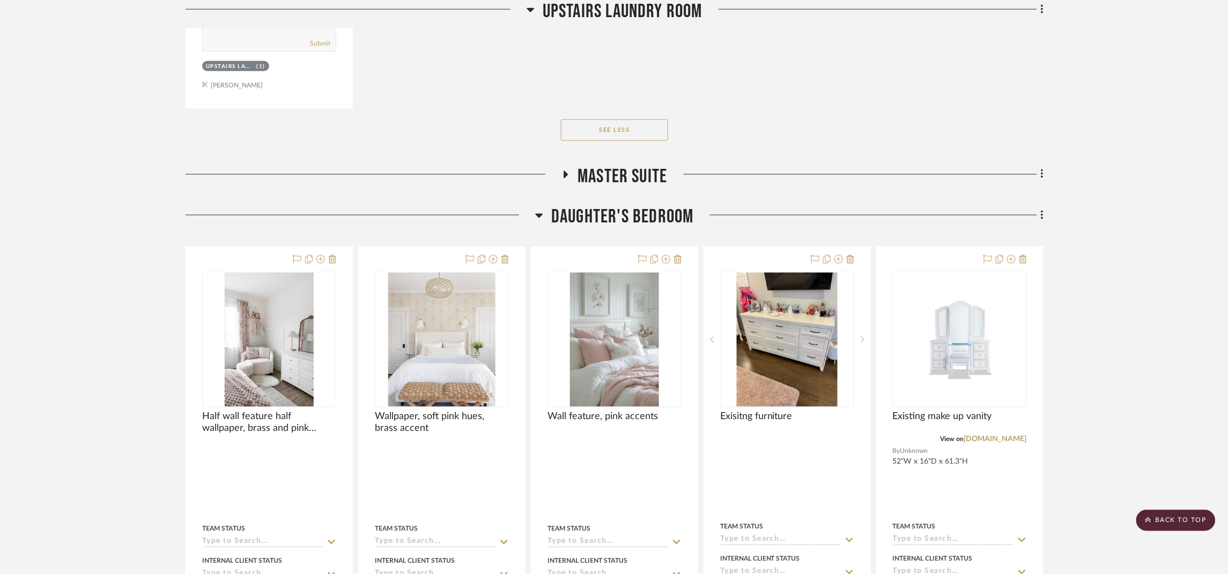
click at [618, 187] on span "Master Suite" at bounding box center [622, 176] width 90 height 23
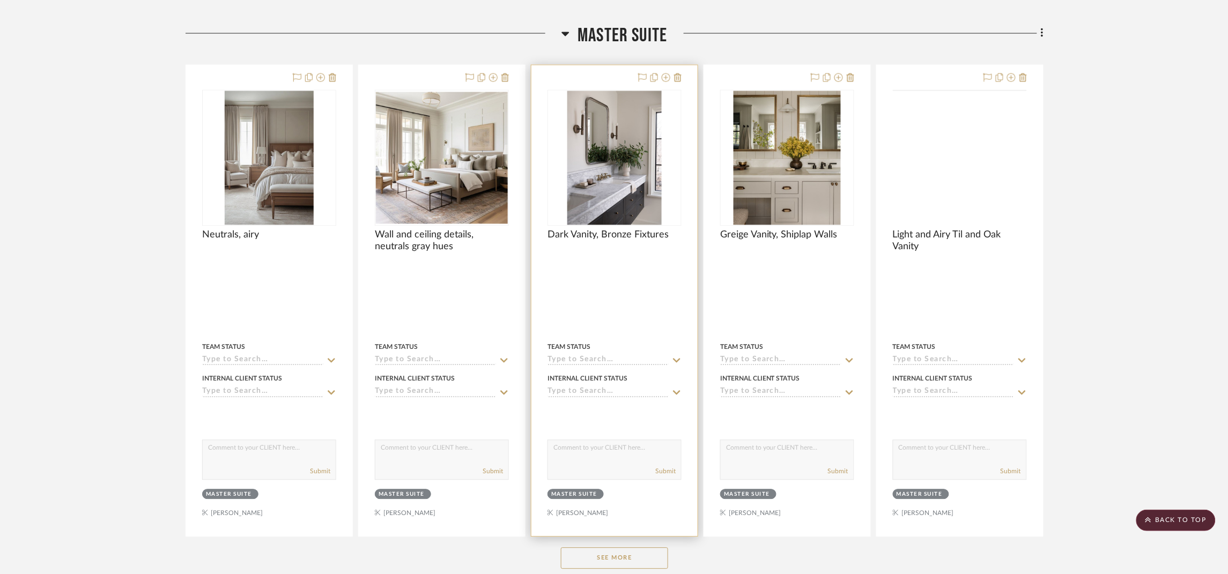
scroll to position [3779, 0]
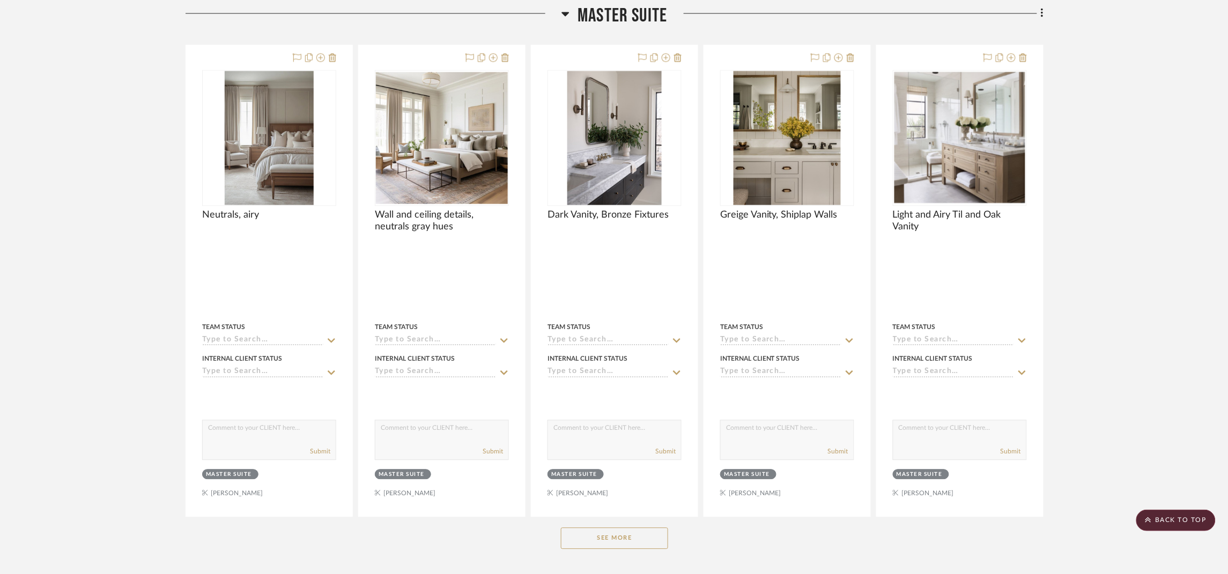
click at [610, 537] on button "See More" at bounding box center [614, 538] width 107 height 21
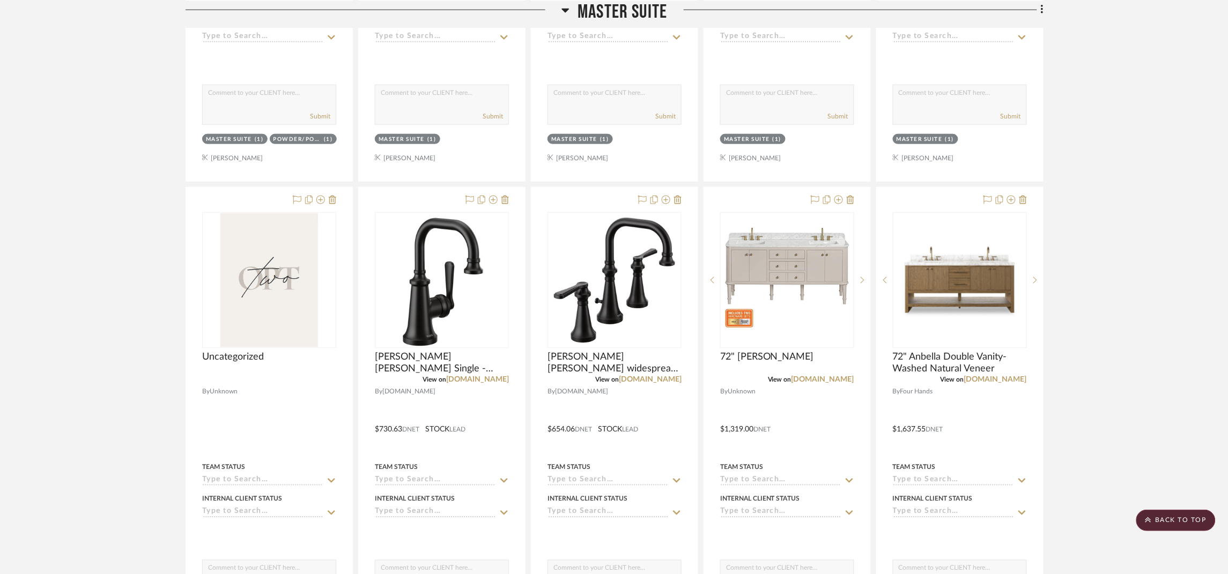
scroll to position [5066, 0]
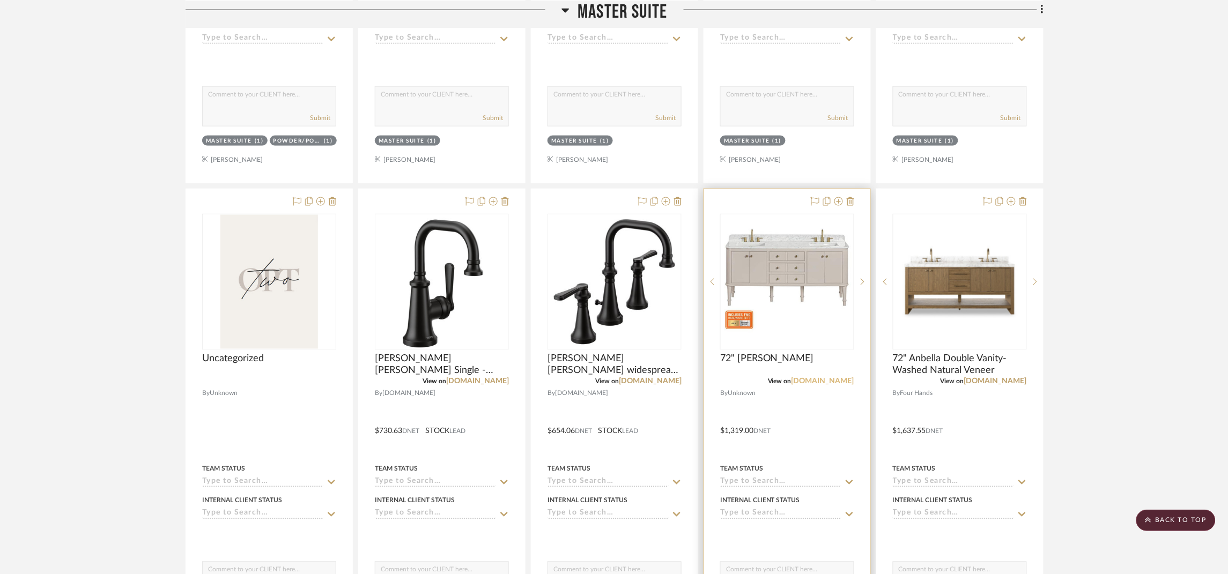
click at [848, 385] on link "[DOMAIN_NAME]" at bounding box center [822, 382] width 63 height 8
click at [851, 385] on link "[DOMAIN_NAME]" at bounding box center [822, 382] width 63 height 8
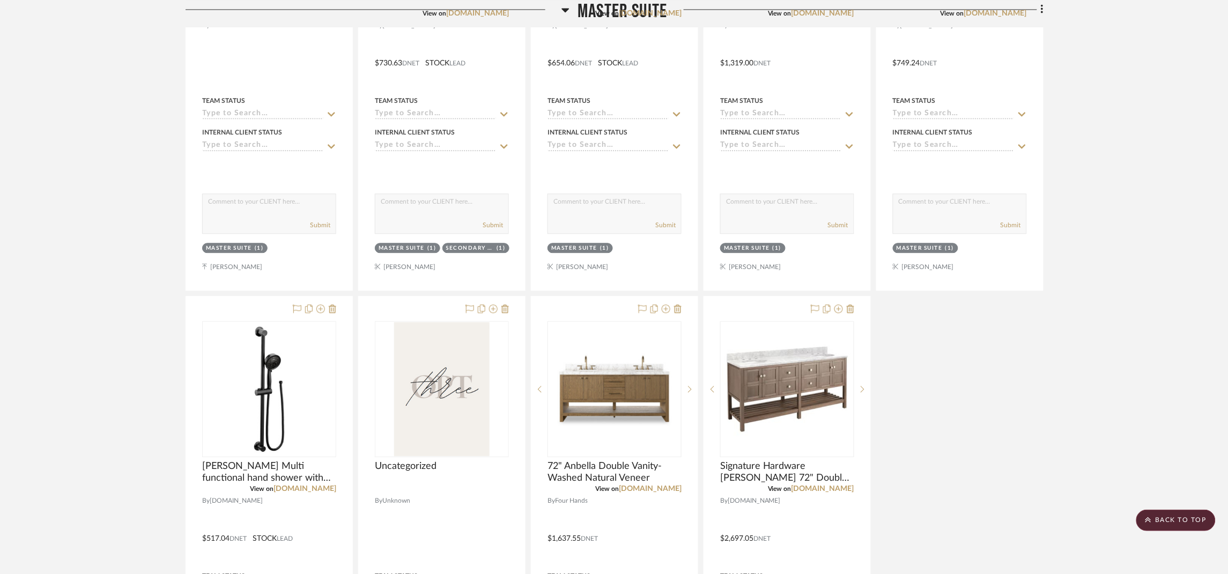
scroll to position [5468, 0]
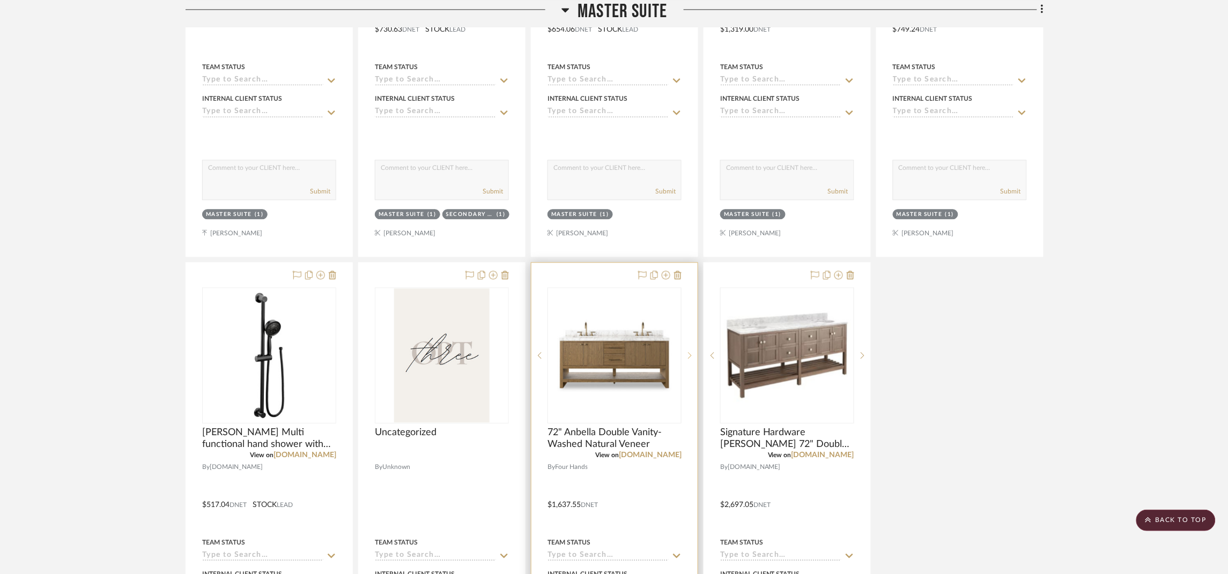
click at [687, 359] on sr-next-btn at bounding box center [689, 356] width 16 height 8
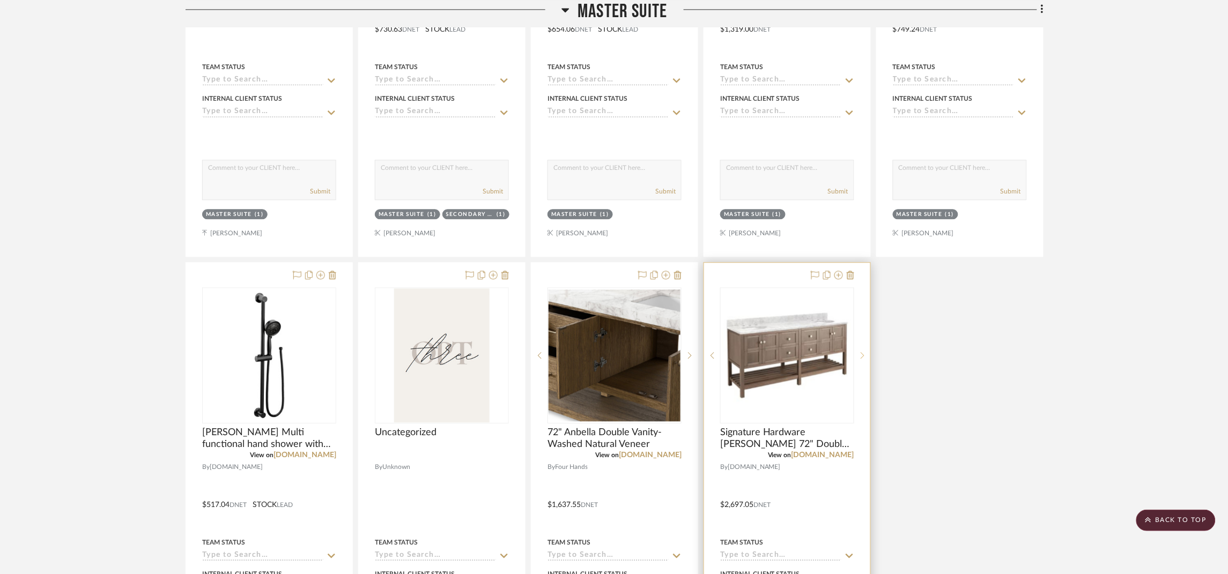
click at [862, 359] on icon at bounding box center [862, 356] width 4 height 8
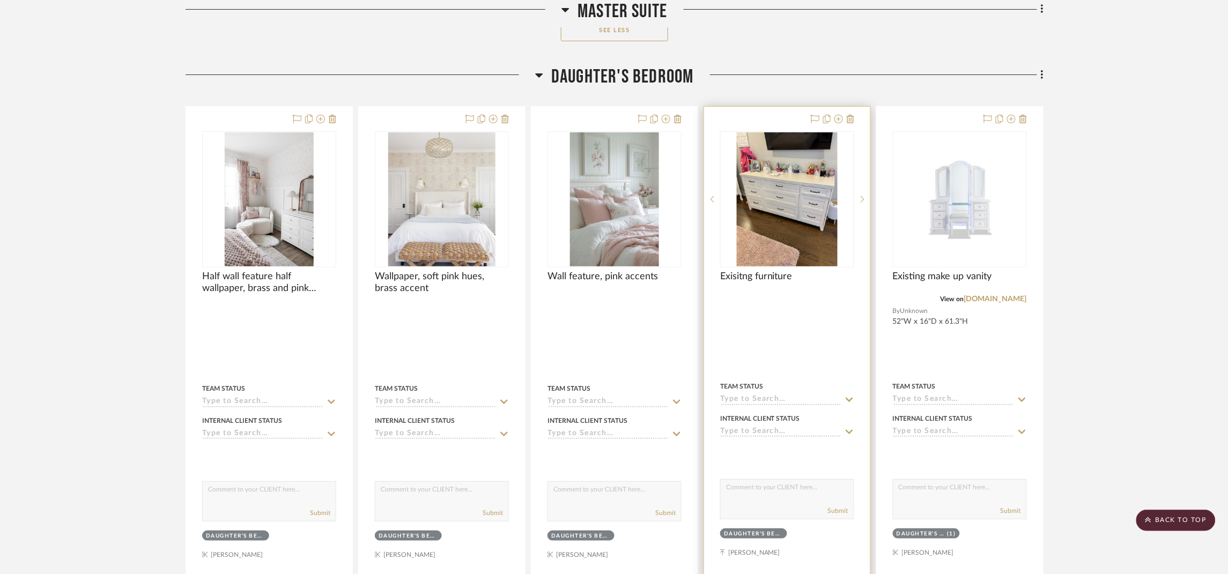
scroll to position [6353, 0]
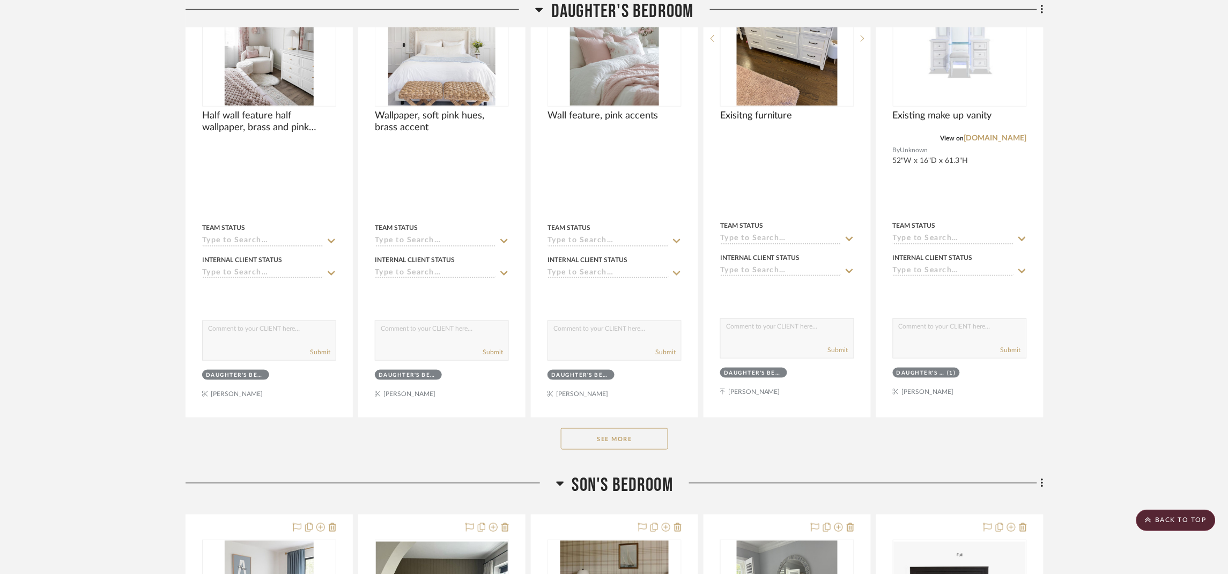
click at [645, 450] on button "See More" at bounding box center [614, 438] width 107 height 21
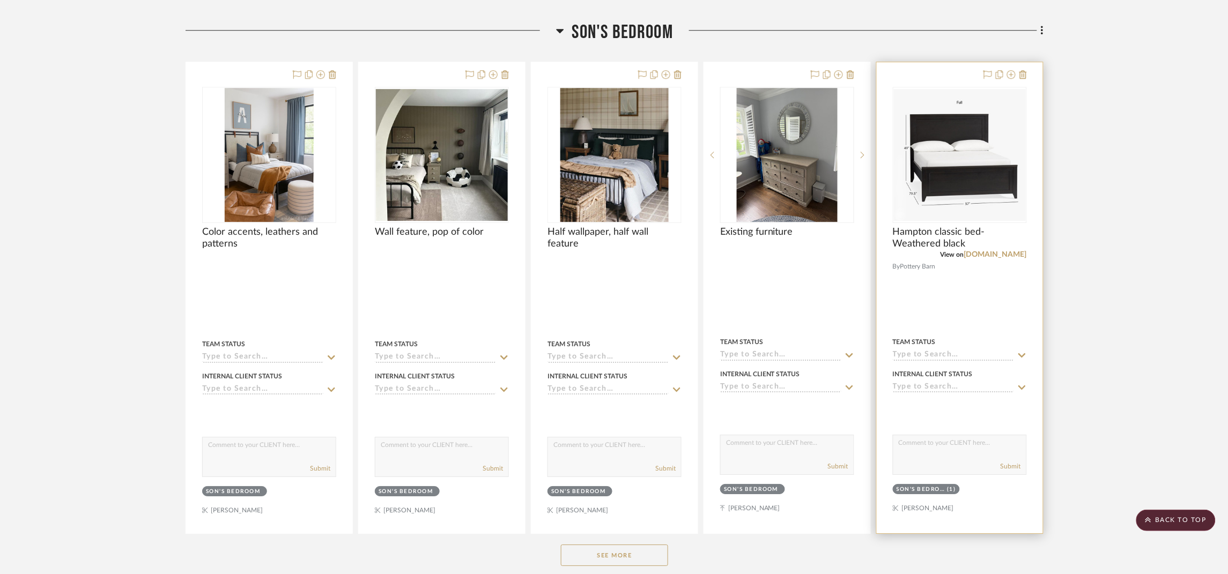
scroll to position [7318, 0]
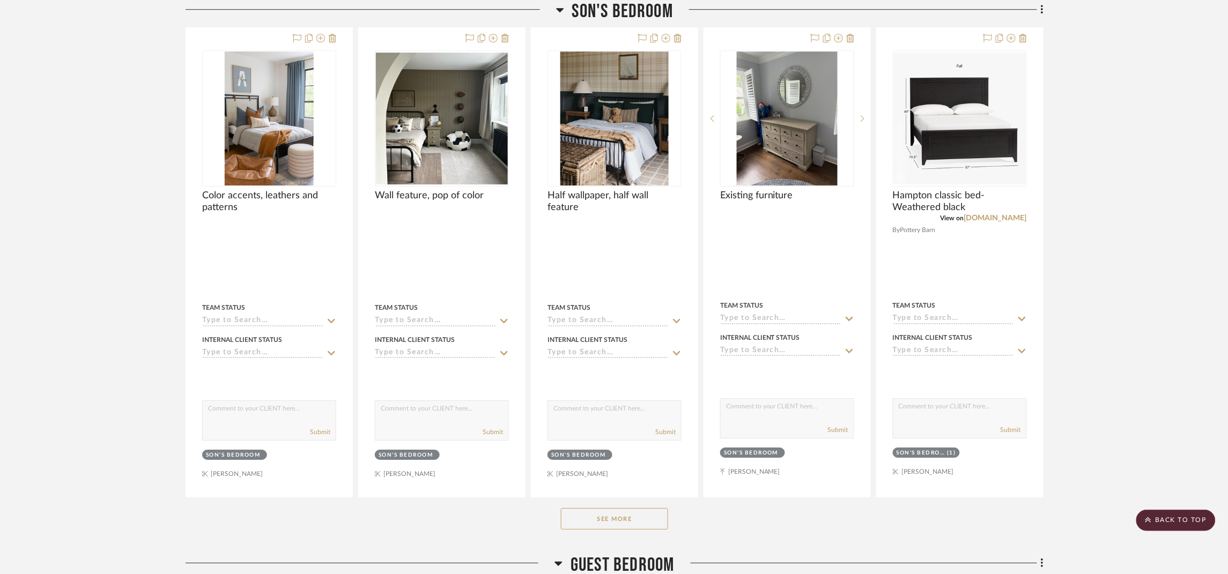
click at [586, 526] on button "See More" at bounding box center [614, 518] width 107 height 21
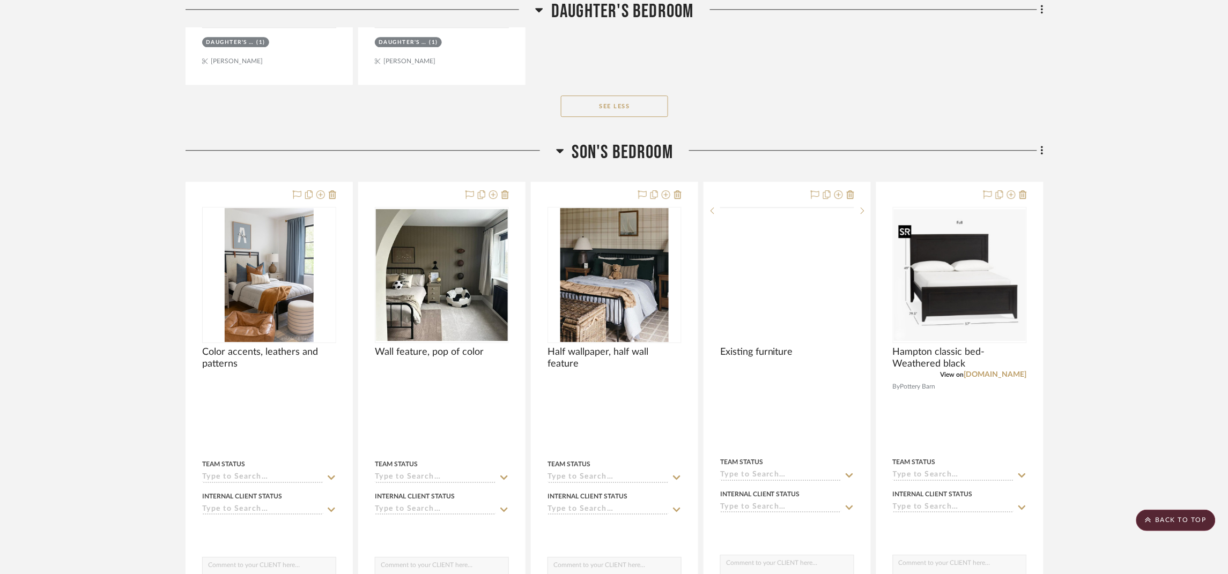
scroll to position [7157, 0]
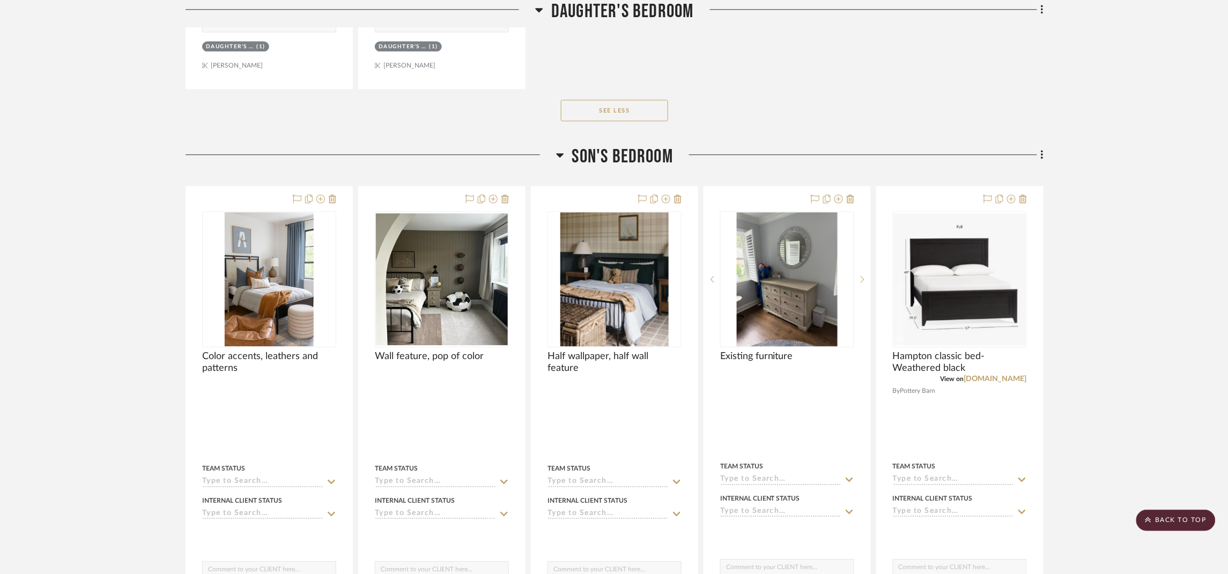
click at [612, 168] on span "Son's bedroom" at bounding box center [622, 156] width 101 height 23
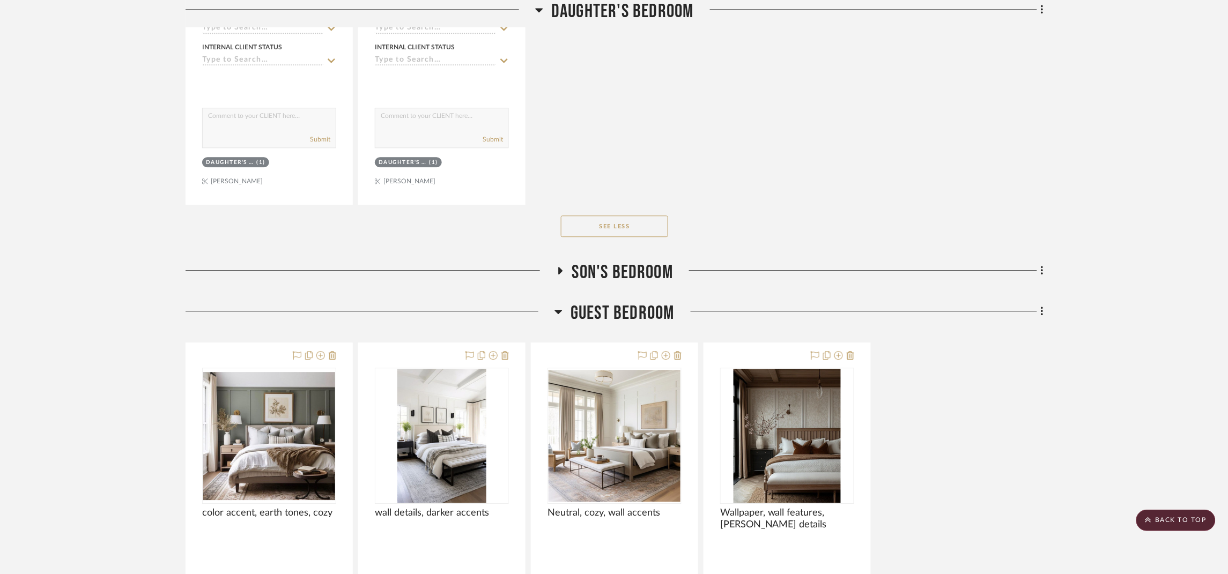
scroll to position [7076, 0]
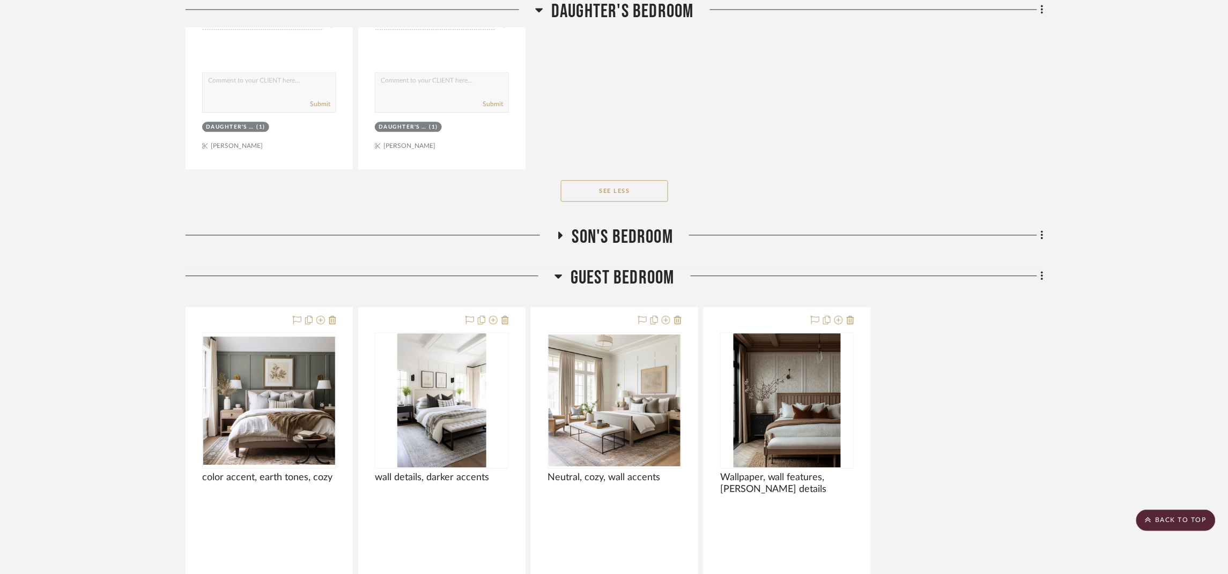
click at [635, 247] on span "Son's bedroom" at bounding box center [622, 237] width 101 height 23
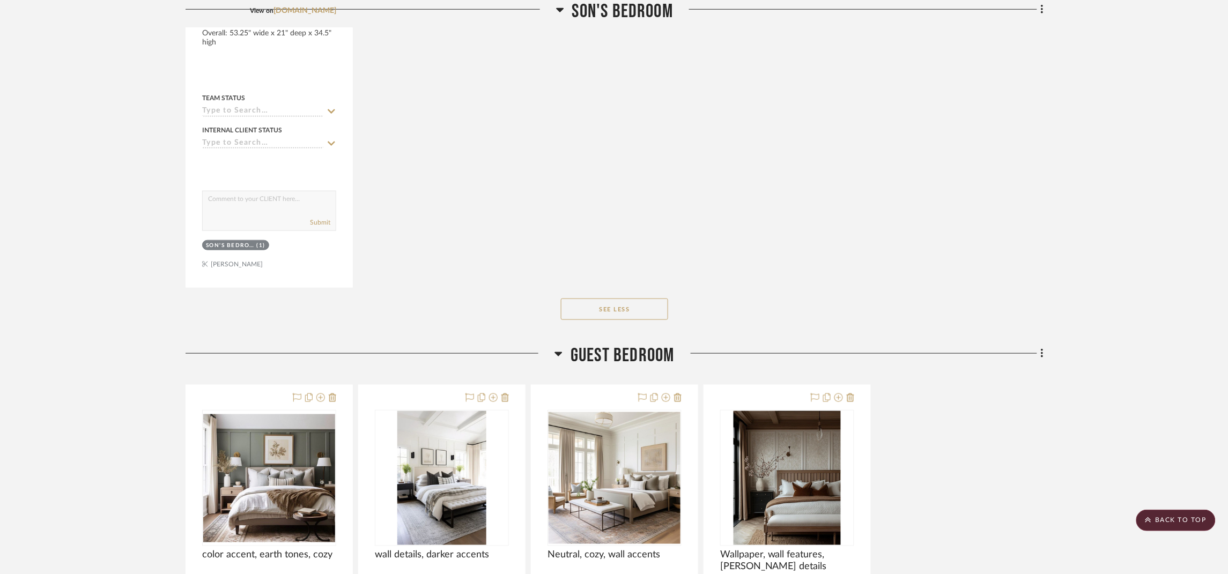
scroll to position [8202, 0]
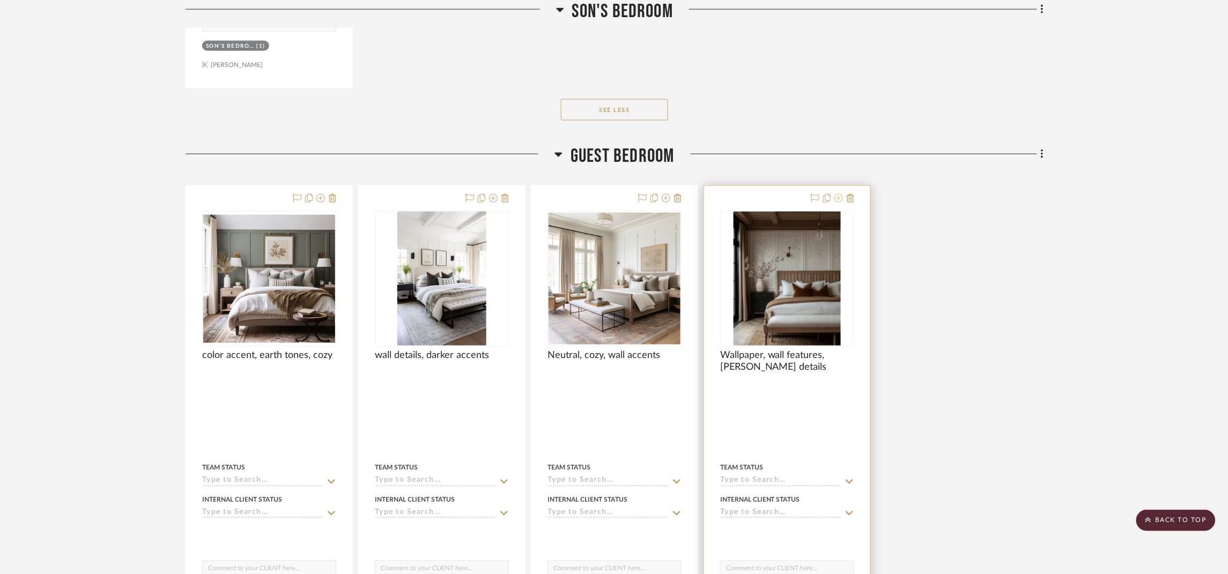
click at [837, 203] on icon at bounding box center [838, 198] width 9 height 9
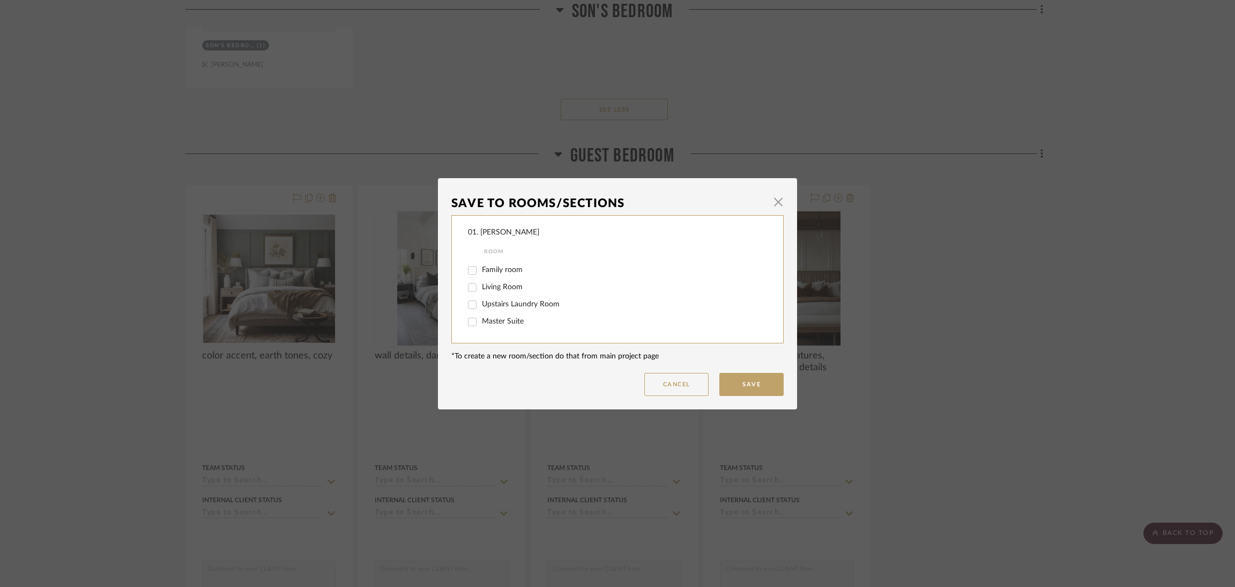
scroll to position [241, 0]
click at [504, 314] on span "Guest Bedroom" at bounding box center [508, 317] width 52 height 8
click at [481, 314] on input "Guest Bedroom" at bounding box center [472, 317] width 17 height 17
checkbox input "false"
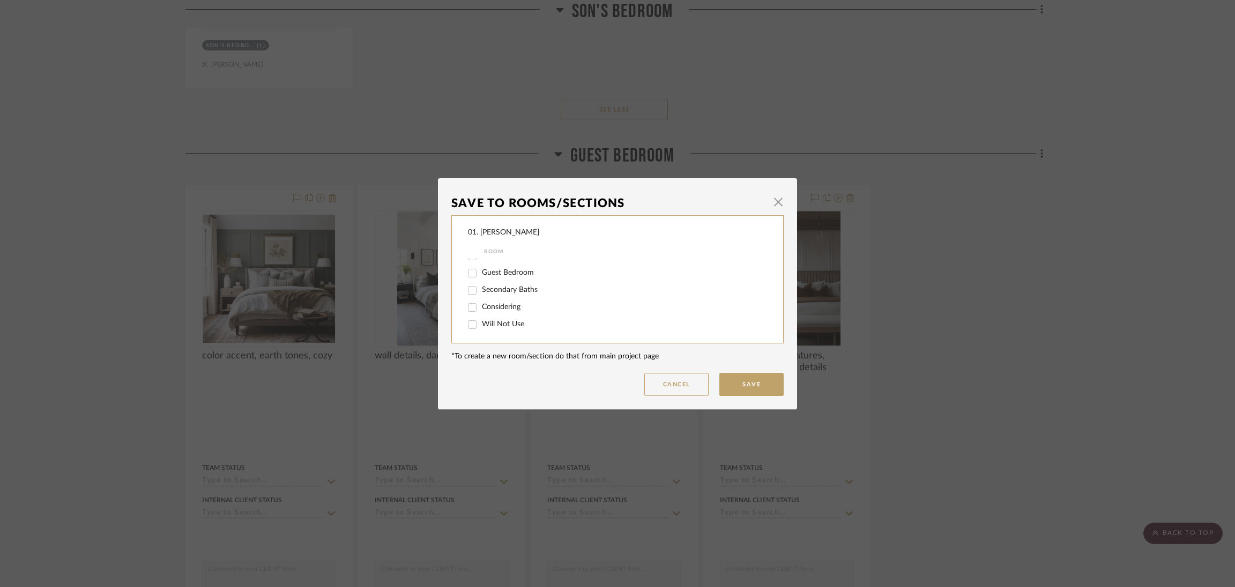
click at [504, 309] on span "Considering" at bounding box center [501, 307] width 39 height 8
click at [481, 309] on input "Considering" at bounding box center [472, 307] width 17 height 17
checkbox input "true"
click at [729, 379] on button "Save" at bounding box center [751, 384] width 64 height 23
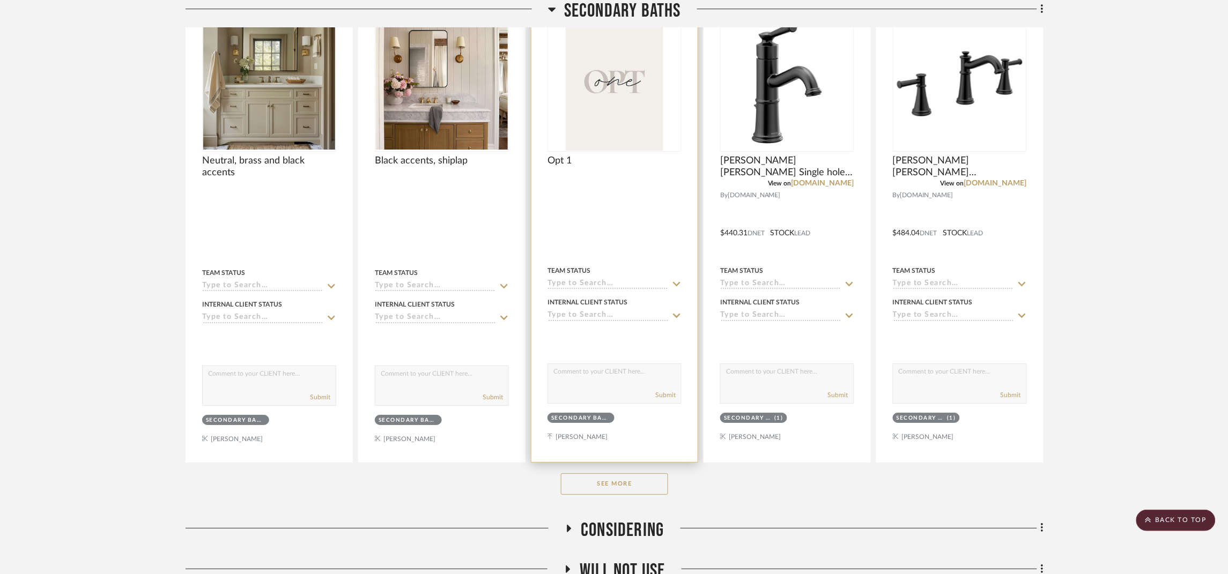
scroll to position [8927, 0]
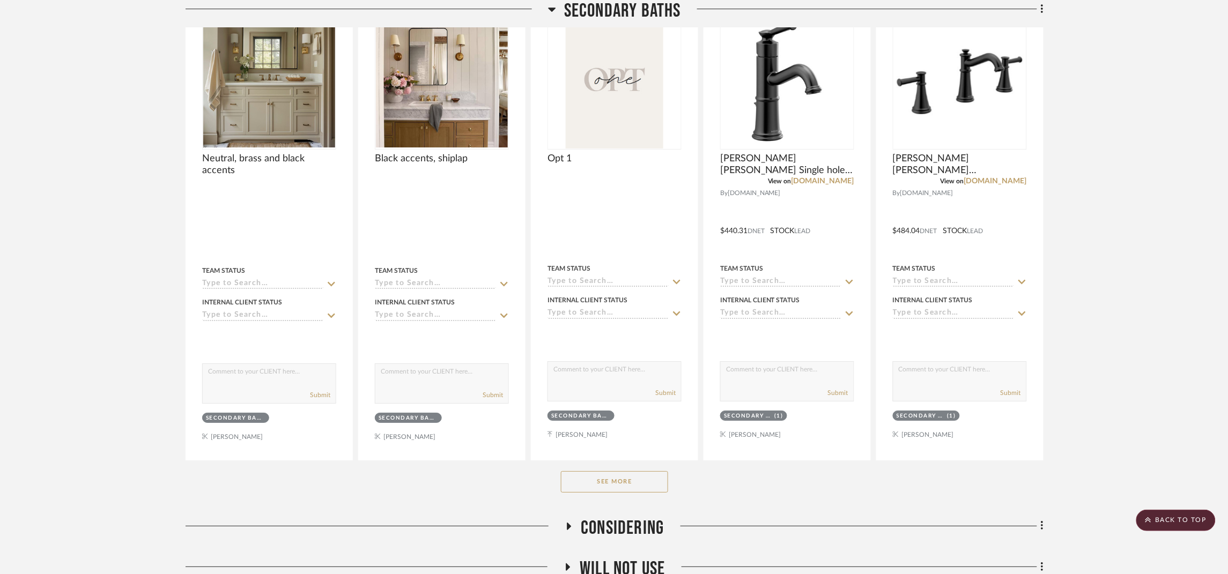
click at [613, 493] on button "See More" at bounding box center [614, 481] width 107 height 21
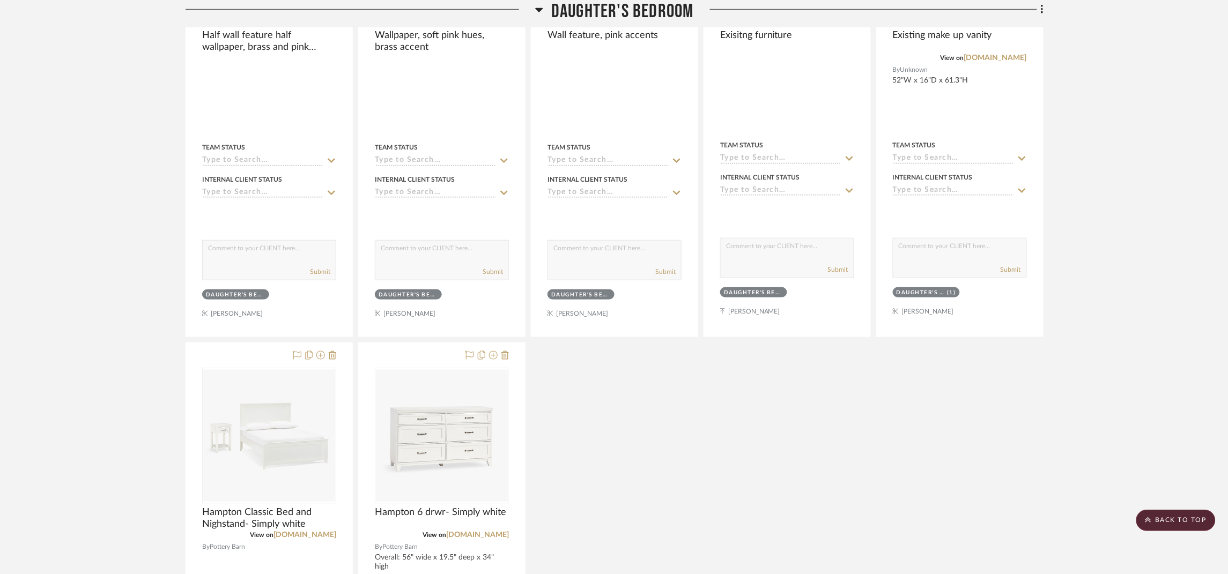
scroll to position [5870, 0]
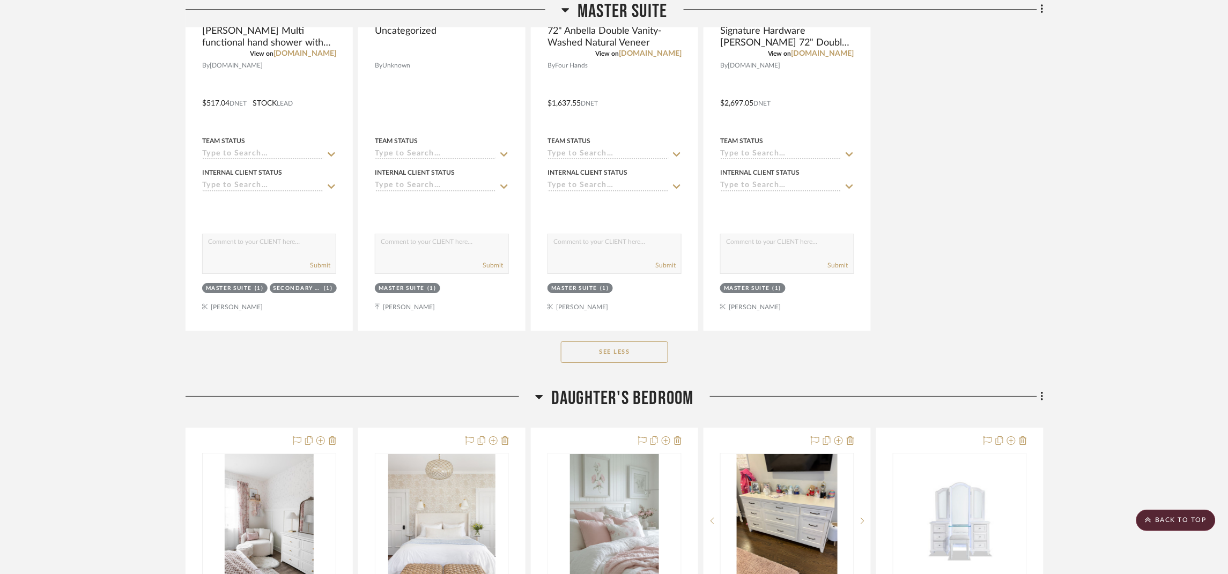
click at [654, 403] on span "Daughter's bedroom" at bounding box center [622, 398] width 143 height 23
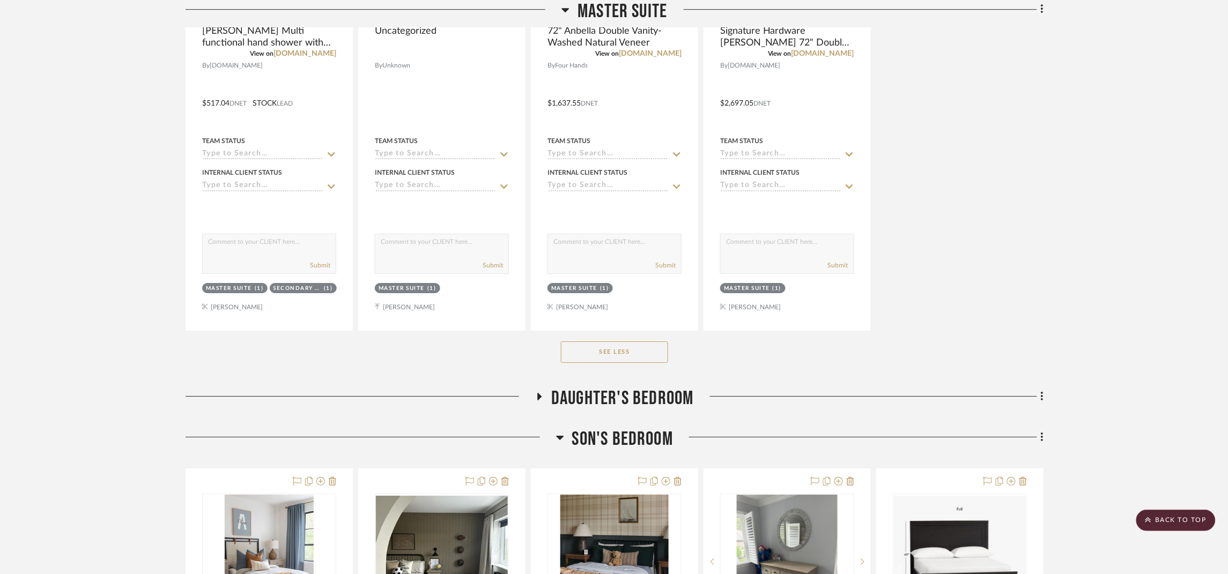
click at [644, 444] on span "Son's bedroom" at bounding box center [622, 439] width 101 height 23
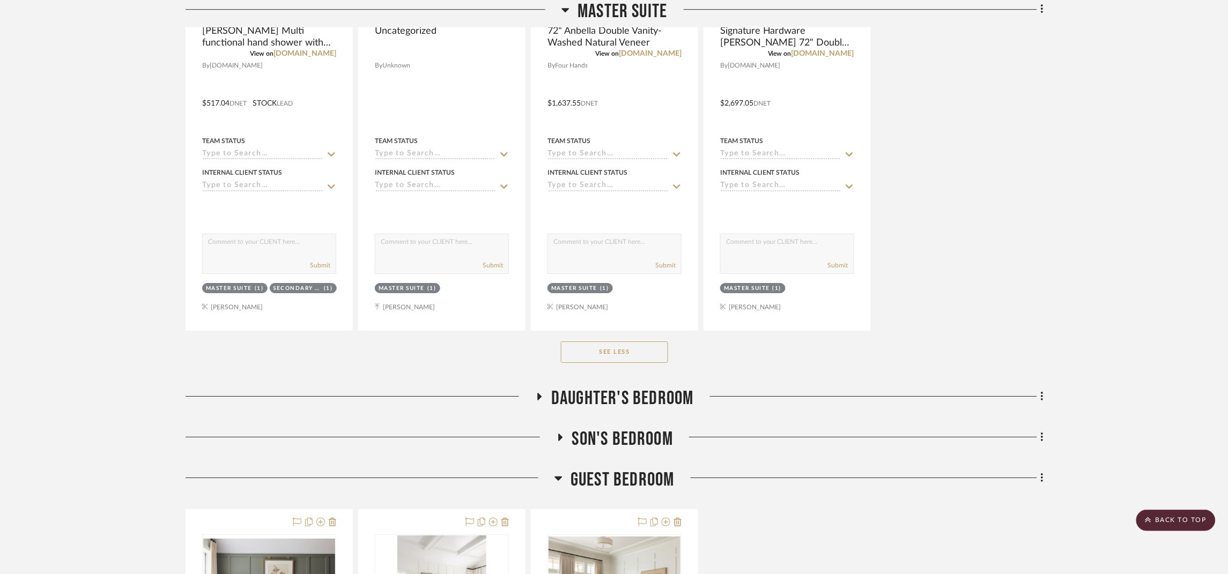
click at [636, 484] on span "Guest Bedroom" at bounding box center [622, 480] width 104 height 23
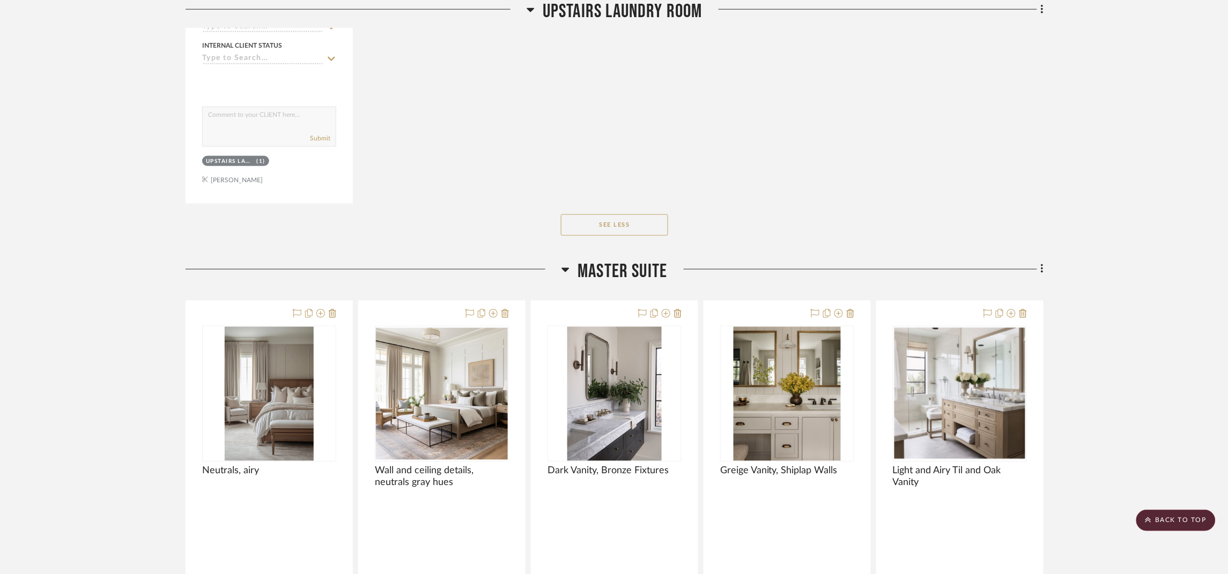
scroll to position [3377, 0]
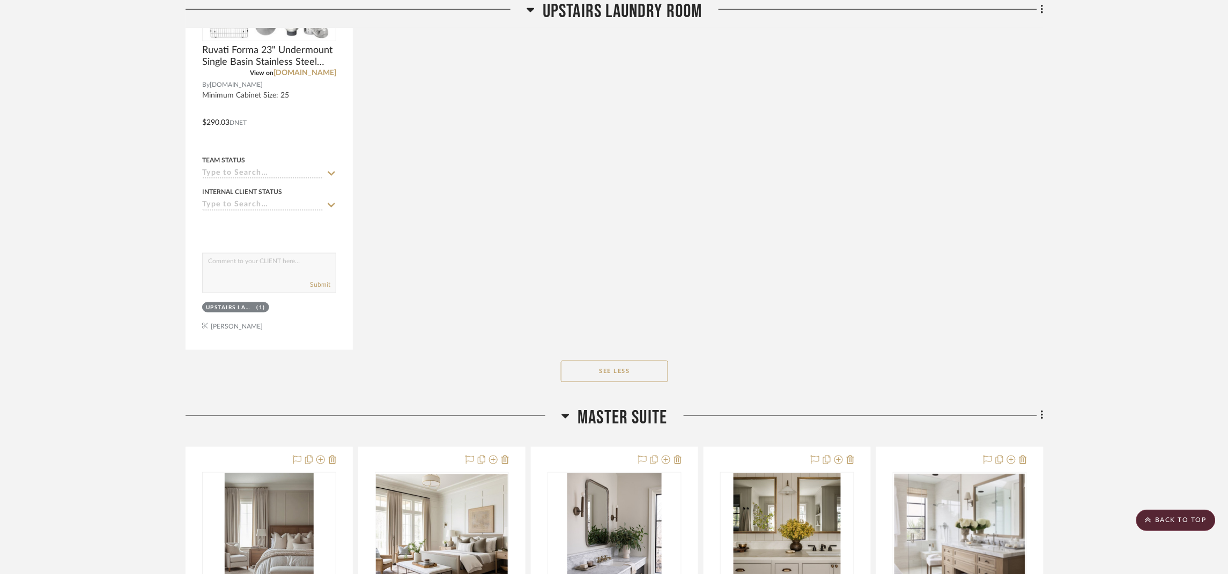
click at [631, 417] on span "Master Suite" at bounding box center [622, 417] width 90 height 23
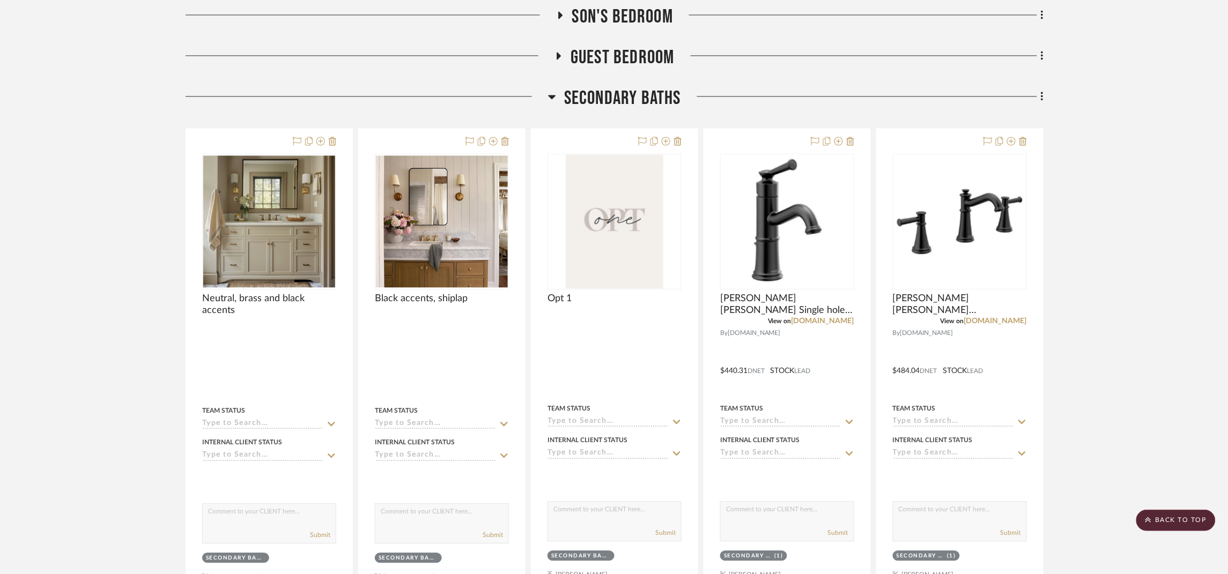
click at [610, 110] on span "Secondary Baths" at bounding box center [622, 98] width 117 height 23
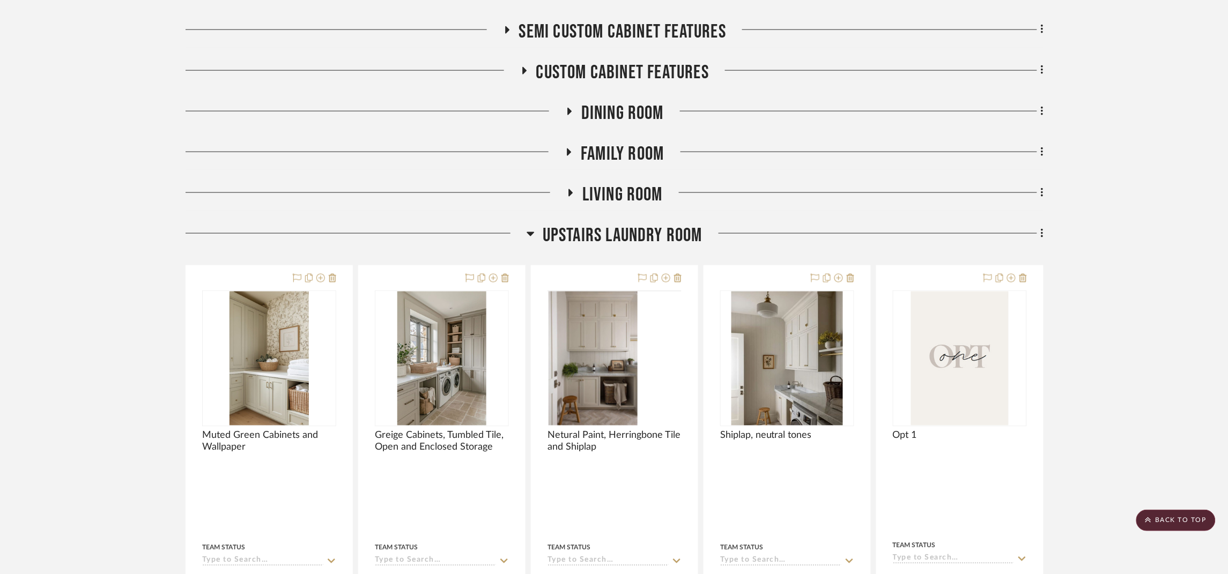
scroll to position [1939, 0]
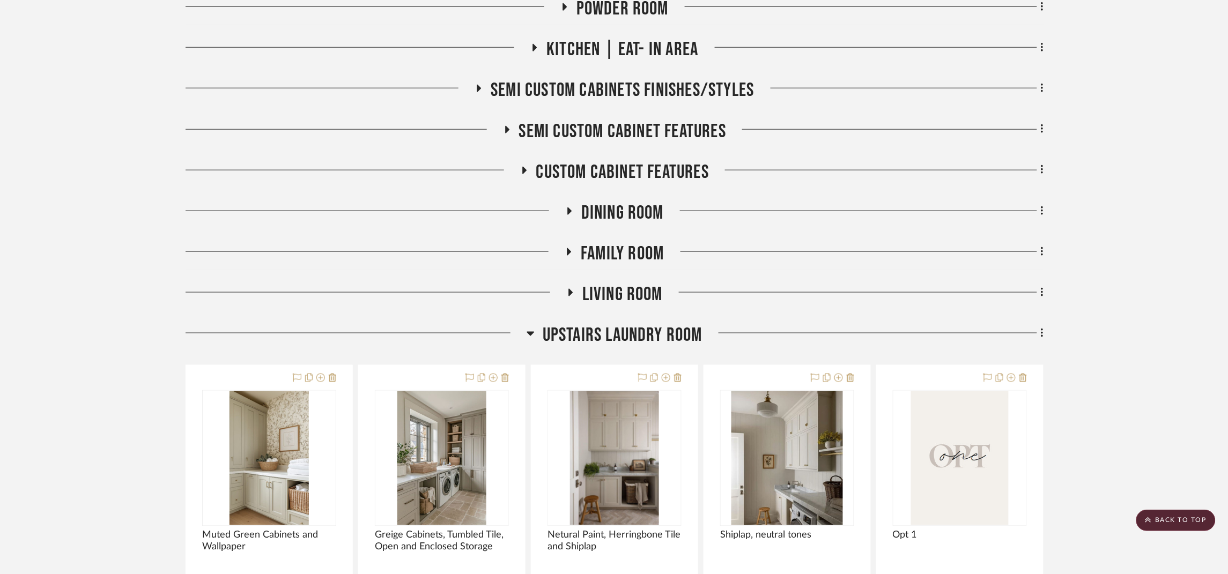
click at [669, 339] on span "Upstairs Laundry Room" at bounding box center [623, 335] width 160 height 23
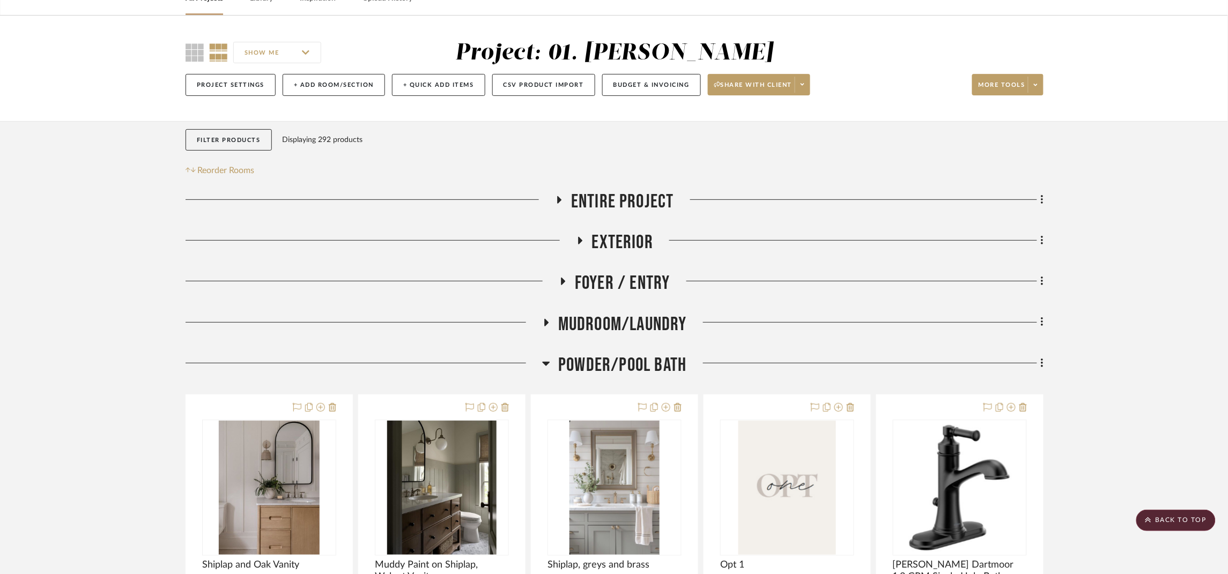
scroll to position [0, 0]
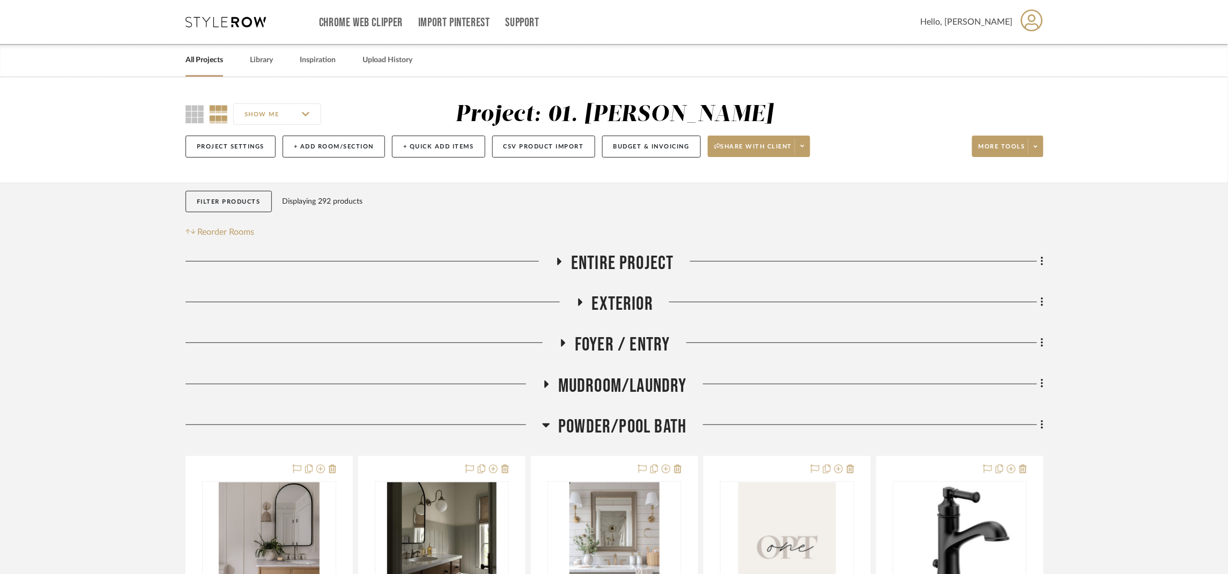
click at [665, 422] on span "Powder/Pool Bath" at bounding box center [622, 426] width 128 height 23
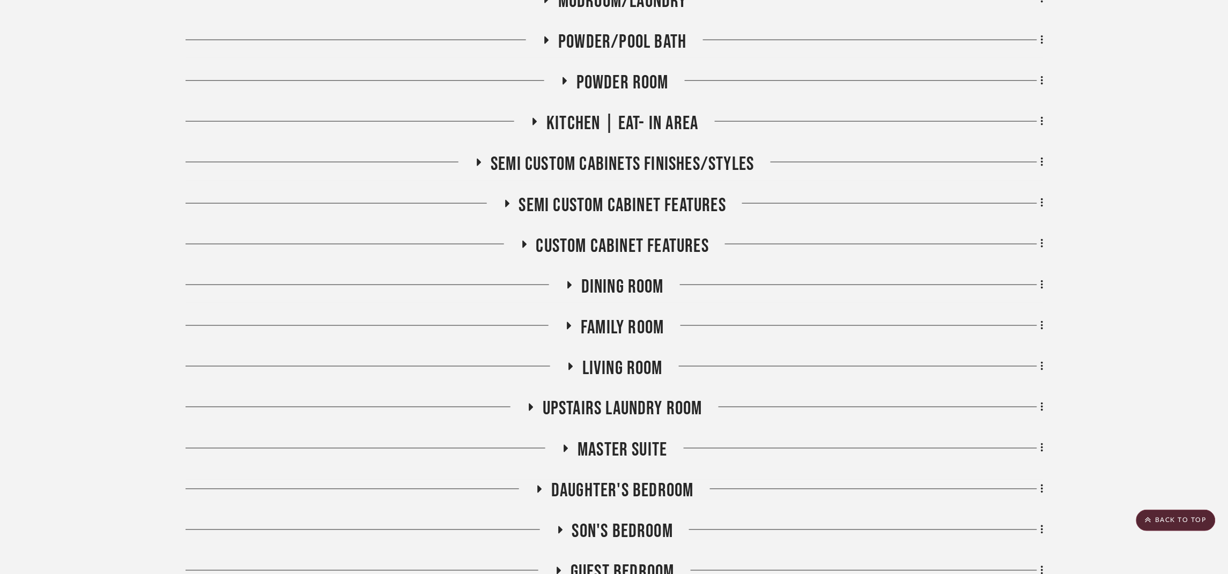
scroll to position [402, 0]
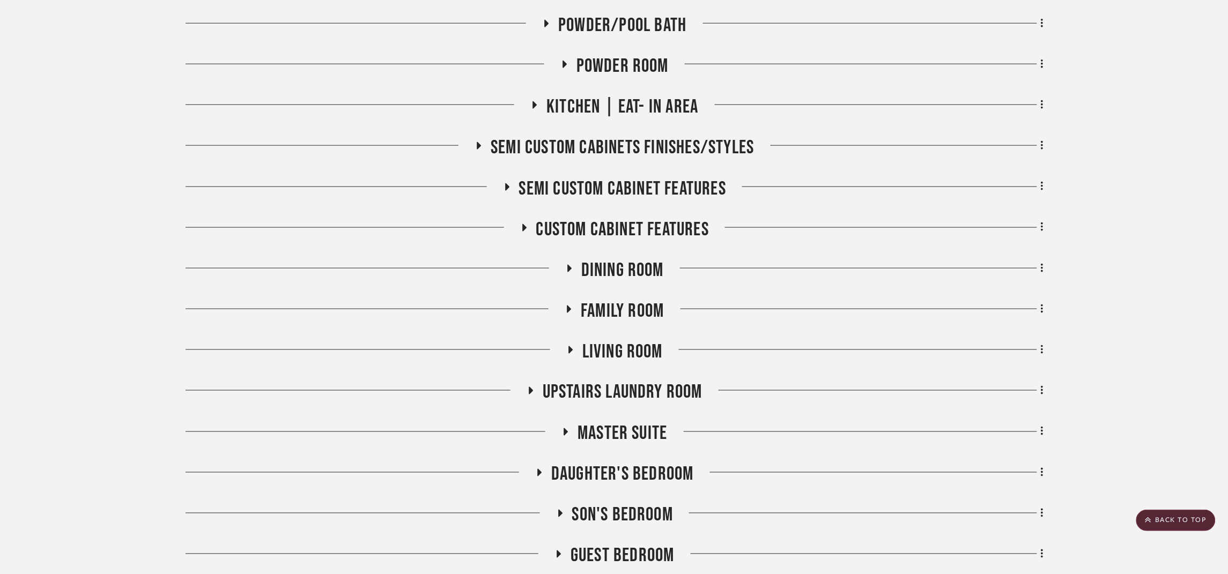
click at [656, 394] on span "Upstairs Laundry Room" at bounding box center [623, 392] width 160 height 23
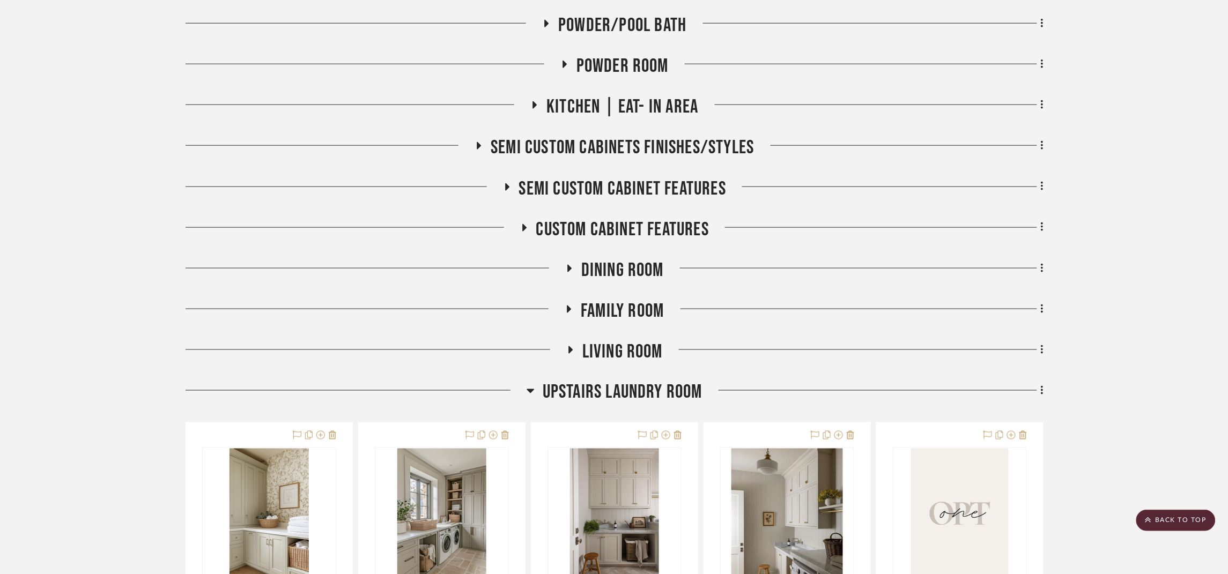
click at [661, 390] on span "Upstairs Laundry Room" at bounding box center [623, 392] width 160 height 23
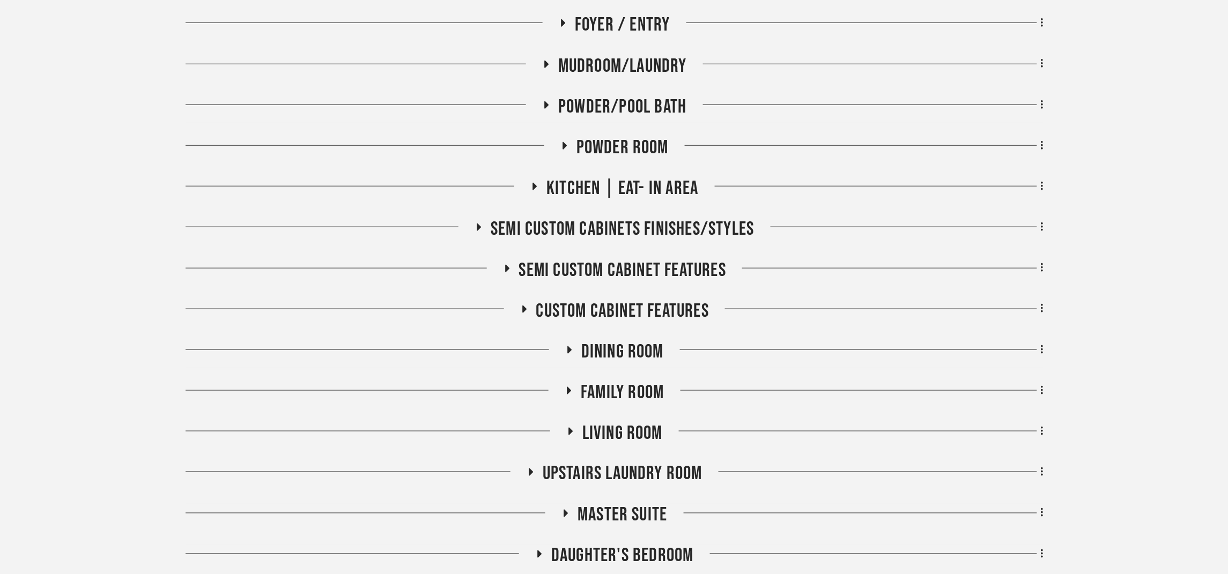
scroll to position [322, 0]
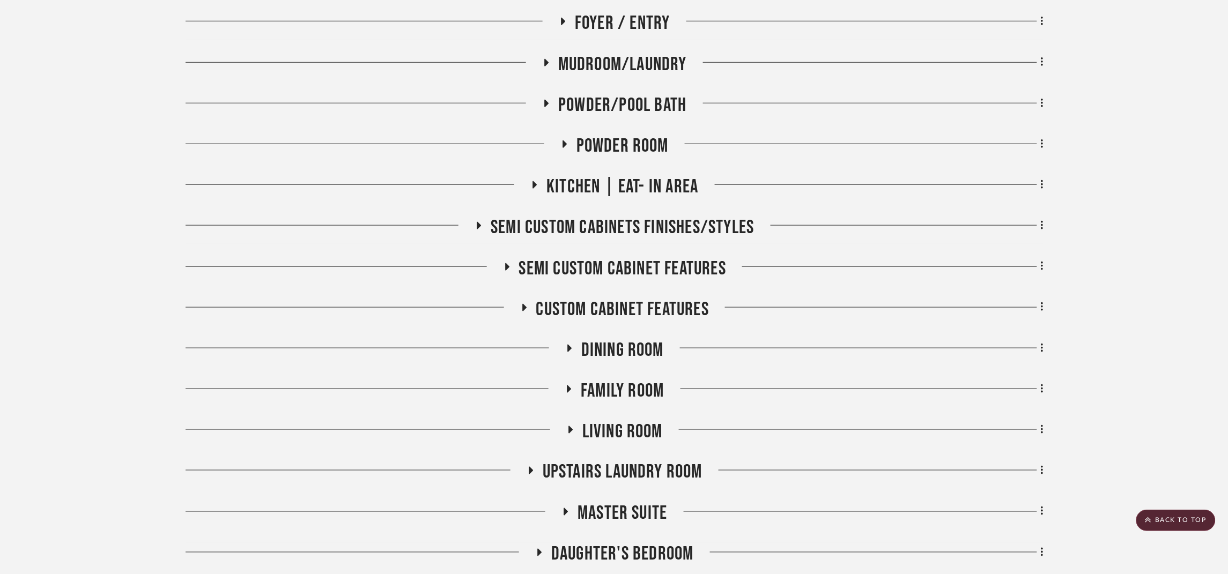
click at [631, 100] on span "Powder/Pool Bath" at bounding box center [622, 105] width 128 height 23
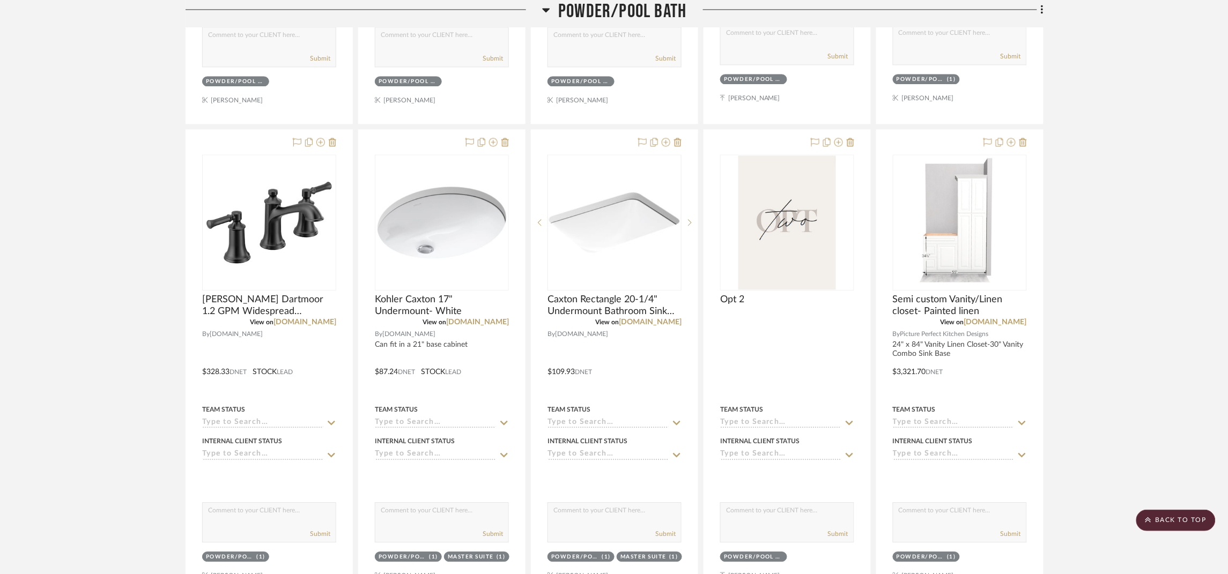
scroll to position [804, 0]
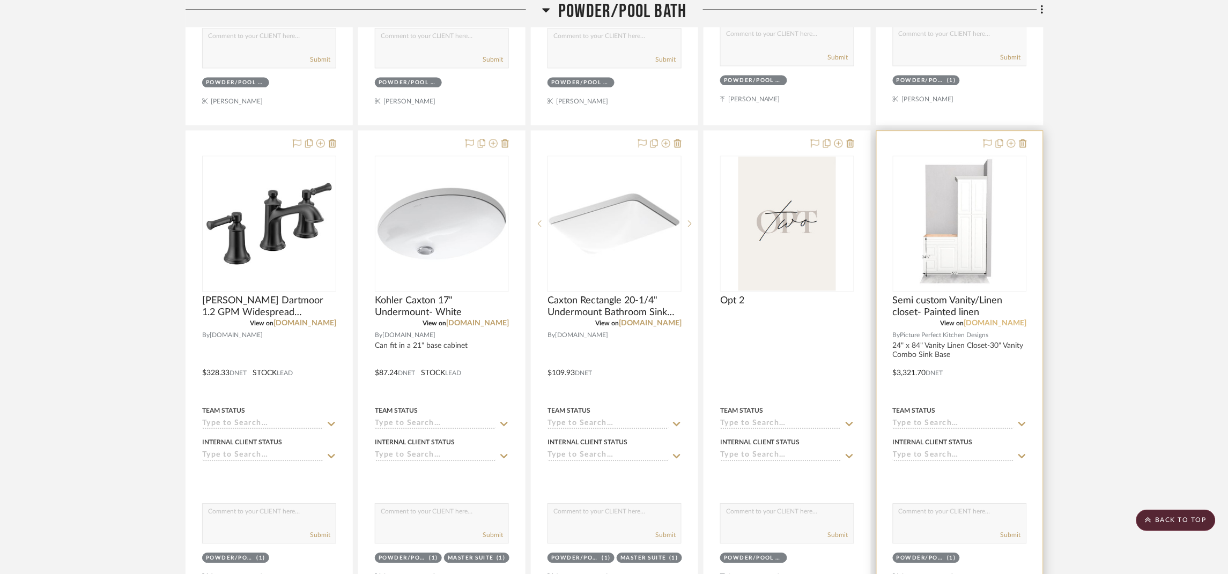
click at [1008, 327] on link "[DOMAIN_NAME]" at bounding box center [995, 324] width 63 height 8
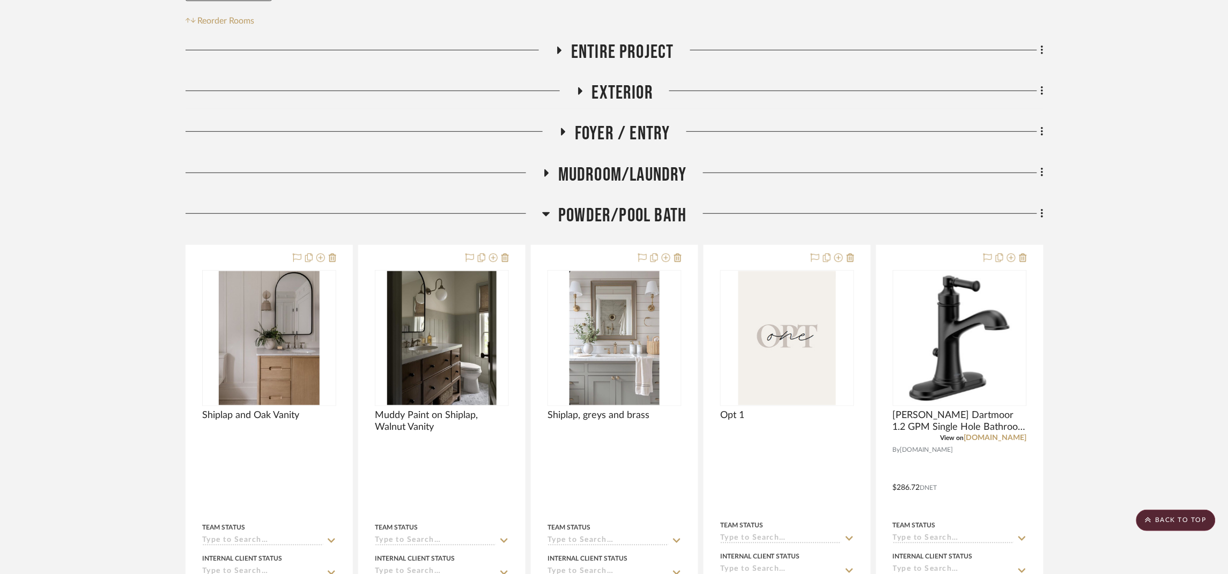
scroll to position [80, 0]
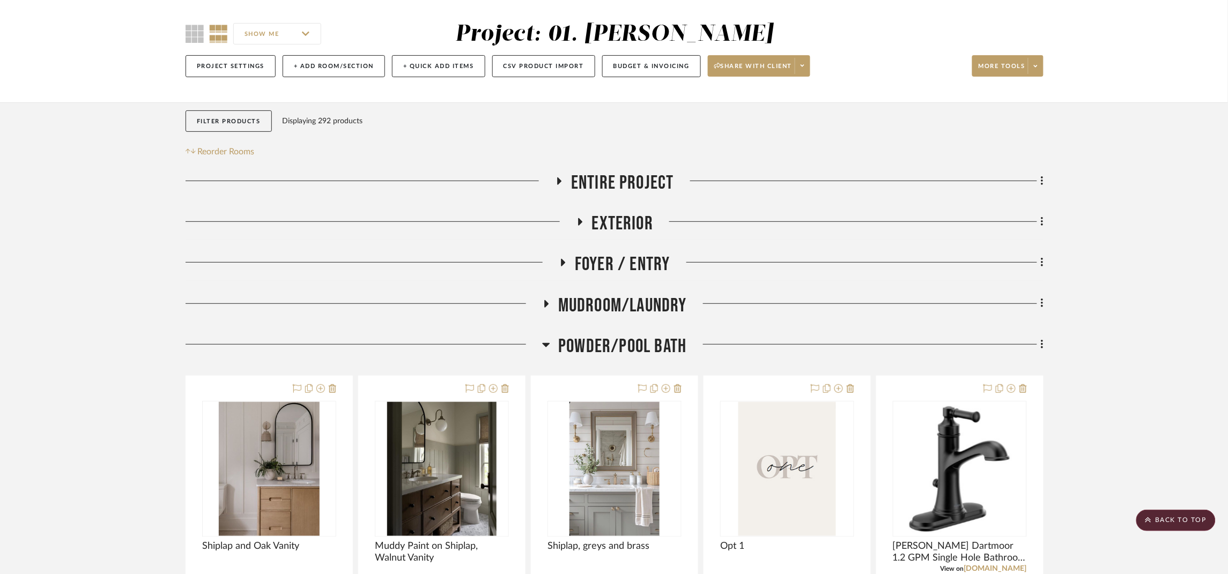
click at [664, 347] on span "Powder/Pool Bath" at bounding box center [622, 346] width 128 height 23
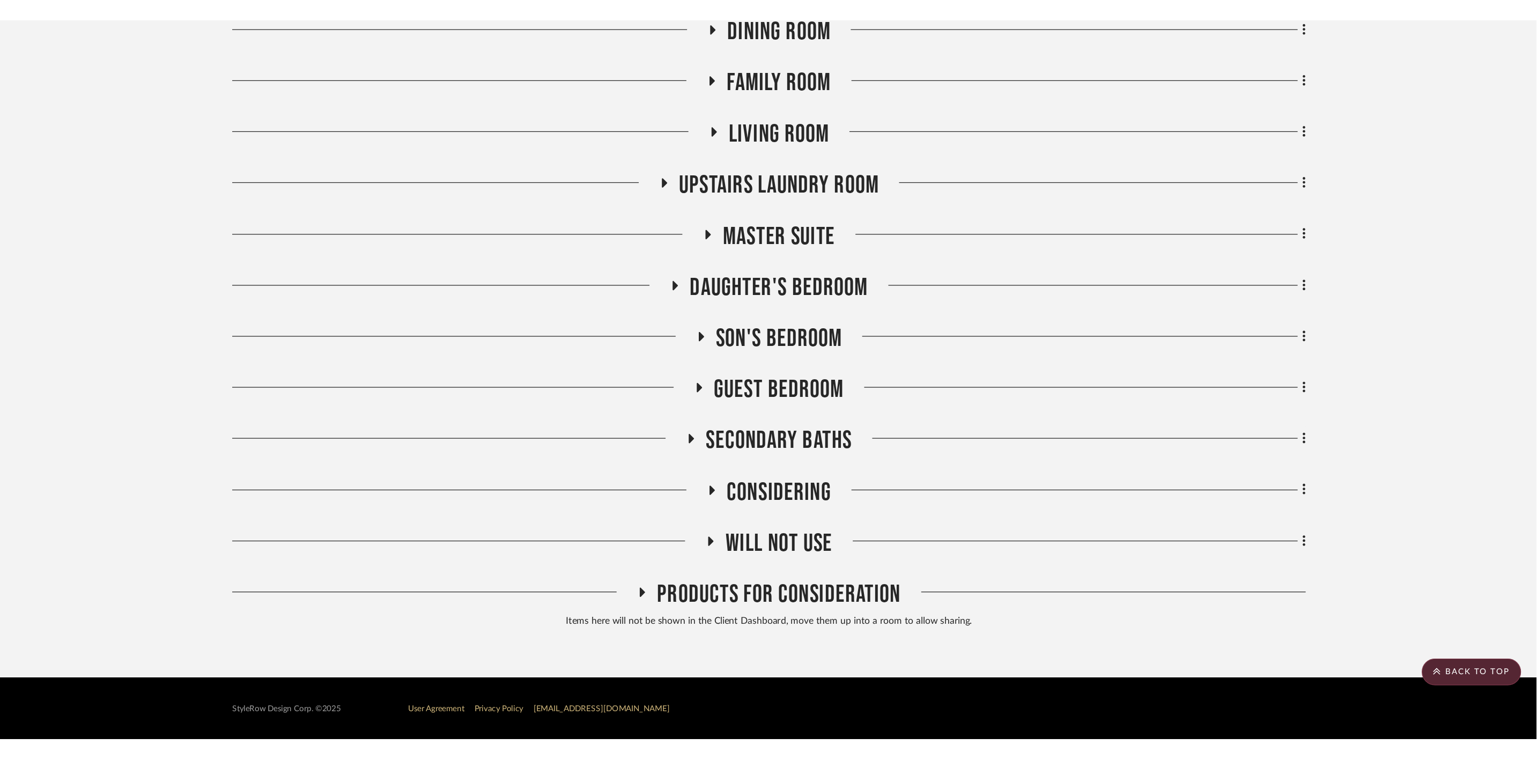
scroll to position [0, 0]
